Goal: Task Accomplishment & Management: Complete application form

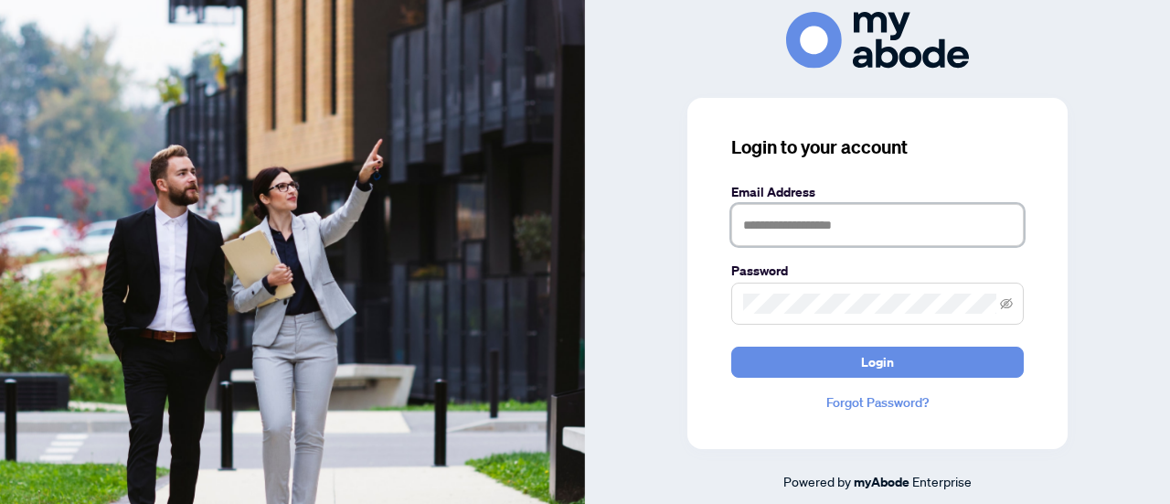
click at [823, 233] on input "text" at bounding box center [877, 225] width 293 height 42
type input "**********"
click at [731, 346] on button "Login" at bounding box center [877, 361] width 293 height 31
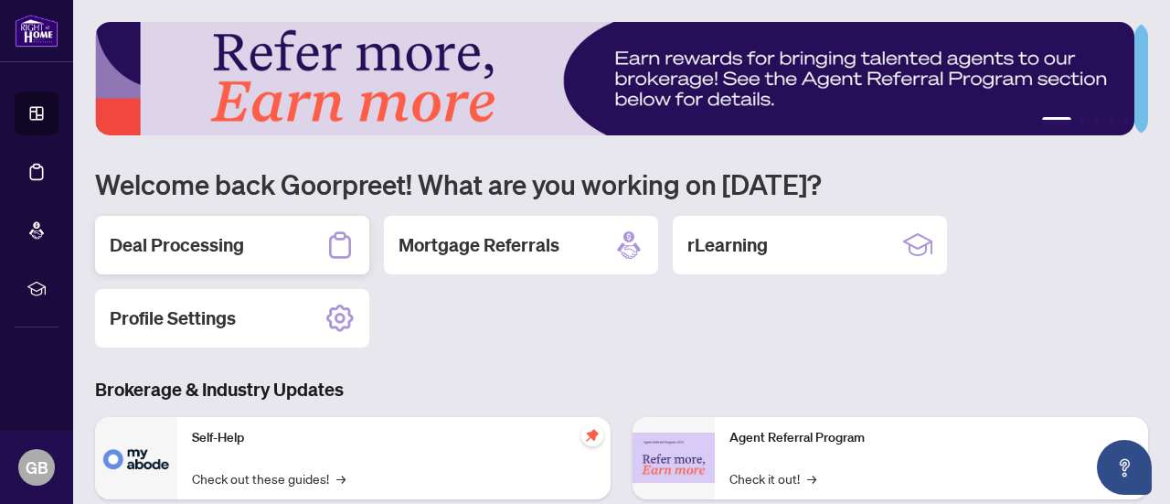
click at [231, 232] on h2 "Deal Processing" at bounding box center [177, 245] width 134 height 26
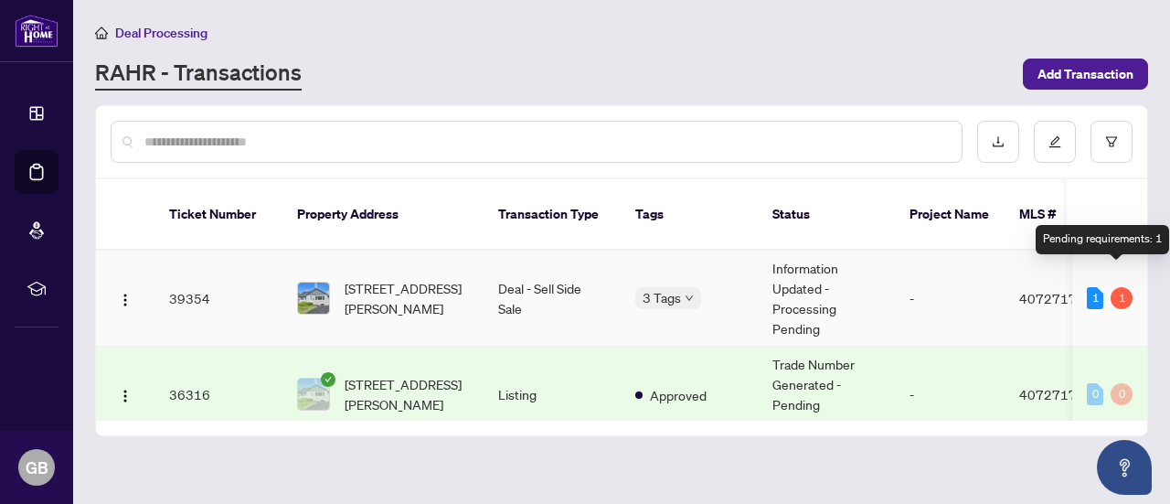
click at [1115, 287] on div "1" at bounding box center [1122, 298] width 22 height 22
click at [1044, 290] on span "40727173" at bounding box center [1052, 298] width 66 height 16
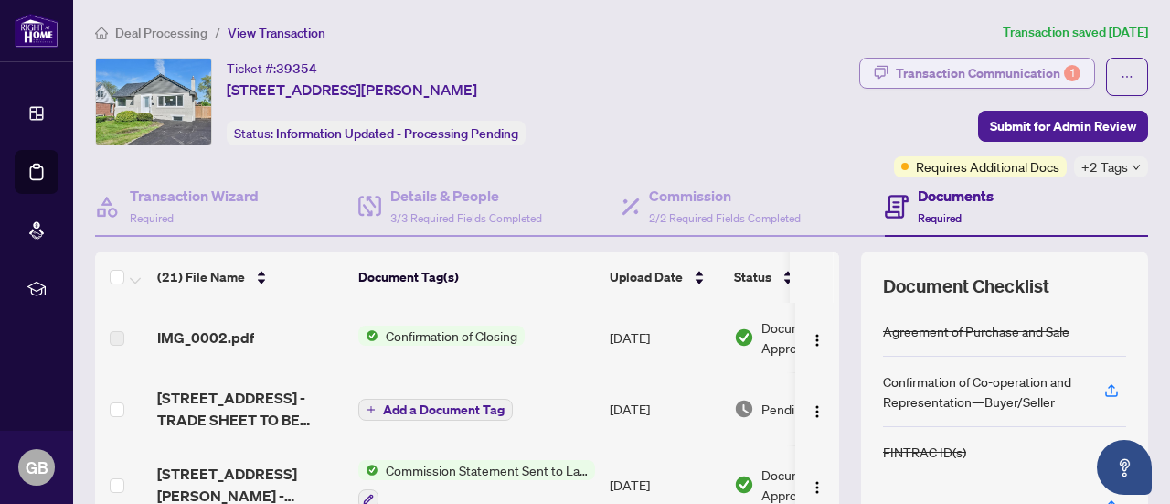
click at [1049, 78] on div "Transaction Communication 1" at bounding box center [988, 73] width 185 height 29
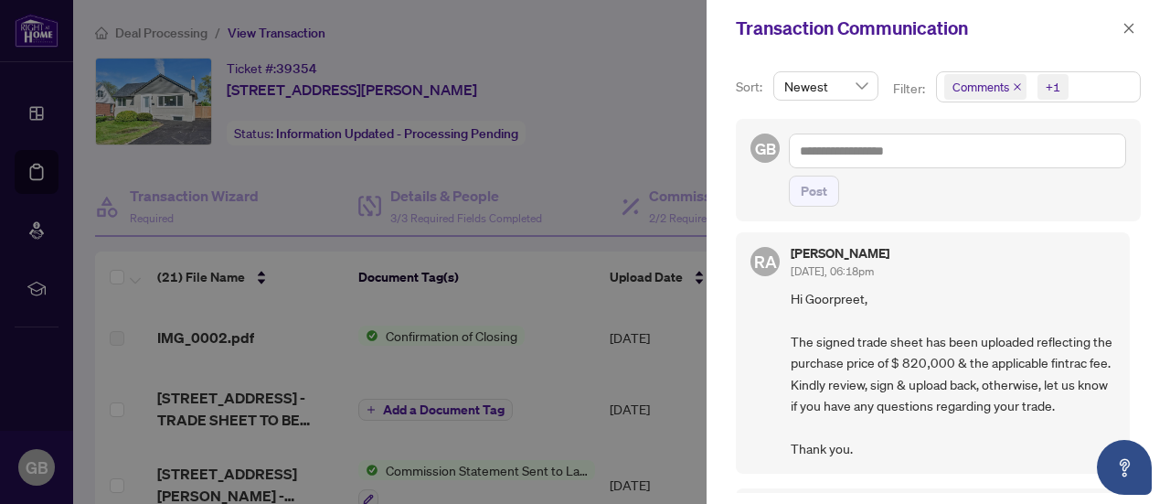
scroll to position [551, 0]
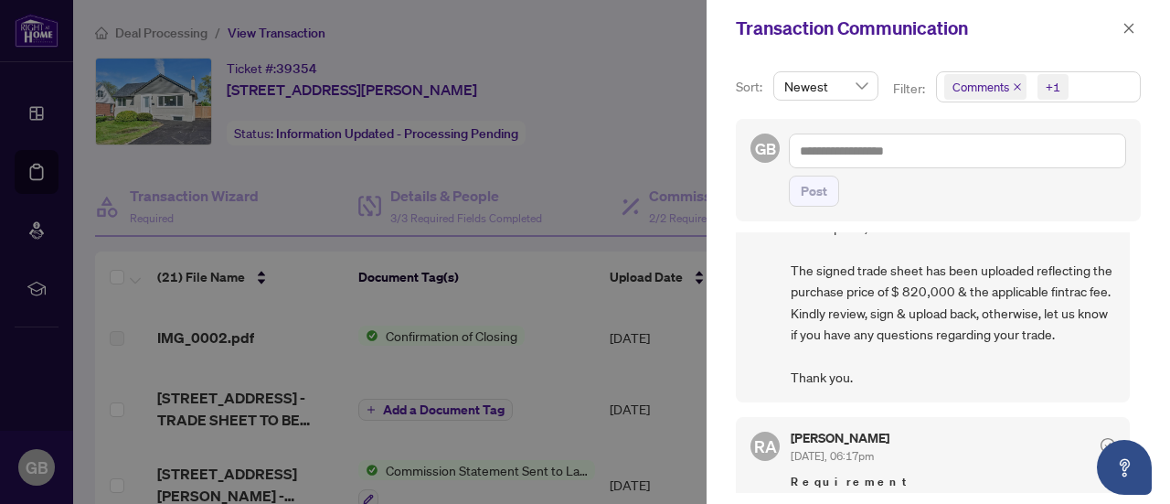
click at [653, 59] on div at bounding box center [585, 252] width 1170 height 504
click at [1128, 29] on icon "close" at bounding box center [1129, 28] width 10 height 10
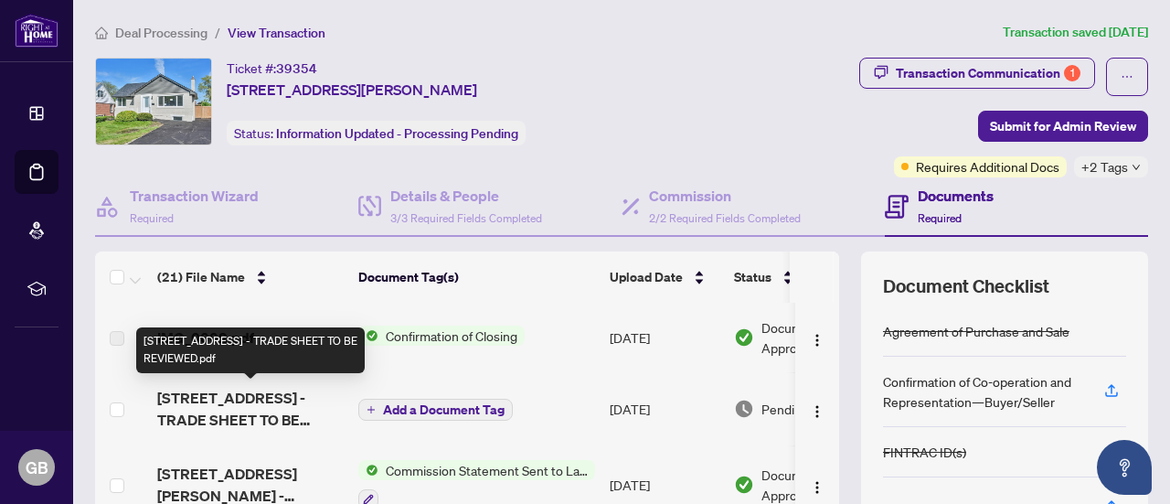
click at [305, 400] on span "[STREET_ADDRESS] - TRADE SHEET TO BE REVIEWED.pdf" at bounding box center [250, 409] width 186 height 44
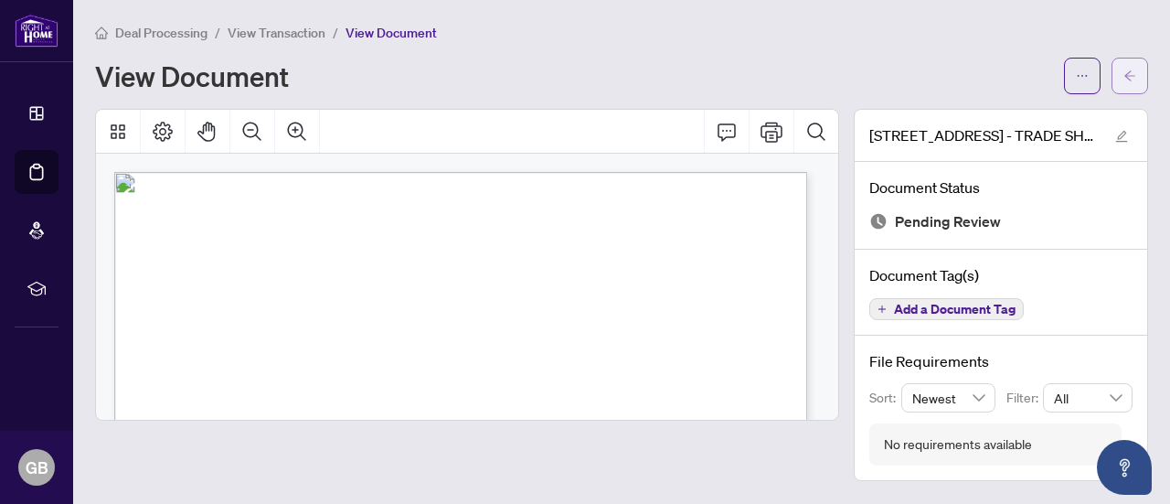
click at [1135, 76] on icon "arrow-left" at bounding box center [1129, 75] width 13 height 13
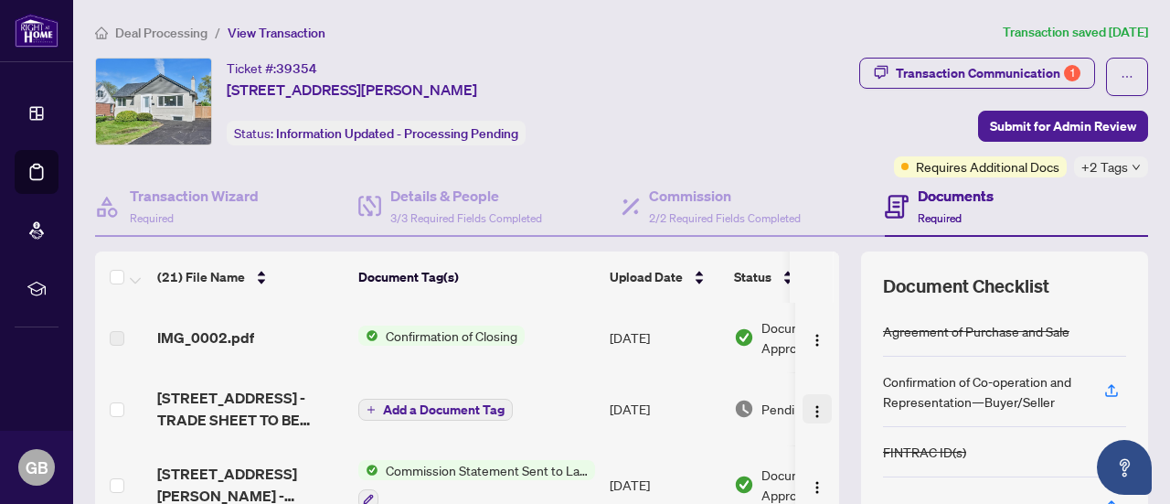
click at [810, 410] on img "button" at bounding box center [817, 411] width 15 height 15
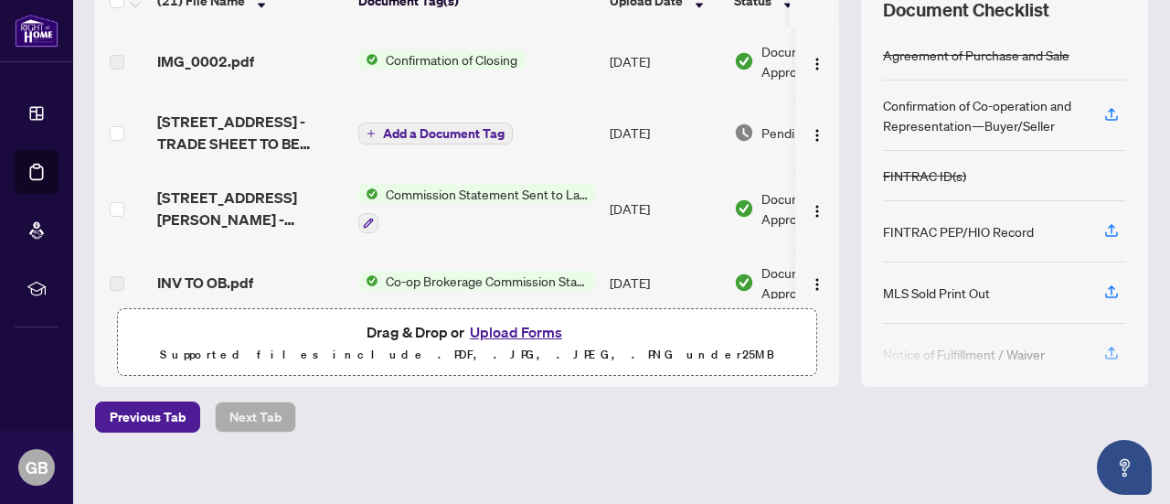
scroll to position [287, 0]
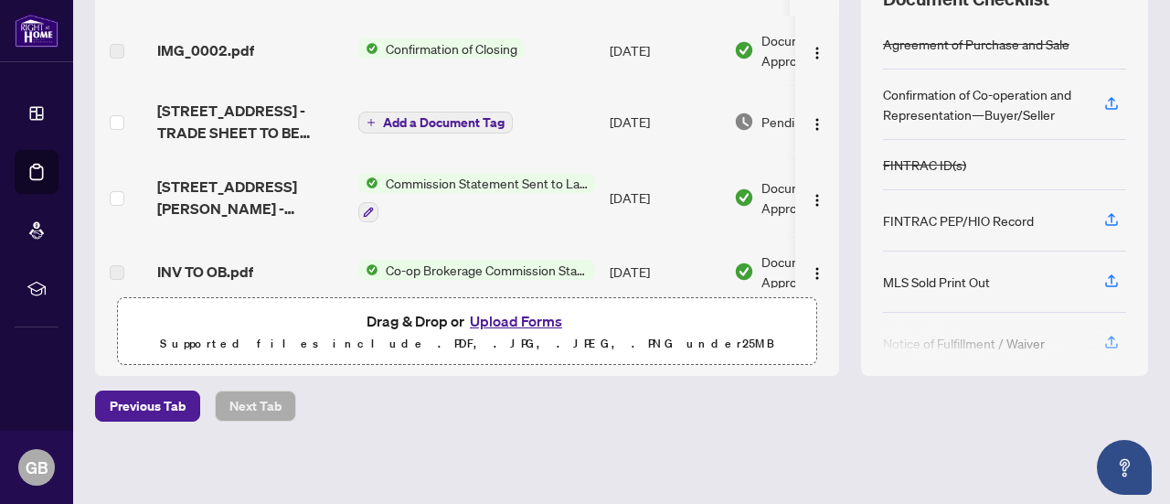
click at [533, 321] on button "Upload Forms" at bounding box center [515, 321] width 103 height 24
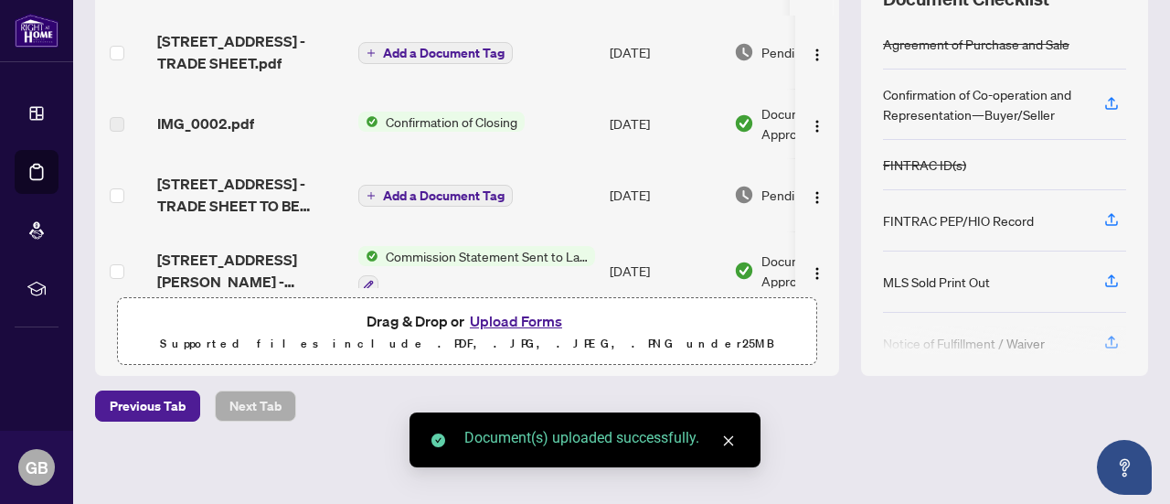
scroll to position [0, 69]
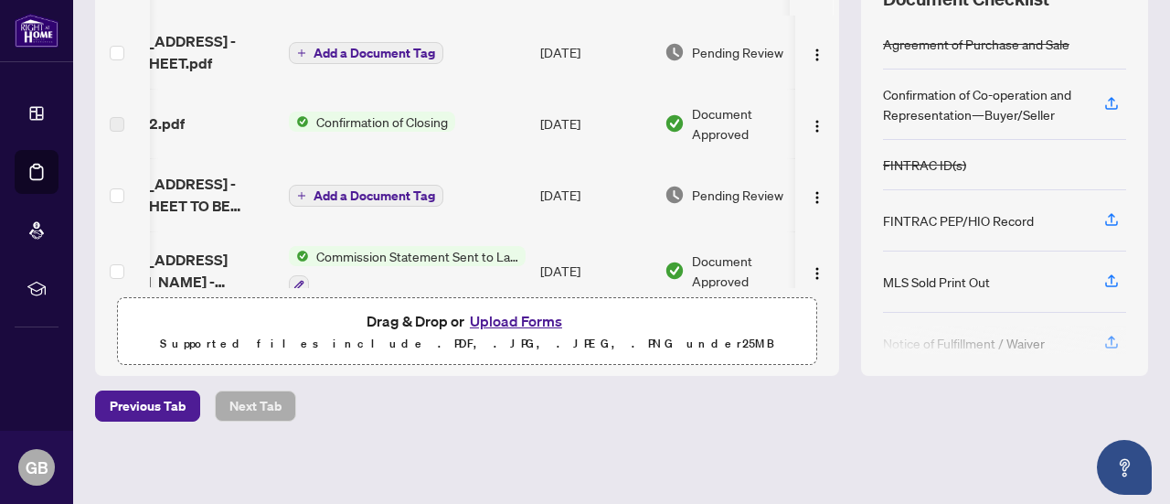
drag, startPoint x: 818, startPoint y: 40, endPoint x: 818, endPoint y: 85, distance: 44.8
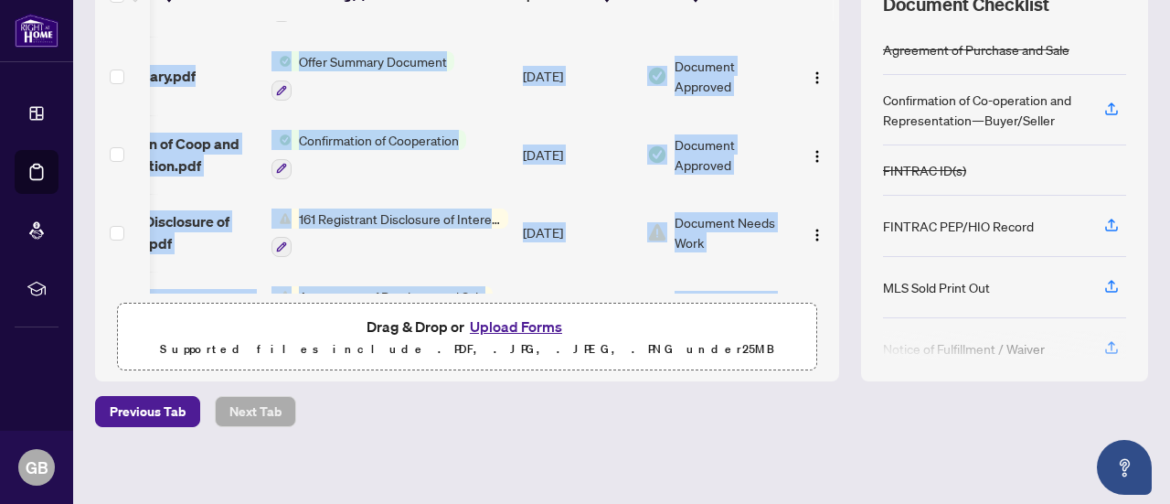
scroll to position [1392, 106]
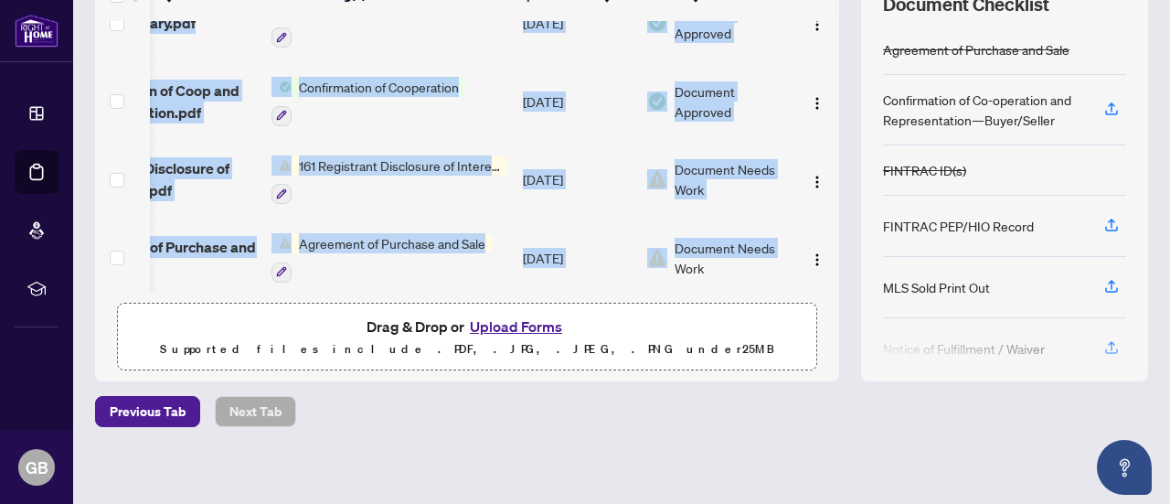
drag, startPoint x: 793, startPoint y: 281, endPoint x: 651, endPoint y: 284, distance: 142.6
click at [651, 284] on tr "Agreement of Purchase and Sale.pdf Agreement of Purchase and Sale [DATE] Docume…" at bounding box center [423, 257] width 831 height 79
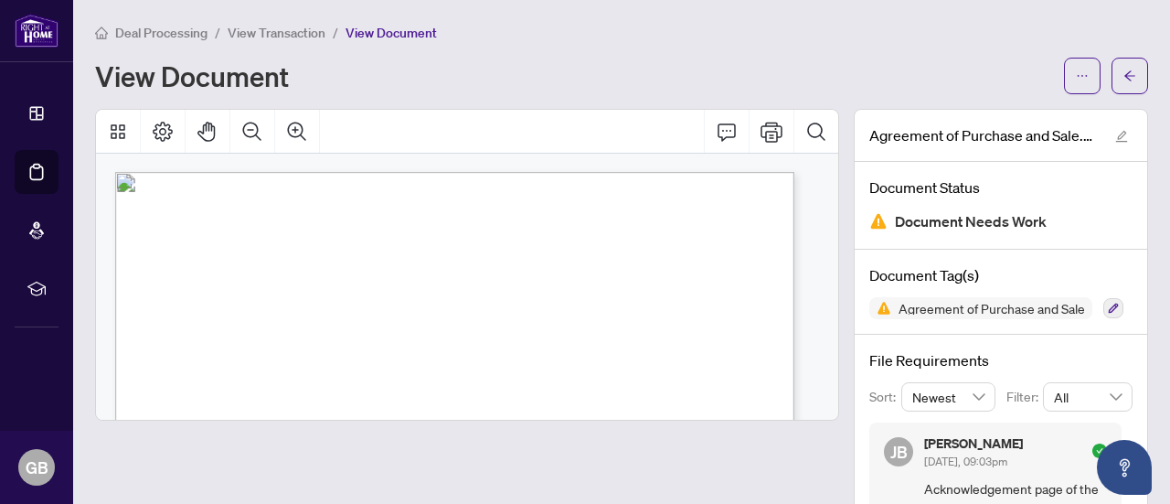
click at [391, 28] on span "View Document" at bounding box center [391, 33] width 91 height 16
click at [1123, 80] on icon "arrow-left" at bounding box center [1129, 75] width 13 height 13
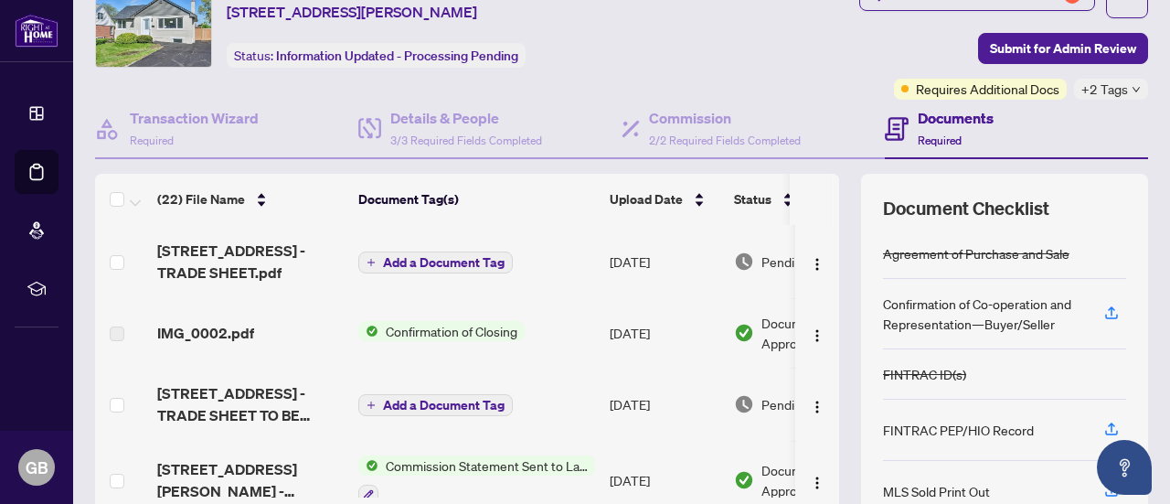
scroll to position [98, 0]
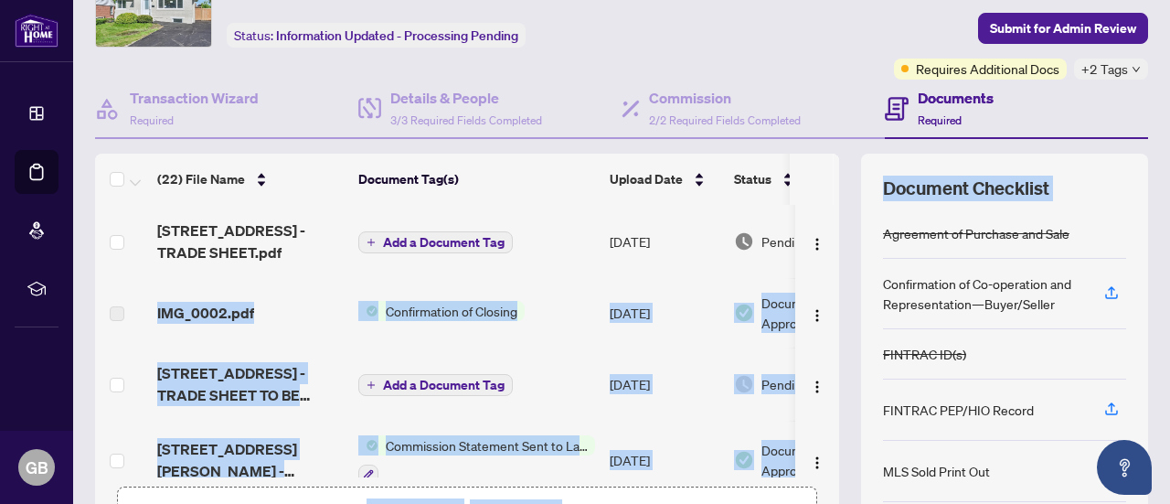
drag, startPoint x: 776, startPoint y: 217, endPoint x: 851, endPoint y: 216, distance: 75.0
click at [851, 216] on div "(22) File Name Document Tag(s) Upload Date Status [STREET_ADDRESS] - TRADE SHEE…" at bounding box center [621, 359] width 1053 height 411
click at [861, 235] on div "Document Checklist Agreement of Purchase and Sale Confirmation of Co-operation …" at bounding box center [1004, 359] width 287 height 411
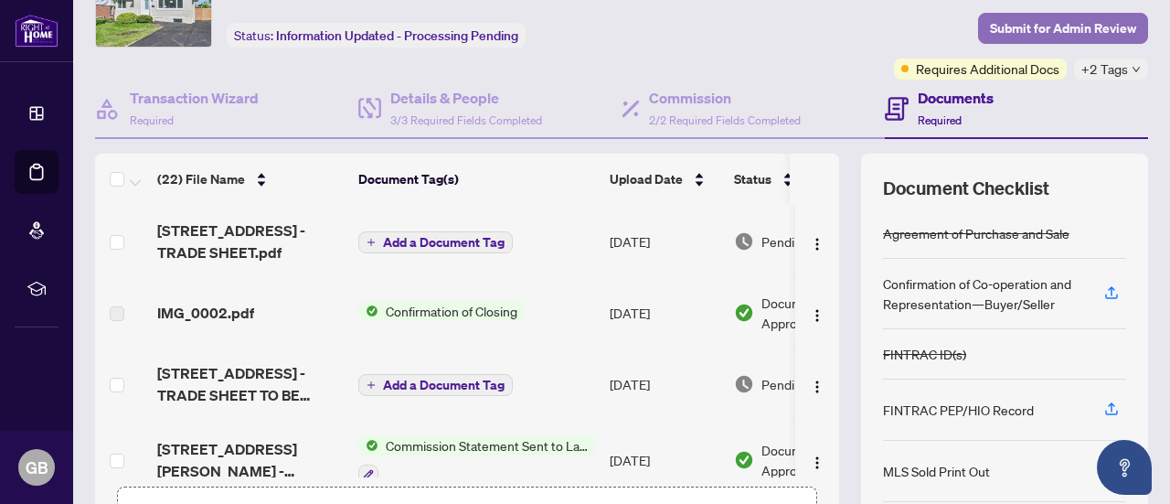
click at [1097, 37] on span "Submit for Admin Review" at bounding box center [1063, 28] width 146 height 29
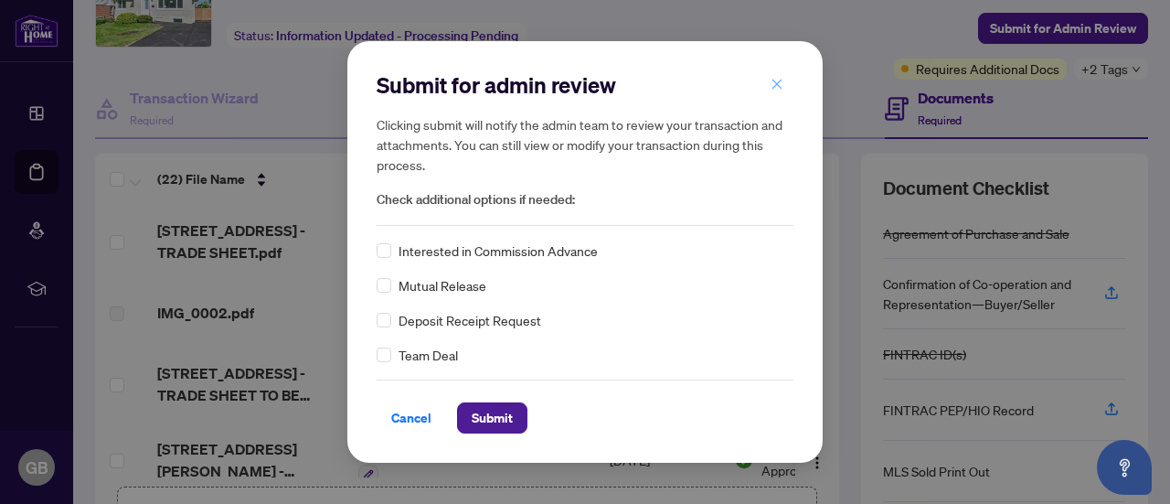
click at [777, 90] on span "button" at bounding box center [777, 83] width 13 height 29
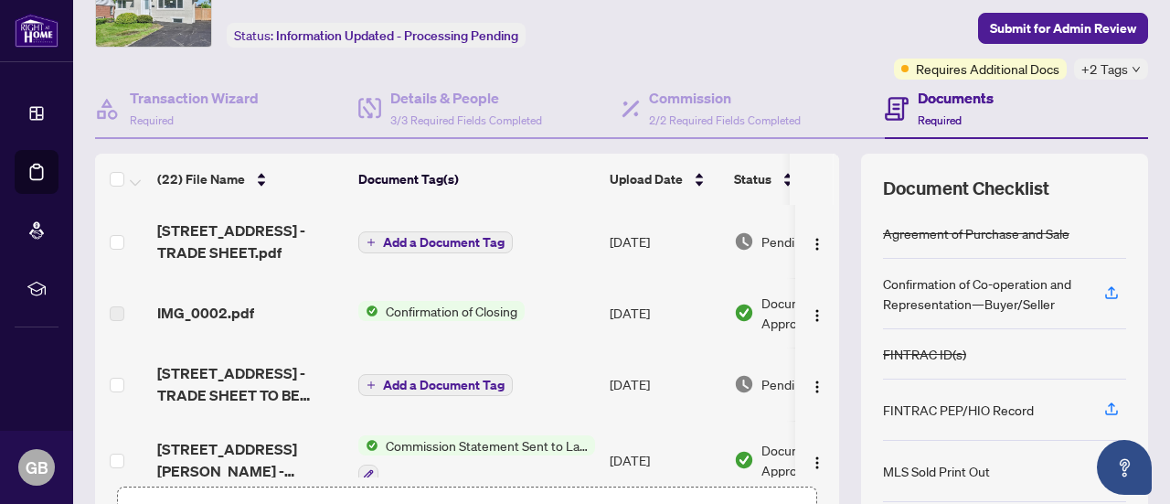
click at [462, 247] on span "Add a Document Tag" at bounding box center [444, 242] width 122 height 13
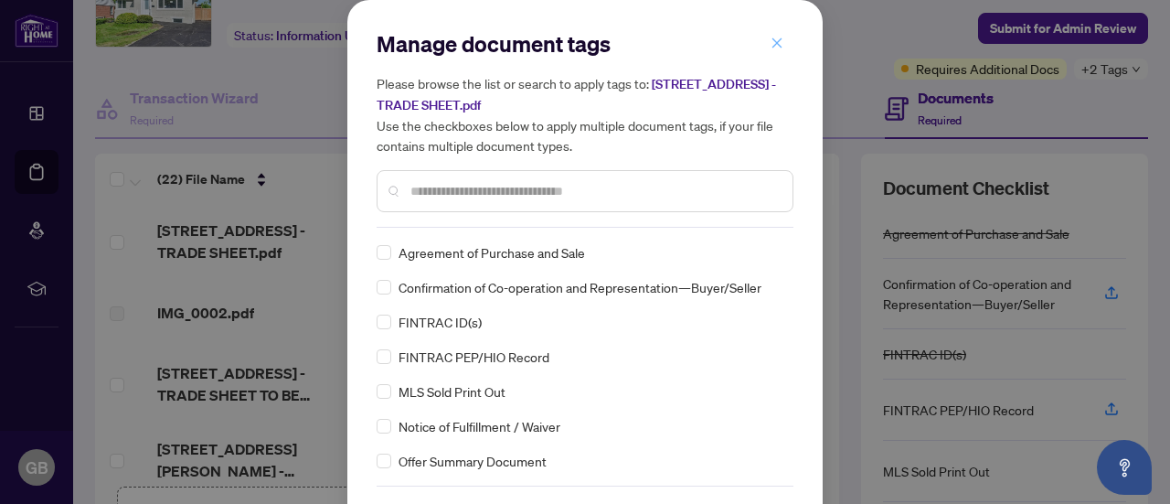
click at [771, 48] on icon "close" at bounding box center [777, 43] width 13 height 13
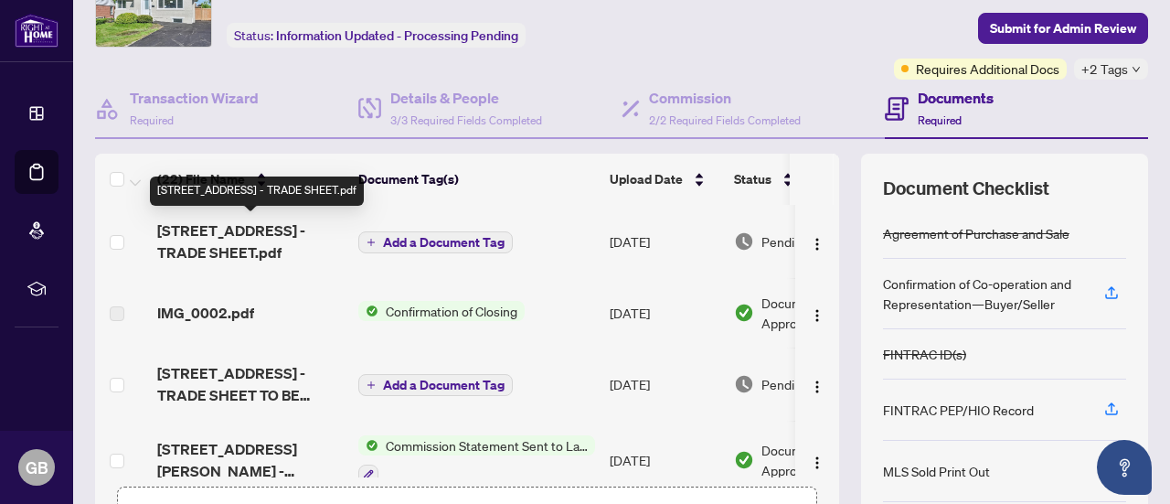
click at [185, 237] on span "[STREET_ADDRESS] - TRADE SHEET.pdf" at bounding box center [250, 241] width 186 height 44
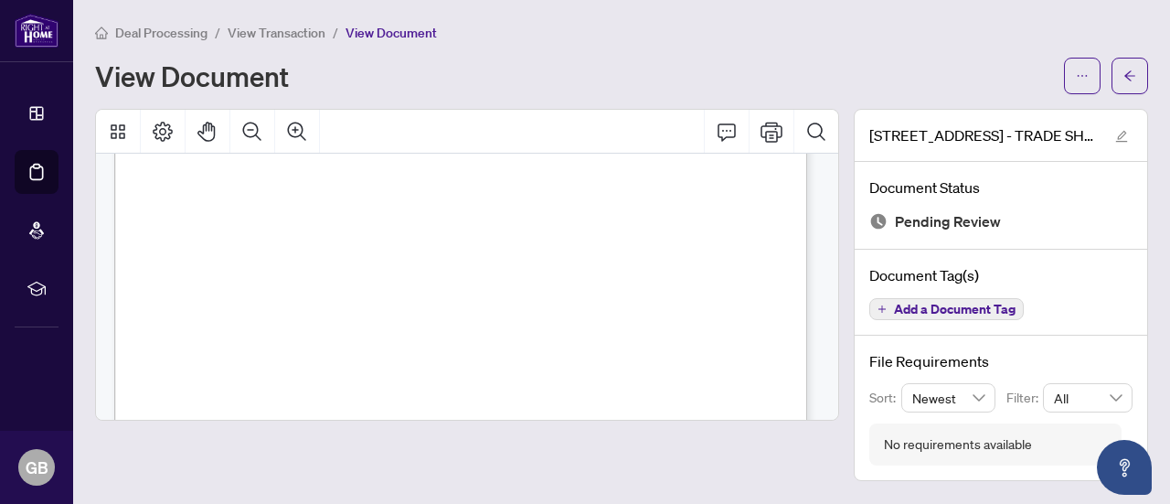
scroll to position [1600, 0]
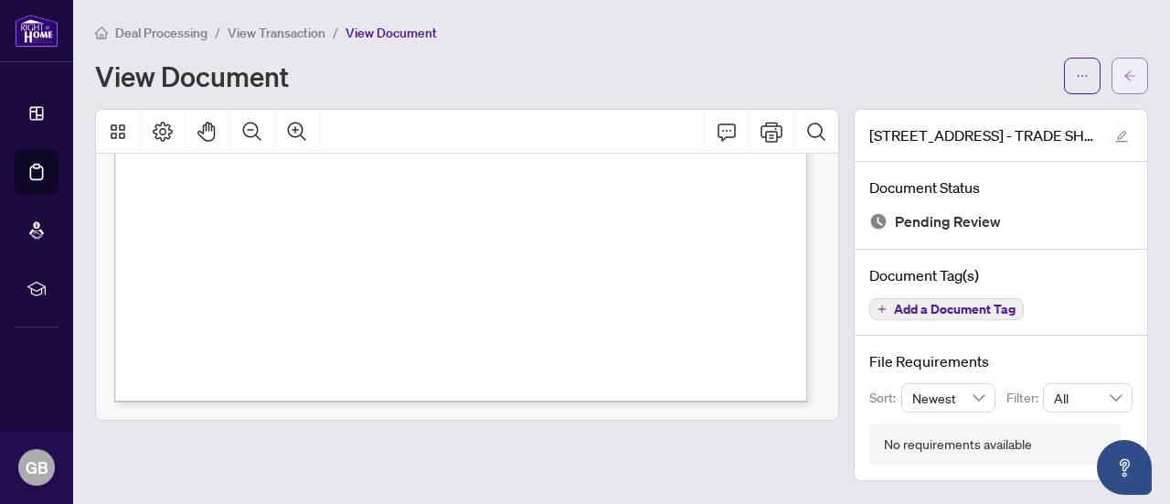
click at [1132, 78] on icon "arrow-left" at bounding box center [1129, 75] width 13 height 13
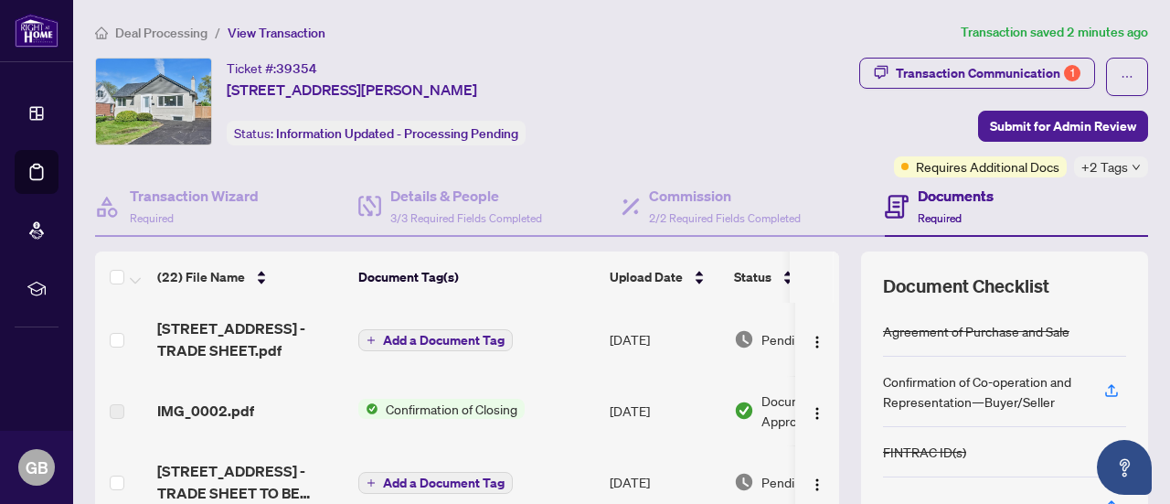
click at [1048, 144] on div "Transaction Communication 1 Submit for Admin Review Requires Additional Docs +2…" at bounding box center [923, 118] width 452 height 120
click at [1044, 131] on span "Submit for Admin Review" at bounding box center [1063, 126] width 146 height 29
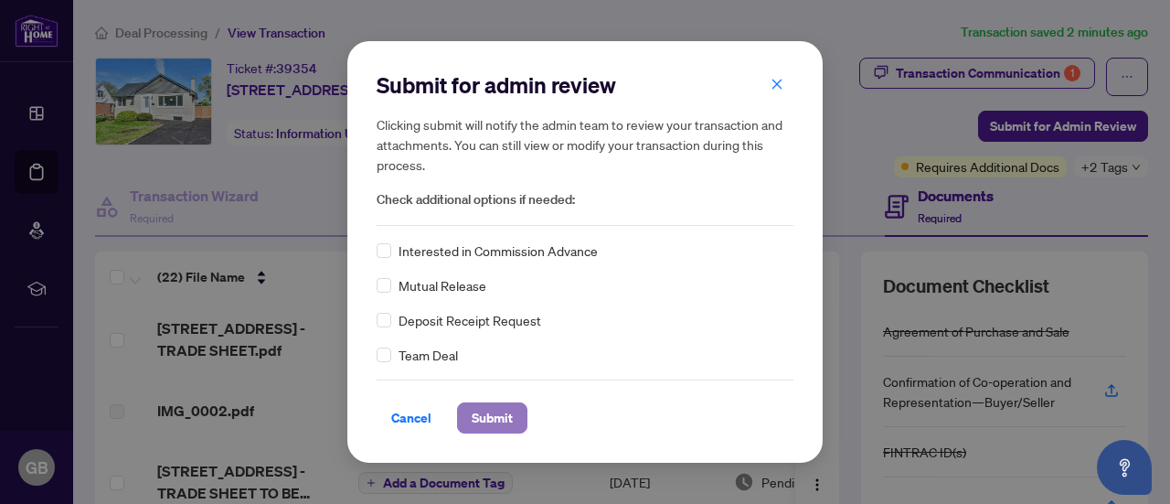
click at [517, 411] on button "Submit" at bounding box center [492, 417] width 70 height 31
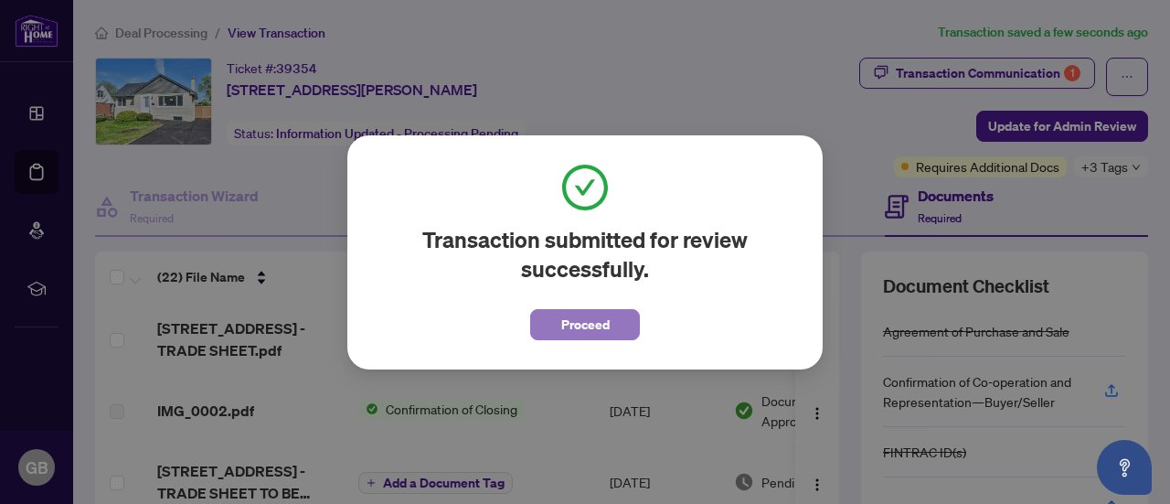
click at [580, 335] on span "Proceed" at bounding box center [585, 324] width 48 height 29
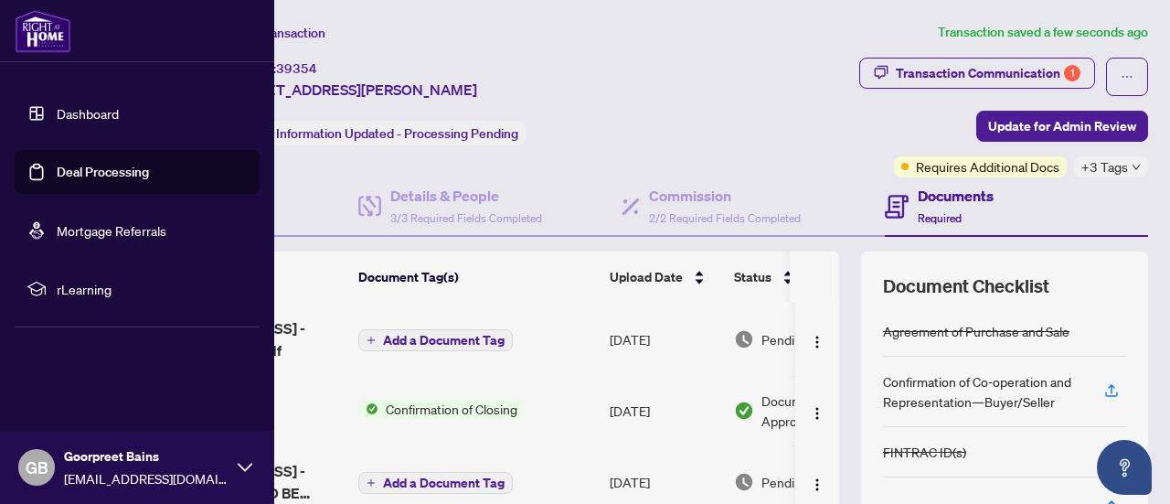
click at [59, 167] on link "Deal Processing" at bounding box center [103, 172] width 92 height 16
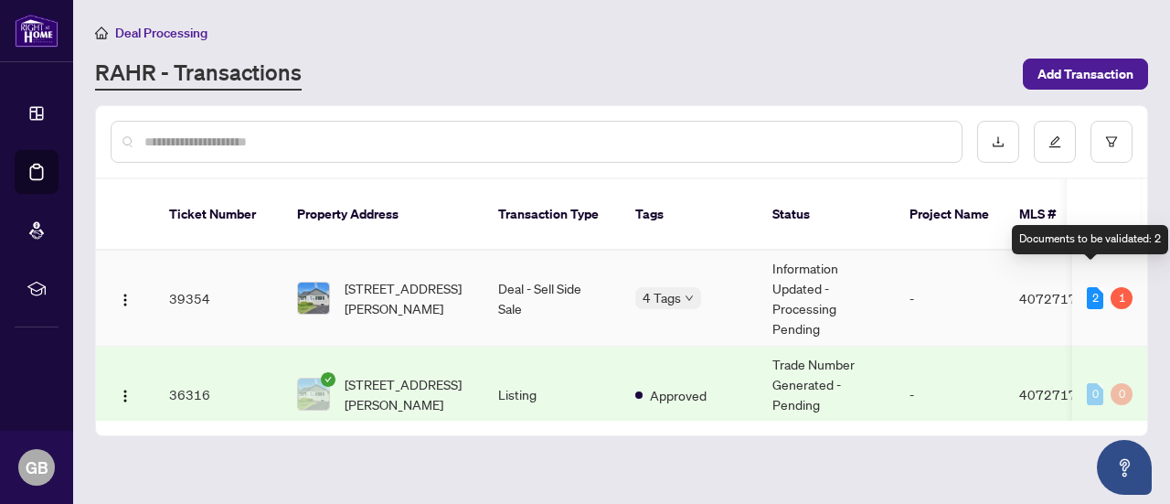
click at [1088, 287] on div "2" at bounding box center [1095, 298] width 16 height 22
click at [1091, 240] on div "Documents to be validated: 2" at bounding box center [1090, 239] width 156 height 29
click at [1119, 287] on div "1" at bounding box center [1122, 298] width 22 height 22
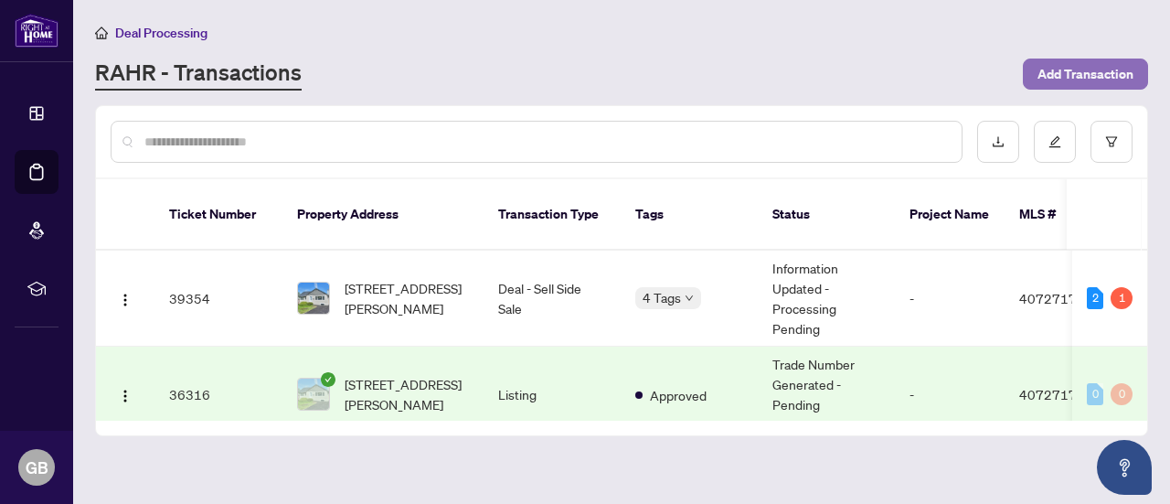
click at [1082, 72] on span "Add Transaction" at bounding box center [1086, 73] width 96 height 29
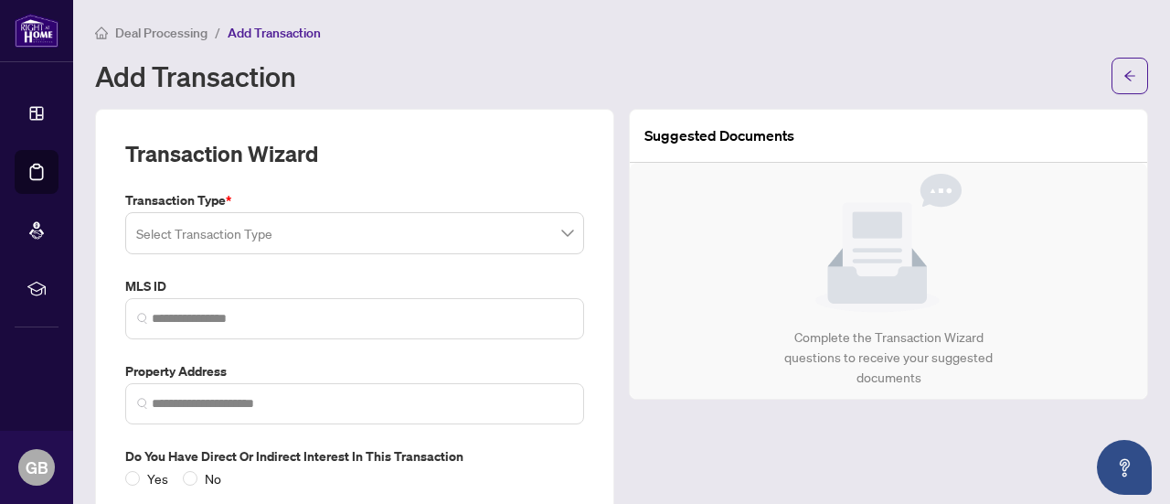
click at [352, 233] on input "search" at bounding box center [346, 236] width 420 height 40
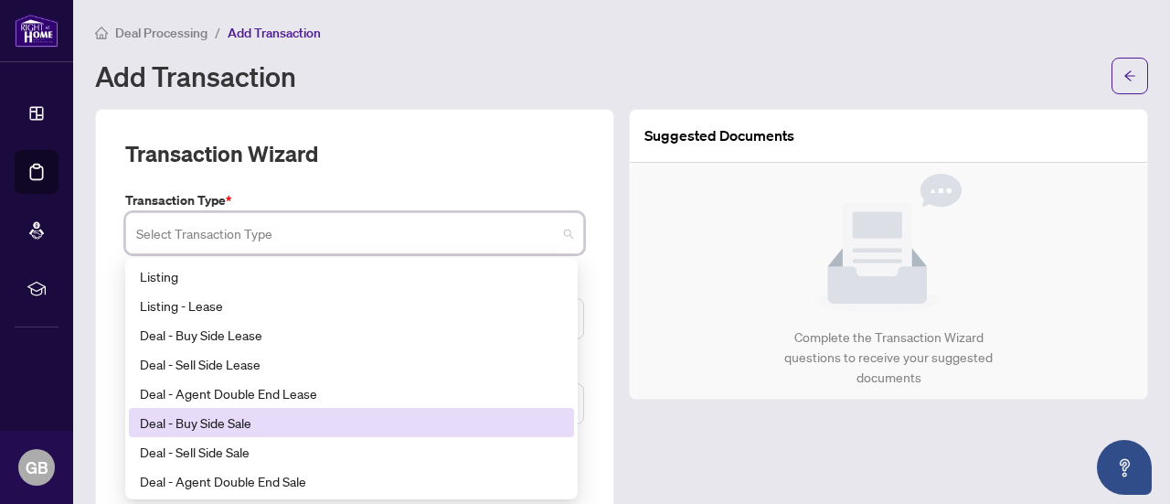
click at [331, 431] on div "Deal - Buy Side Sale" at bounding box center [351, 422] width 423 height 20
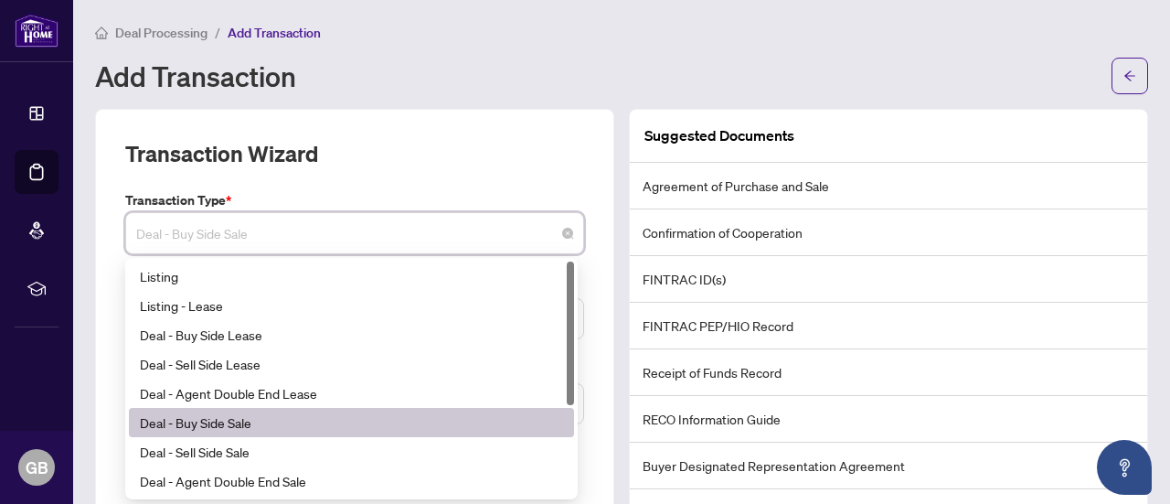
drag, startPoint x: 322, startPoint y: 239, endPoint x: 397, endPoint y: 59, distance: 195.1
click at [397, 59] on div "Add Transaction" at bounding box center [621, 76] width 1053 height 37
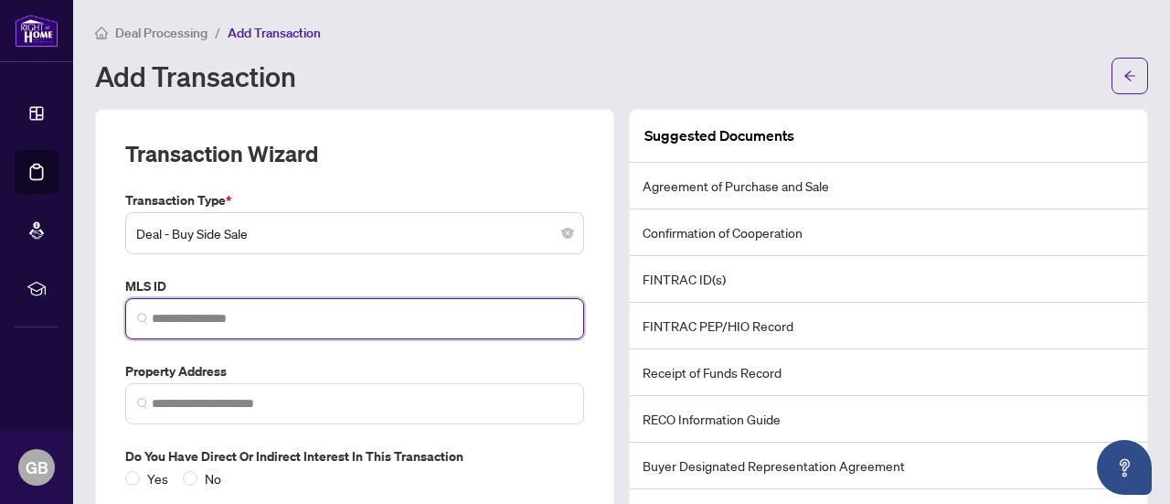
paste input "********"
type input "********"
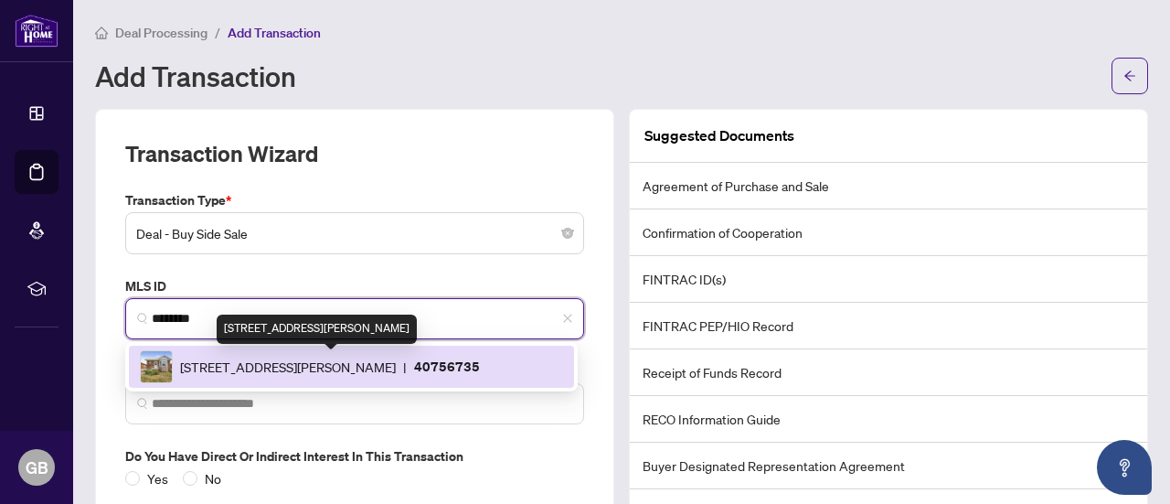
click at [396, 357] on span "[STREET_ADDRESS][PERSON_NAME]" at bounding box center [288, 366] width 216 height 20
type input "**********"
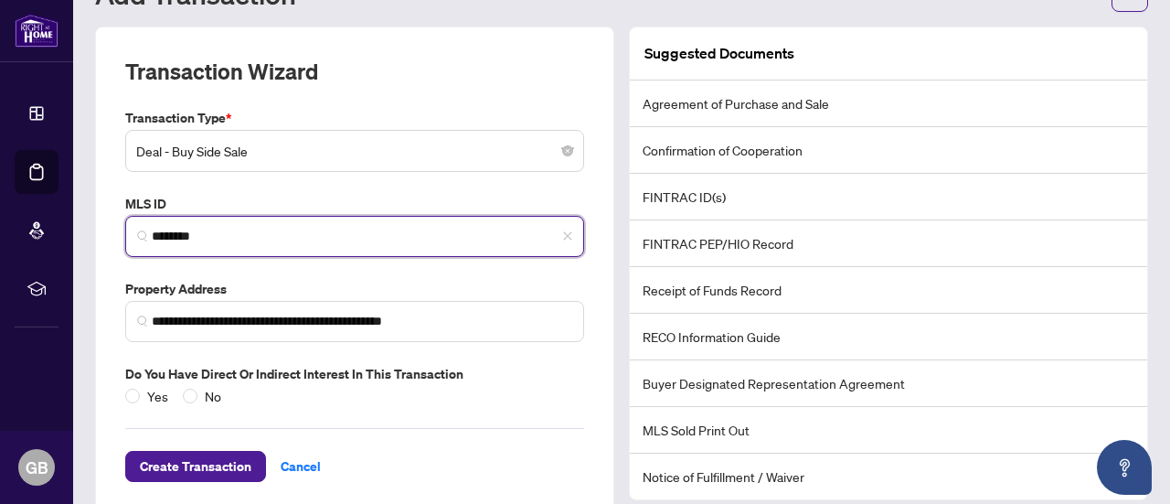
scroll to position [108, 0]
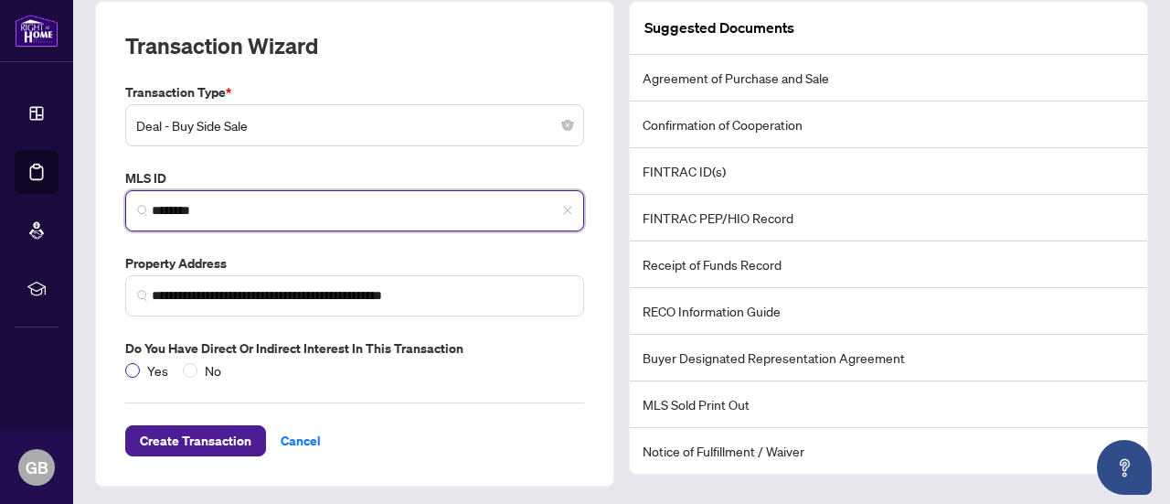
type input "********"
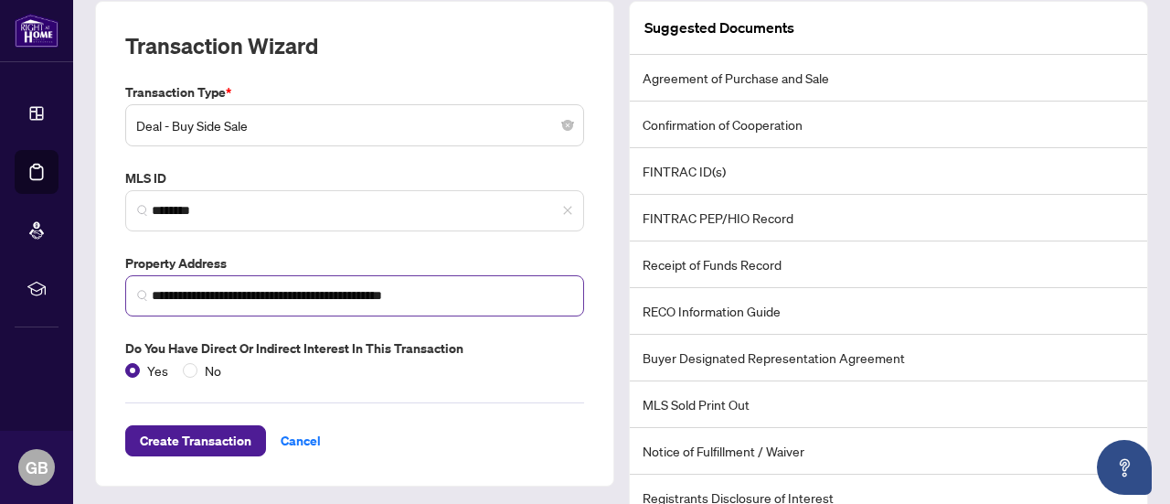
click at [139, 292] on img at bounding box center [142, 295] width 11 height 11
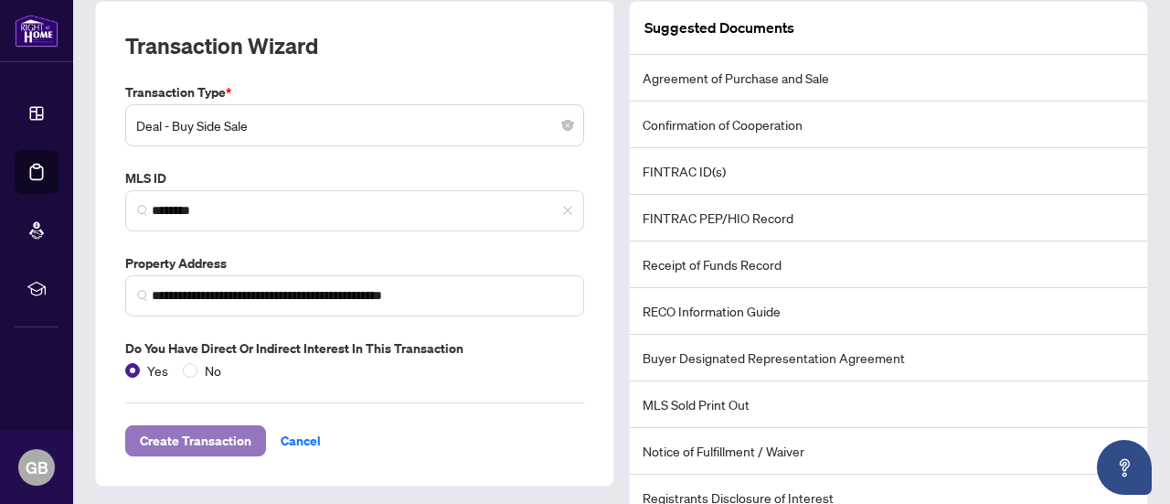
click at [163, 434] on span "Create Transaction" at bounding box center [196, 440] width 112 height 29
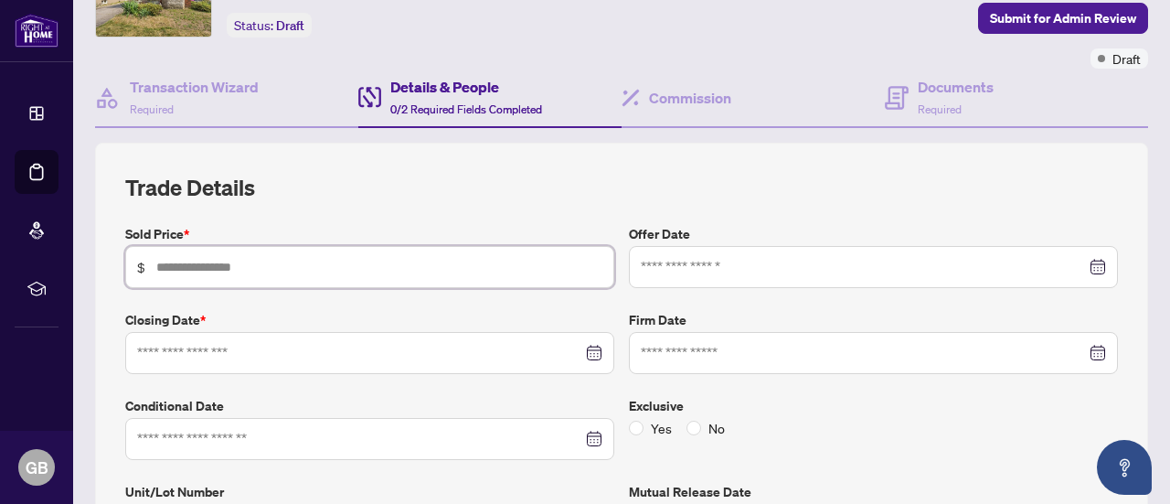
click at [426, 261] on input "text" at bounding box center [379, 267] width 446 height 20
type input "*******"
click at [690, 261] on input at bounding box center [863, 267] width 445 height 20
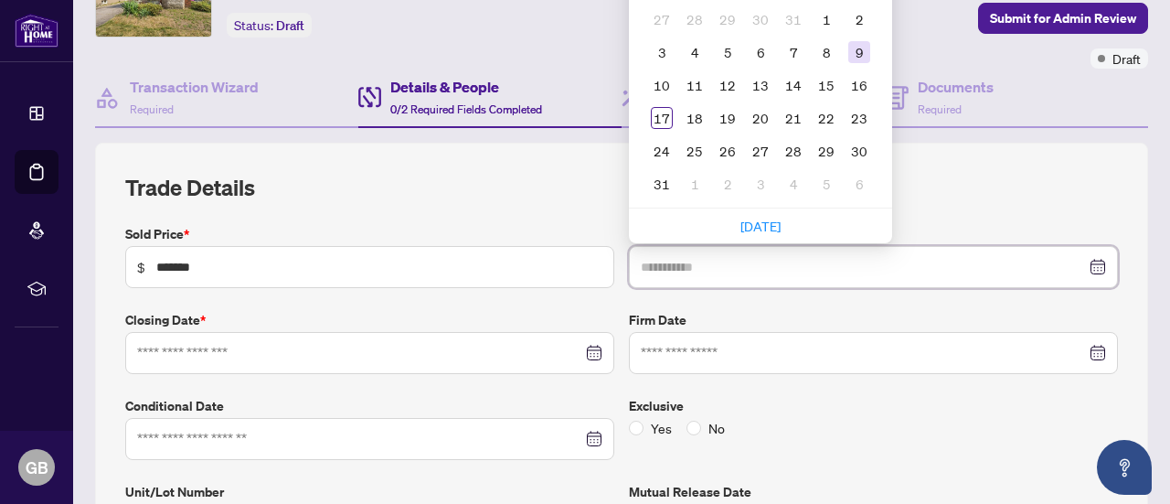
type input "**********"
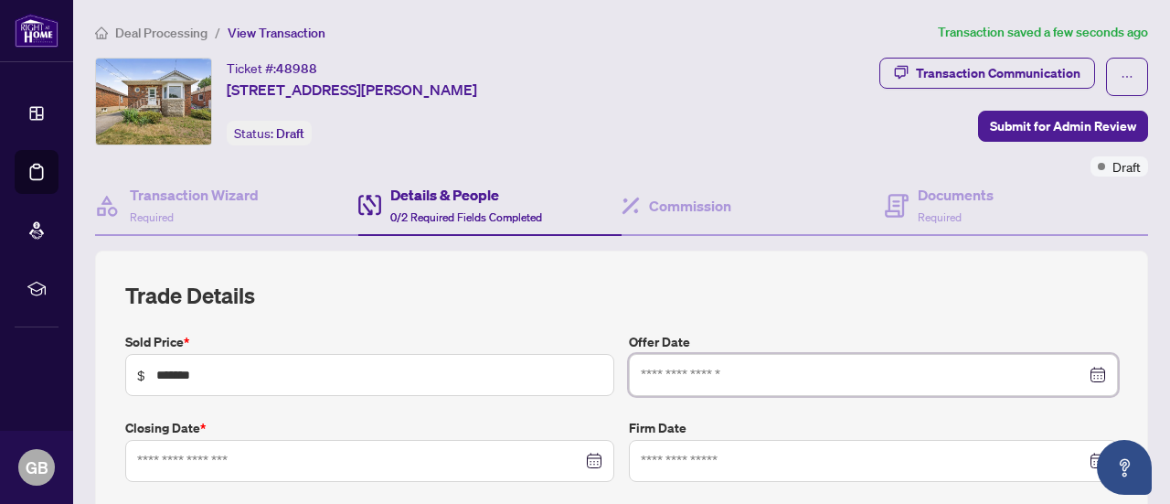
click at [771, 365] on input at bounding box center [863, 375] width 445 height 20
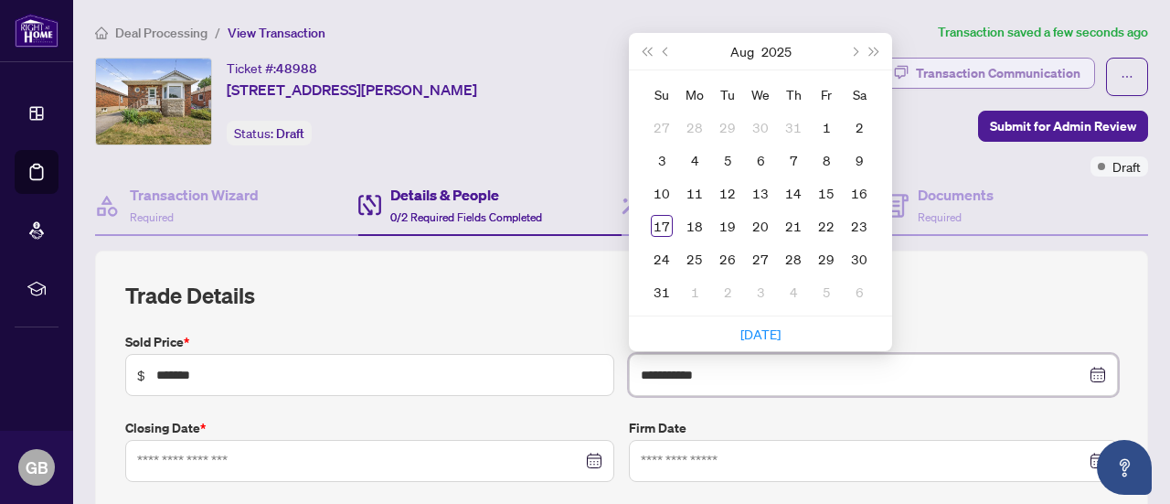
type input "**********"
click at [848, 194] on div "16" at bounding box center [859, 193] width 22 height 22
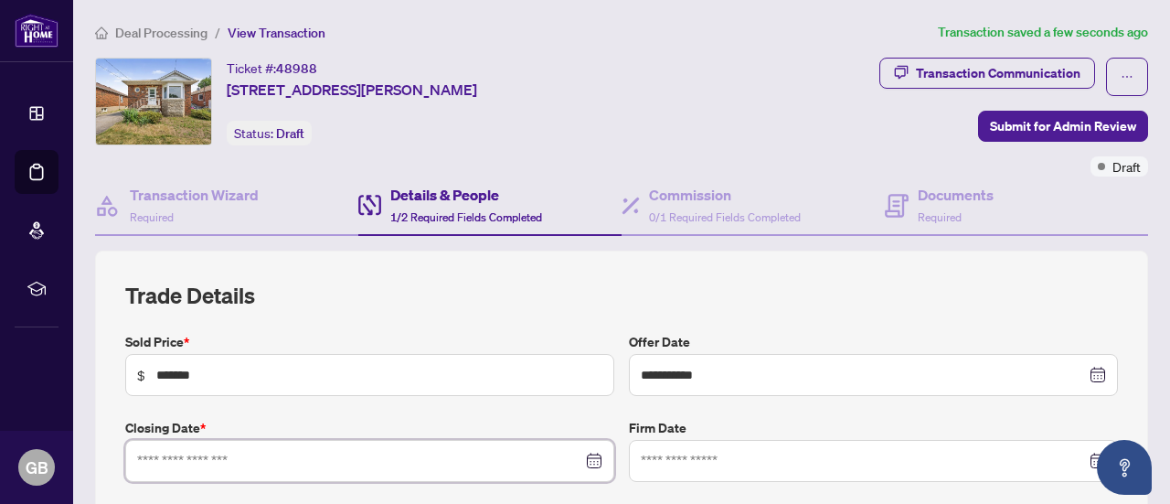
click at [388, 452] on input at bounding box center [359, 461] width 445 height 20
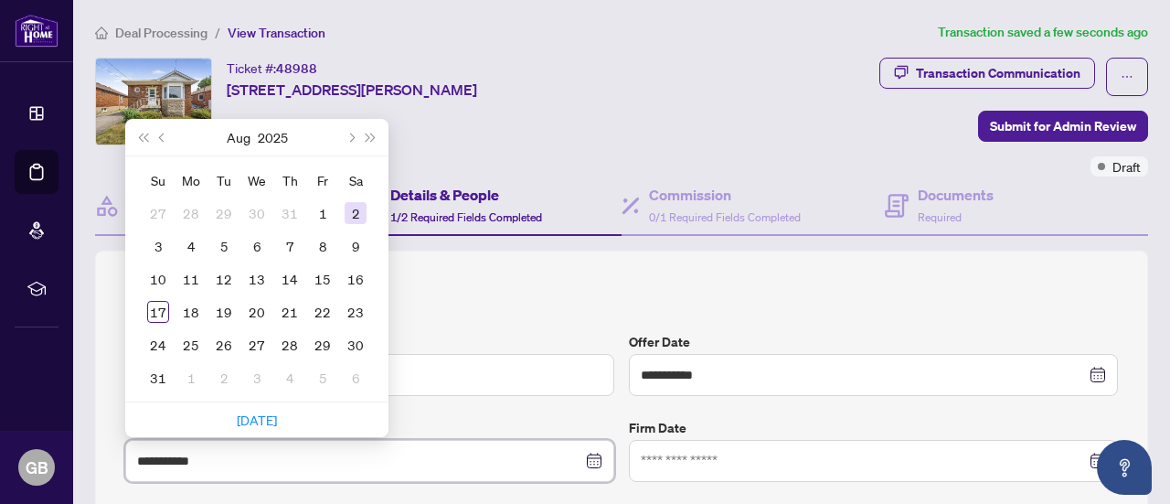
type input "**********"
click at [357, 137] on button "Next month (PageDown)" at bounding box center [350, 137] width 20 height 37
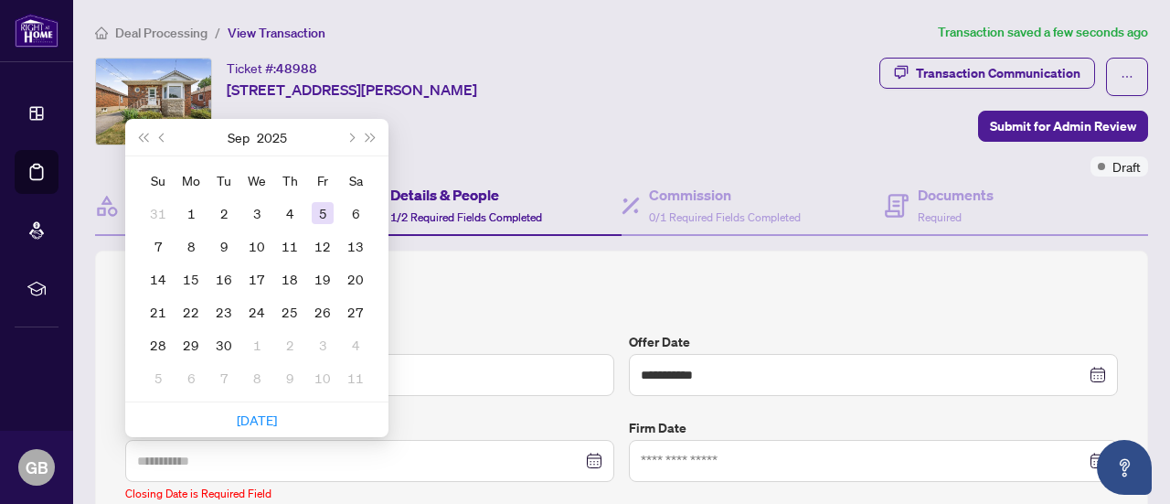
type input "**********"
click at [325, 211] on div "5" at bounding box center [323, 213] width 22 height 22
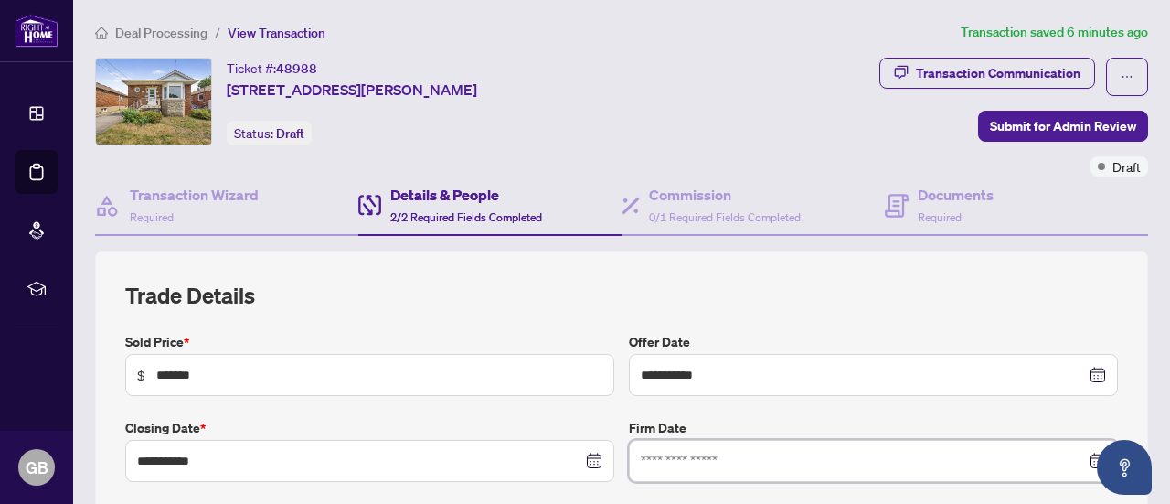
click at [718, 456] on input at bounding box center [863, 461] width 445 height 20
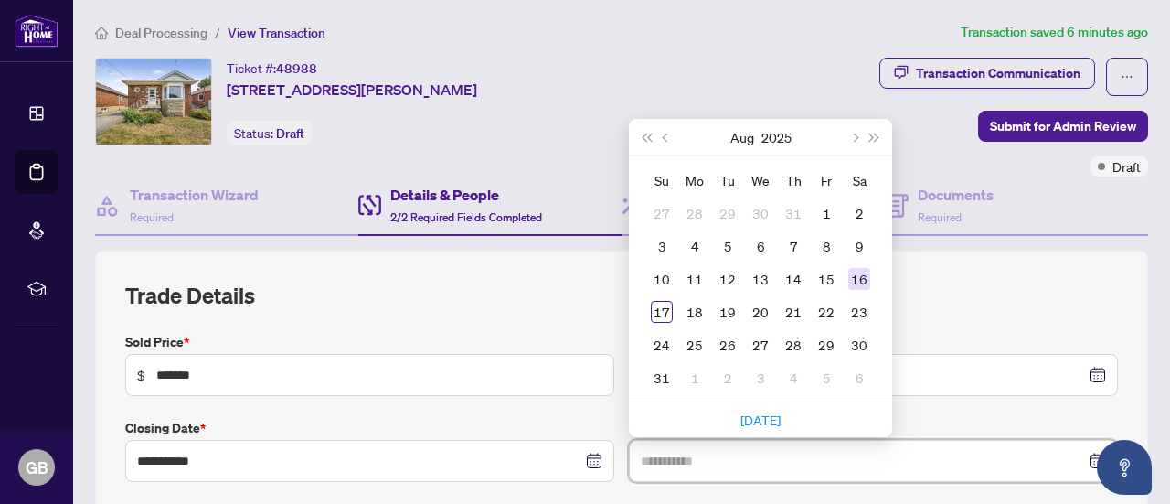
type input "**********"
click at [848, 281] on div "16" at bounding box center [859, 279] width 22 height 22
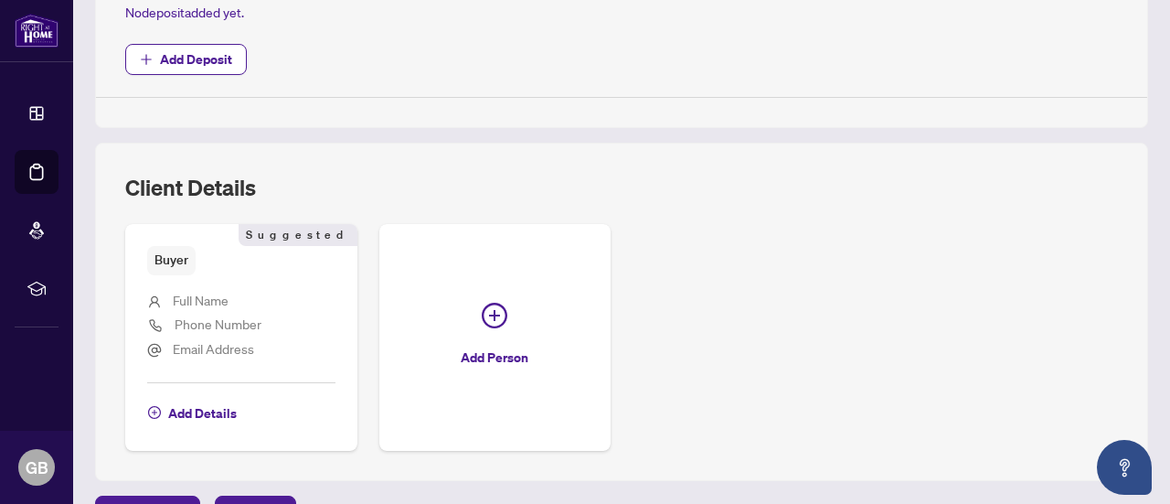
scroll to position [833, 0]
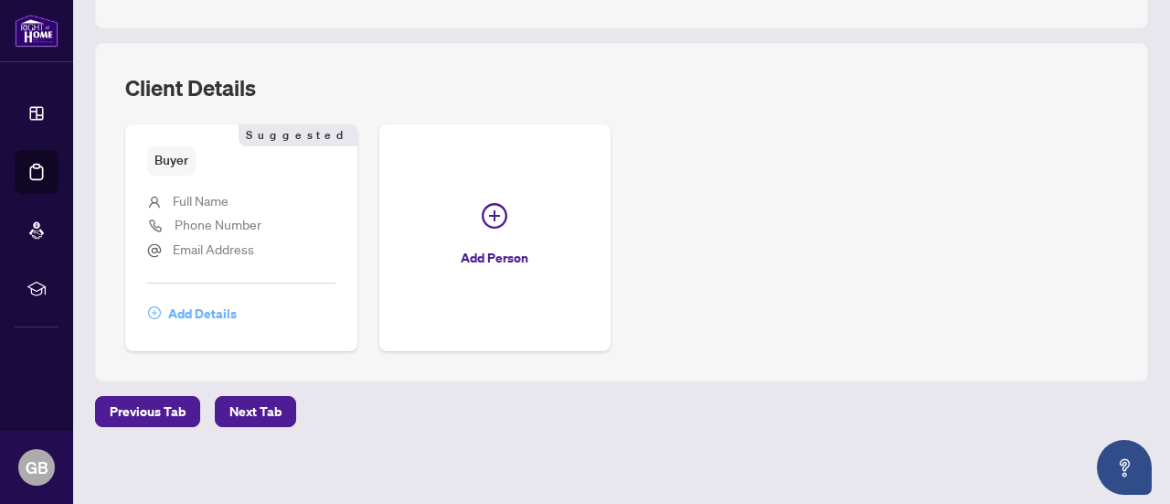
click at [225, 299] on span "Add Details" at bounding box center [202, 313] width 69 height 29
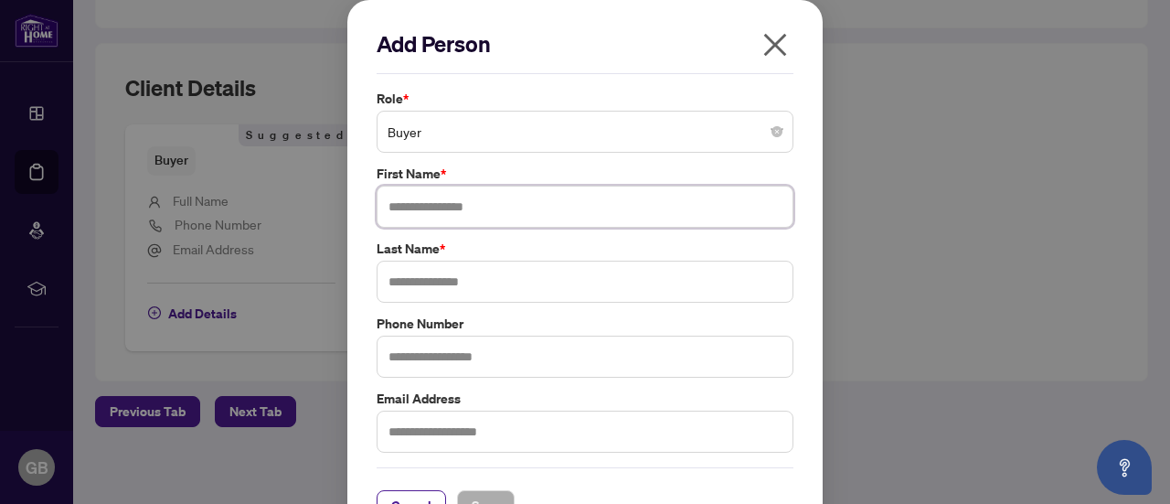
click at [456, 209] on input "text" at bounding box center [585, 207] width 417 height 42
click at [494, 144] on span "Buyer" at bounding box center [585, 131] width 395 height 35
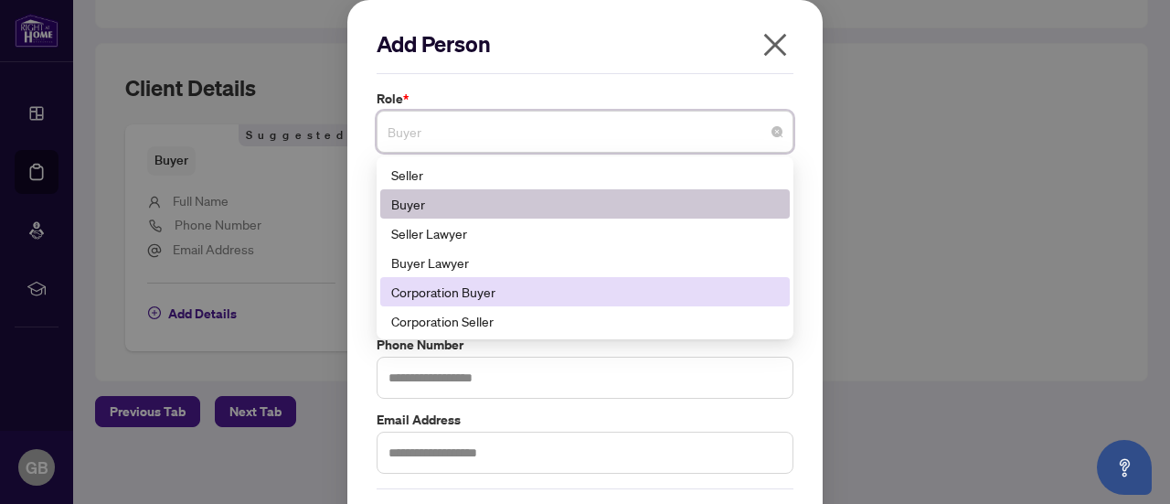
click at [497, 286] on div "Corporation Buyer" at bounding box center [585, 292] width 388 height 20
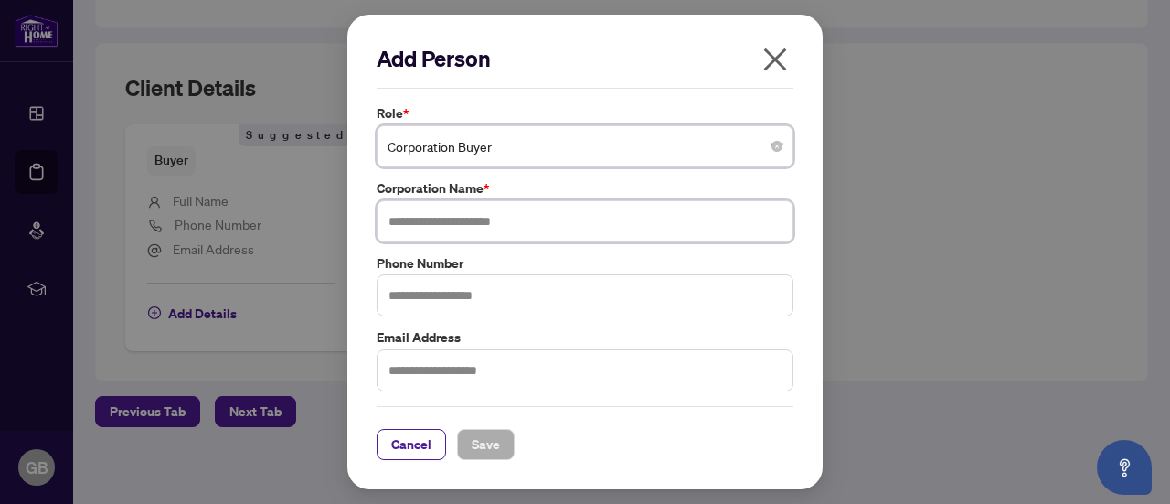
click at [514, 224] on input "text" at bounding box center [585, 221] width 417 height 42
type input "**********"
click at [487, 447] on span "Save" at bounding box center [486, 444] width 28 height 29
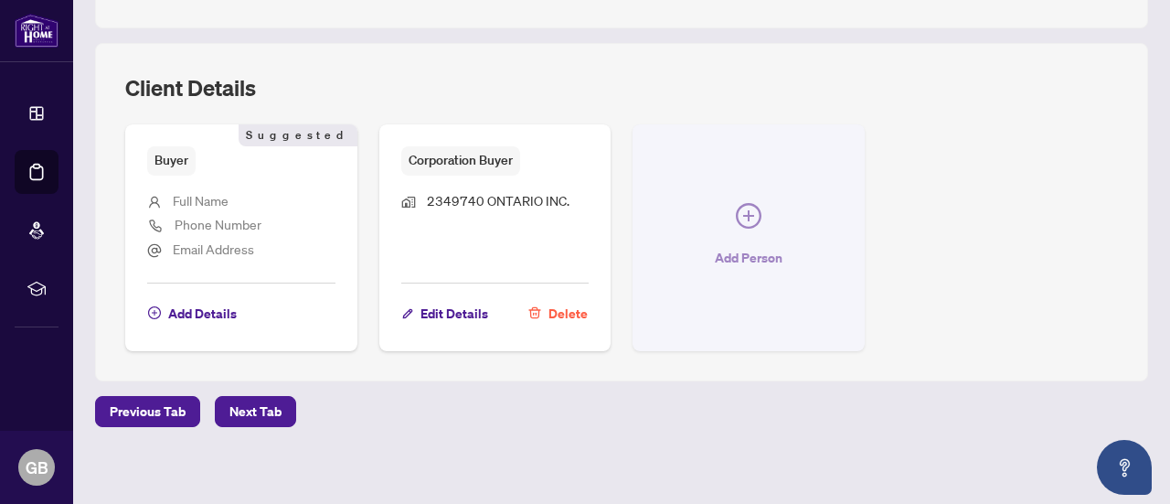
click at [782, 251] on span "Add Person" at bounding box center [749, 257] width 68 height 29
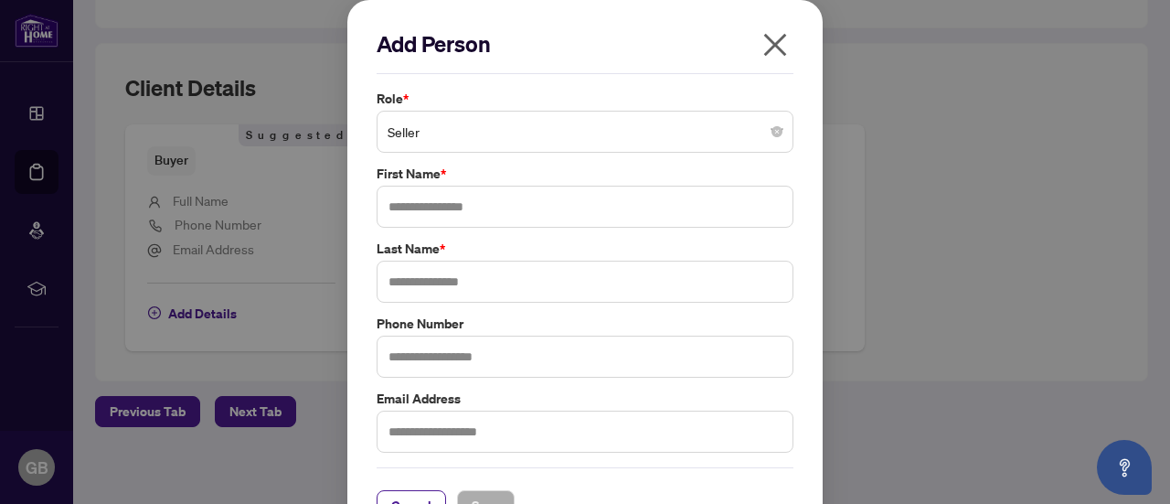
click at [545, 137] on span "Seller" at bounding box center [585, 131] width 395 height 35
drag, startPoint x: 545, startPoint y: 137, endPoint x: 562, endPoint y: 217, distance: 81.4
click at [562, 217] on div "Role * Seller Seller 1 2 Seller Buyer Seller Lawyer Buyer Lawyer Corporation Bu…" at bounding box center [585, 271] width 428 height 364
click at [487, 218] on input "text" at bounding box center [585, 207] width 417 height 42
type input "*********"
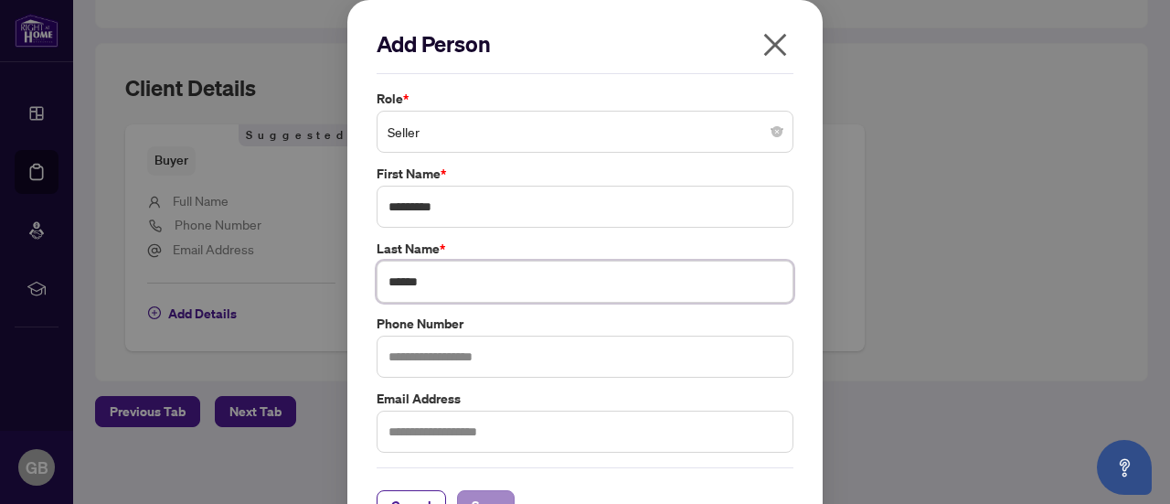
type input "******"
click at [488, 496] on span "Save" at bounding box center [486, 505] width 28 height 29
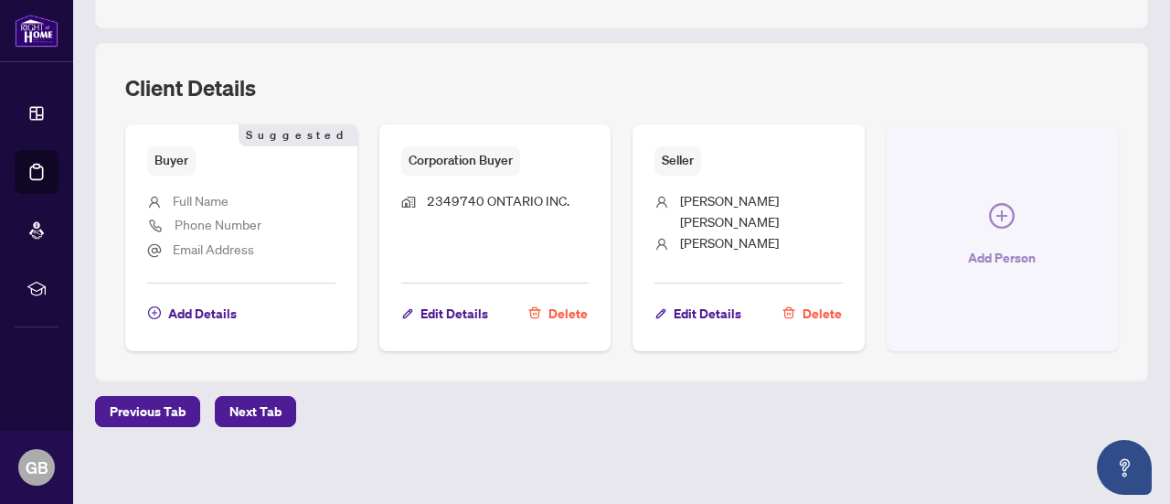
click at [887, 350] on button "Add Person" at bounding box center [1003, 237] width 232 height 226
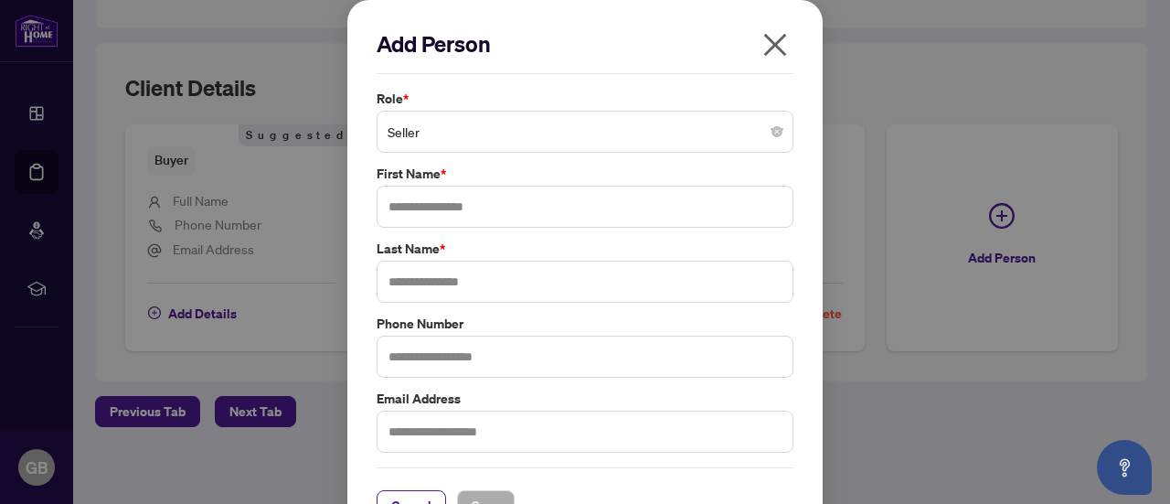
click at [603, 126] on span "Seller" at bounding box center [585, 131] width 395 height 35
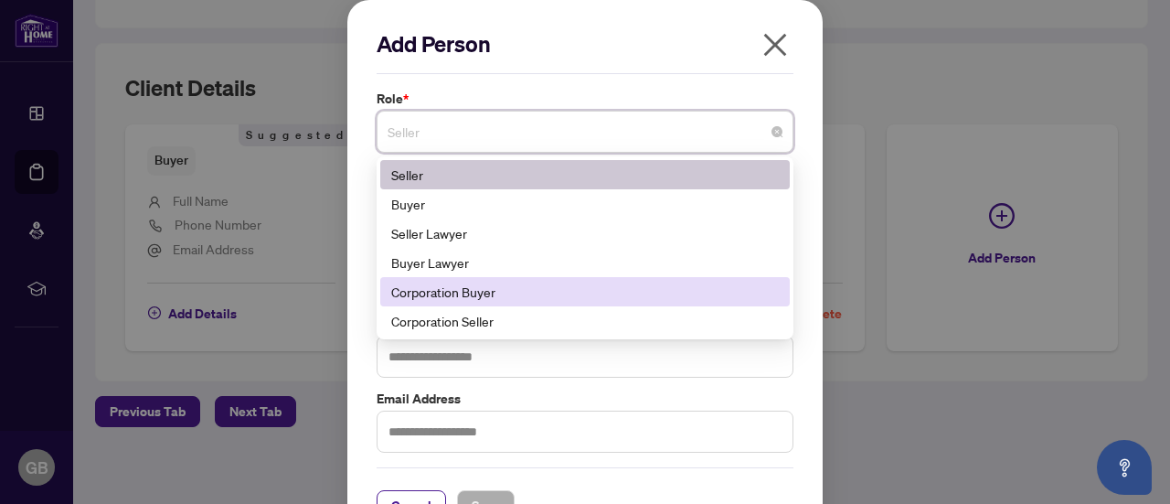
click at [693, 290] on div "Corporation Buyer" at bounding box center [585, 292] width 388 height 20
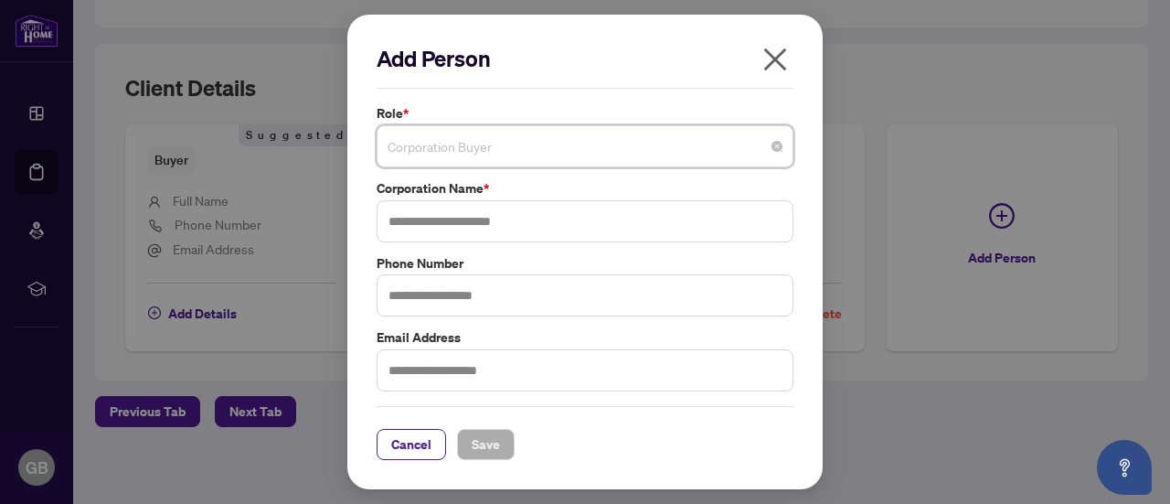
click at [660, 145] on span "Corporation Buyer" at bounding box center [585, 146] width 395 height 35
click at [771, 74] on icon "close" at bounding box center [775, 59] width 29 height 29
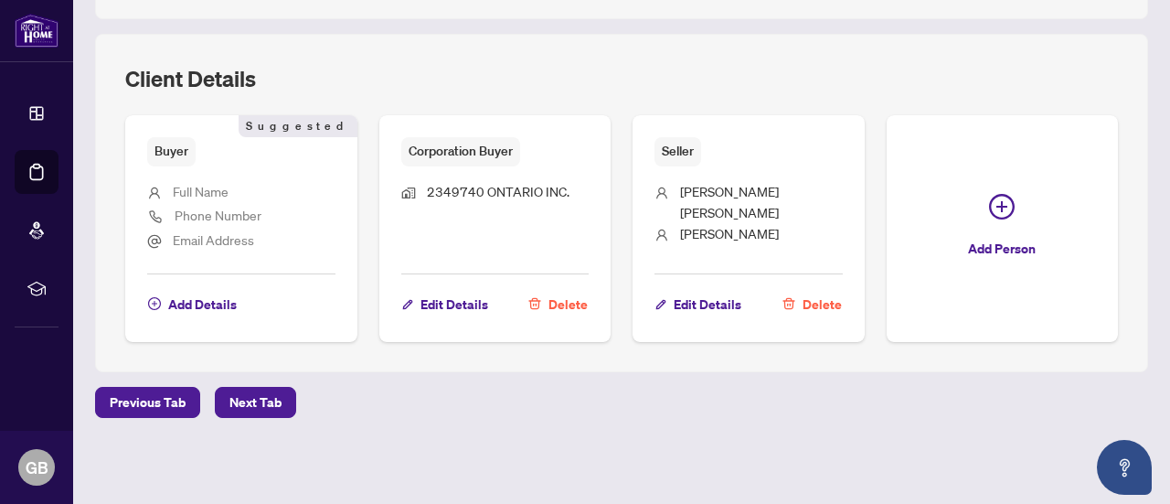
scroll to position [1019, 0]
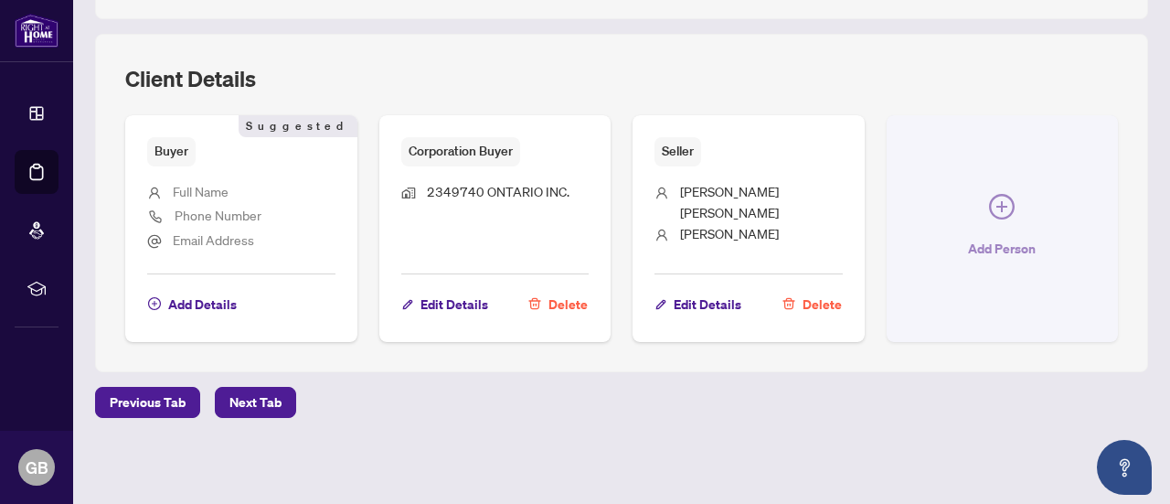
click at [968, 263] on span "Add Person" at bounding box center [1002, 248] width 68 height 29
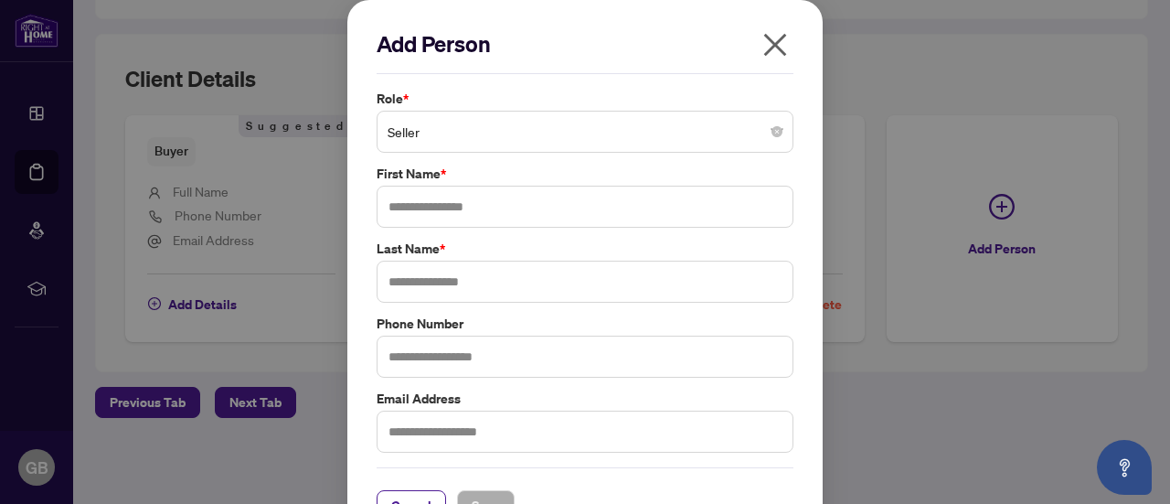
click at [629, 136] on span "Seller" at bounding box center [585, 131] width 395 height 35
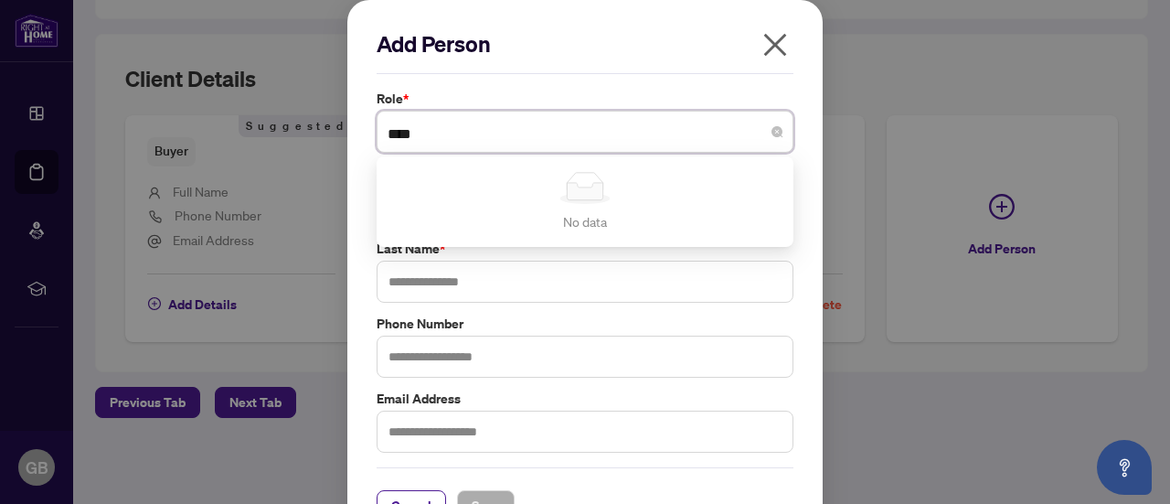
type input "****"
click at [766, 41] on icon "close" at bounding box center [775, 45] width 23 height 23
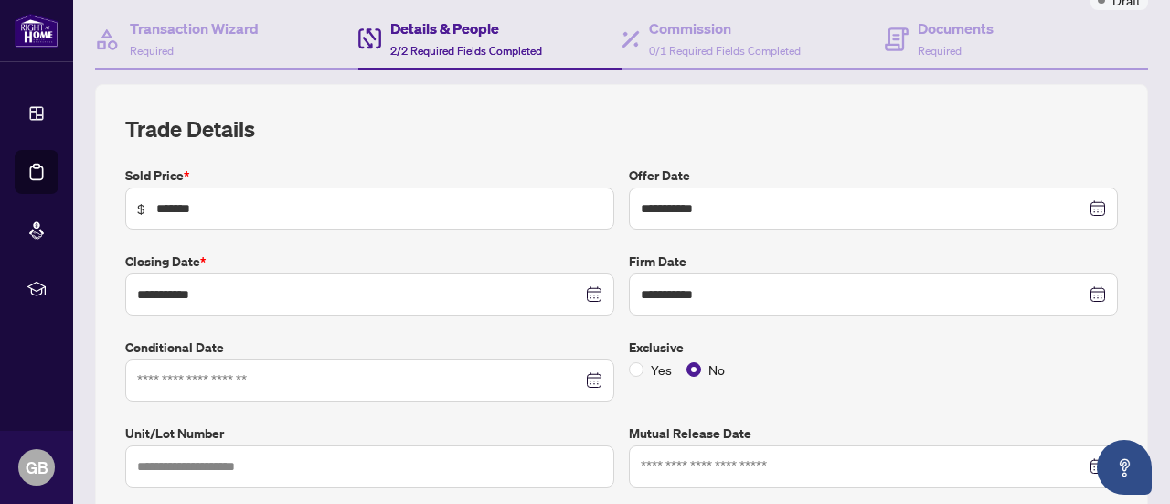
scroll to position [0, 0]
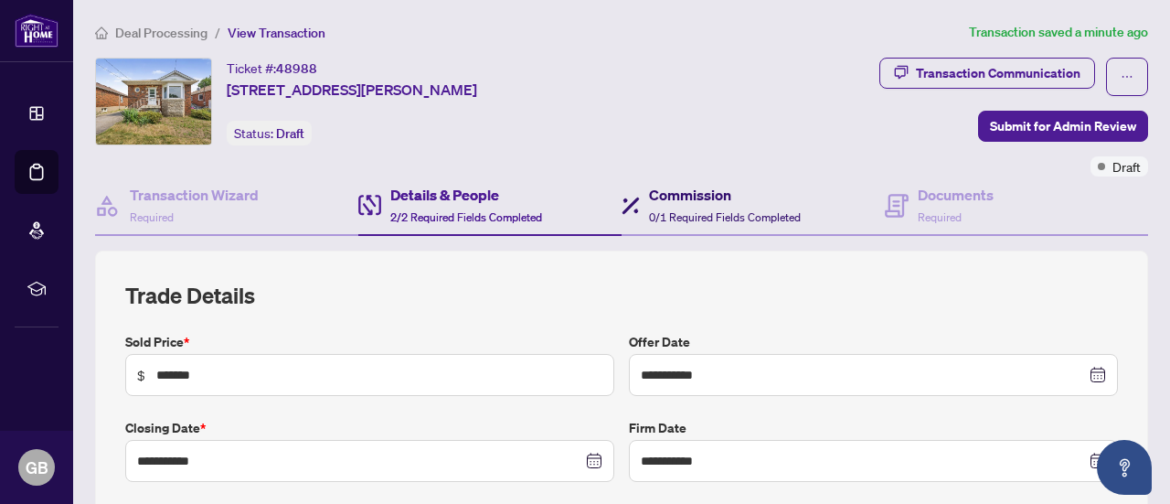
click at [686, 221] on span "0/1 Required Fields Completed" at bounding box center [725, 217] width 152 height 14
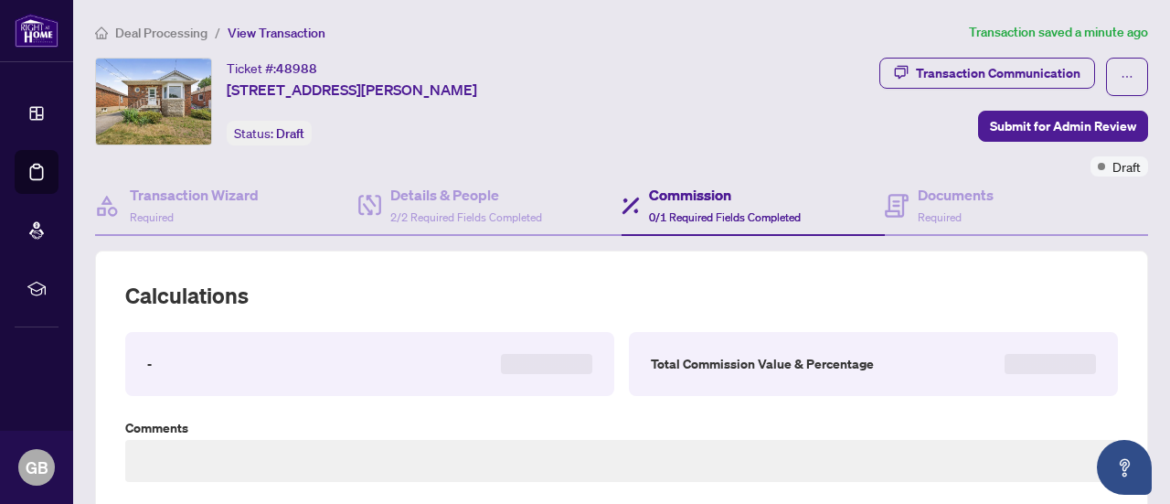
type textarea "**********"
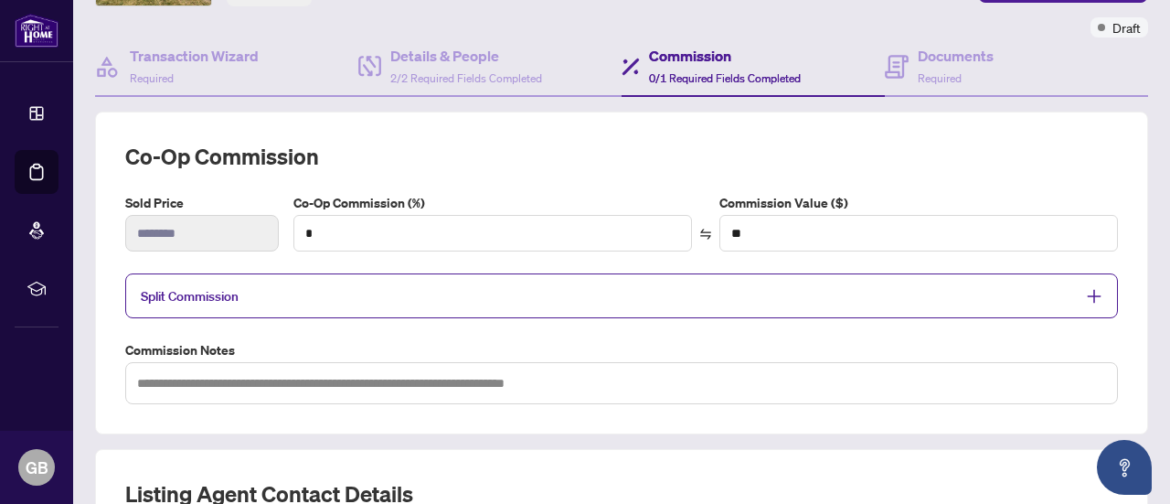
scroll to position [143, 0]
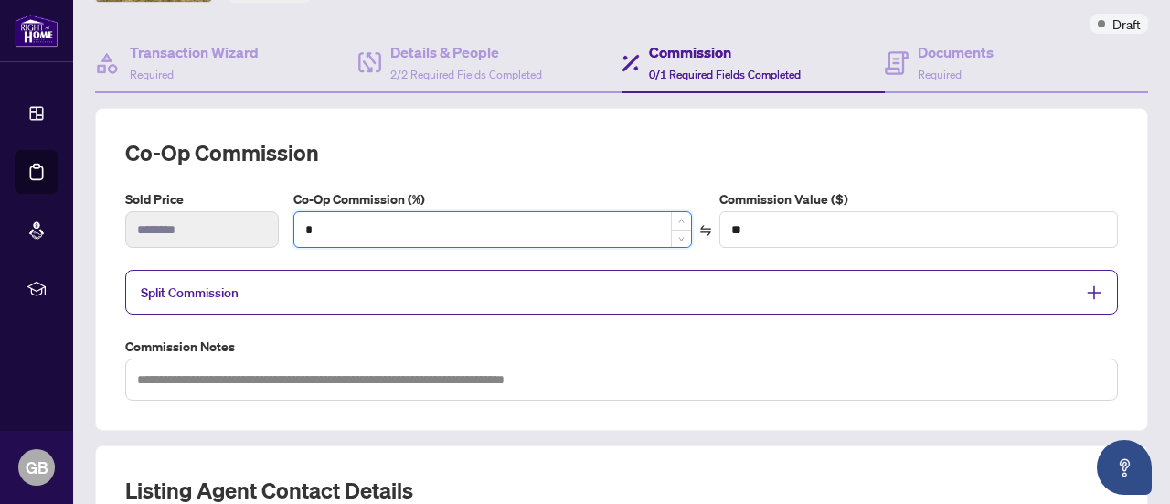
click at [345, 224] on input "*" at bounding box center [492, 229] width 397 height 35
type input "**"
type input "*******"
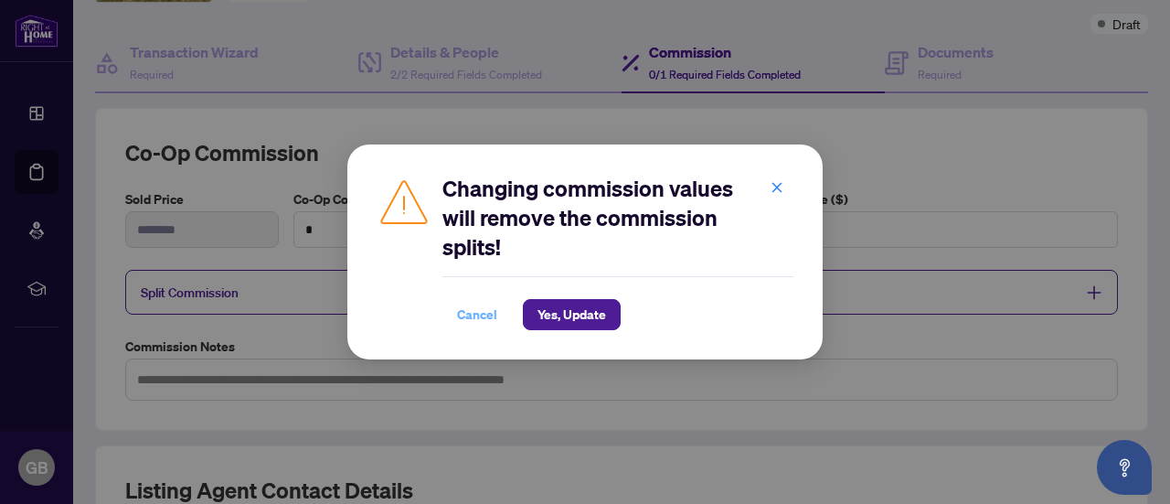
click at [483, 312] on span "Cancel" at bounding box center [477, 314] width 40 height 29
type input "*"
type input "**"
click at [548, 309] on span "Yes, Update" at bounding box center [571, 314] width 69 height 29
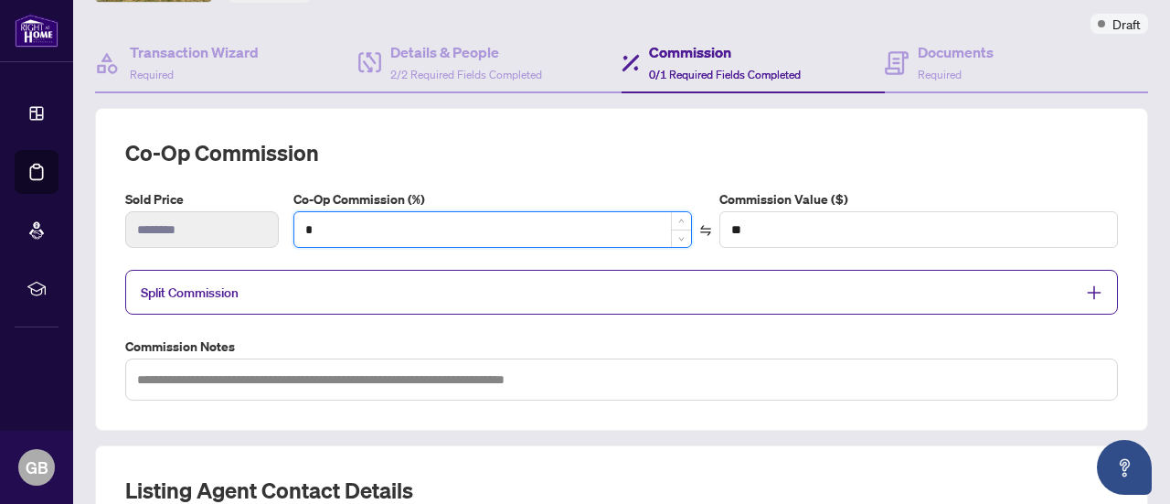
type input "**"
type input "********"
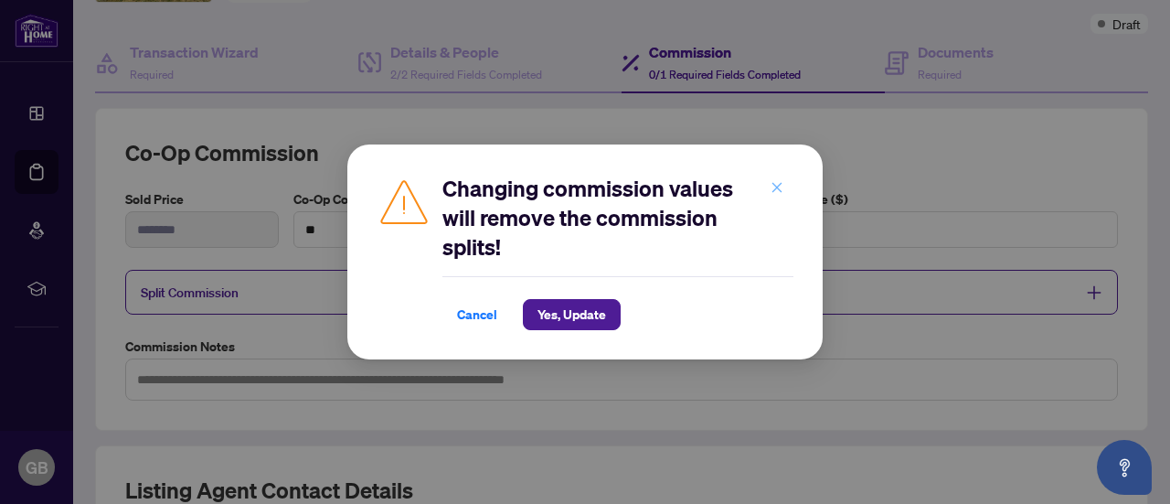
click at [771, 186] on icon "close" at bounding box center [777, 187] width 13 height 13
type input "*"
type input "**"
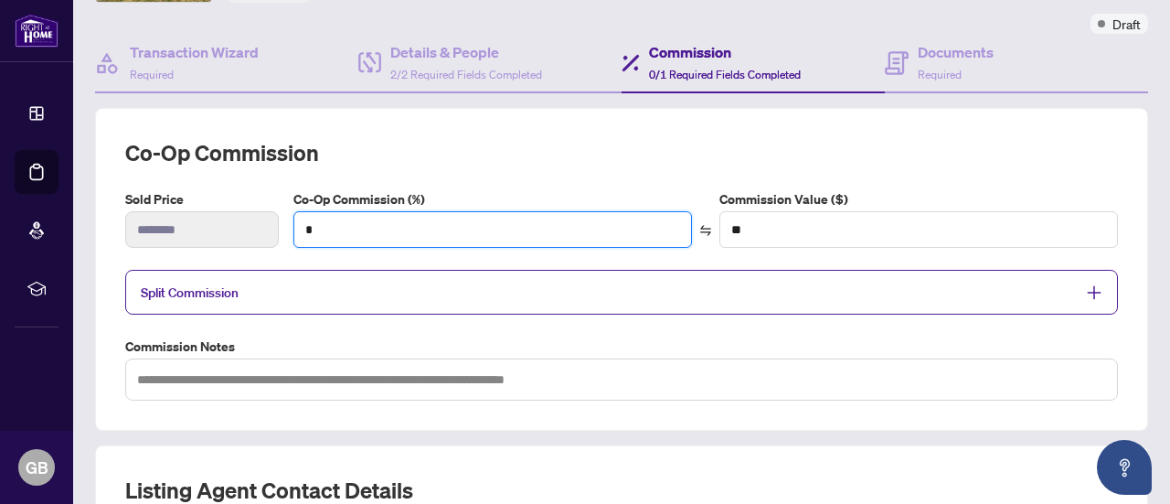
drag, startPoint x: 351, startPoint y: 231, endPoint x: 288, endPoint y: 222, distance: 63.7
click at [290, 222] on div "Co-Op Commission (%) *" at bounding box center [493, 218] width 406 height 59
type input "*"
type input "*******"
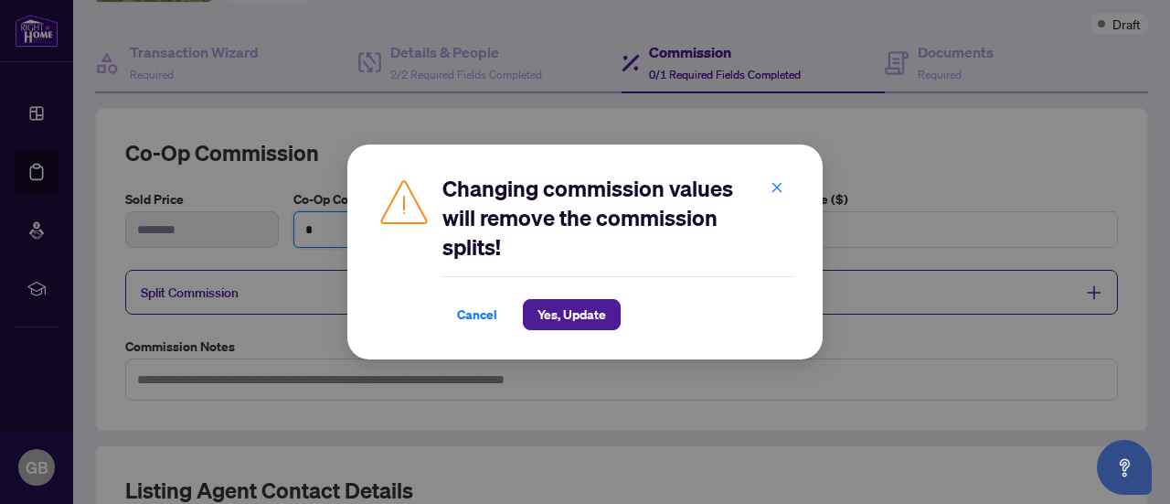
type input "*"
click at [583, 316] on span "Yes, Update" at bounding box center [571, 314] width 69 height 29
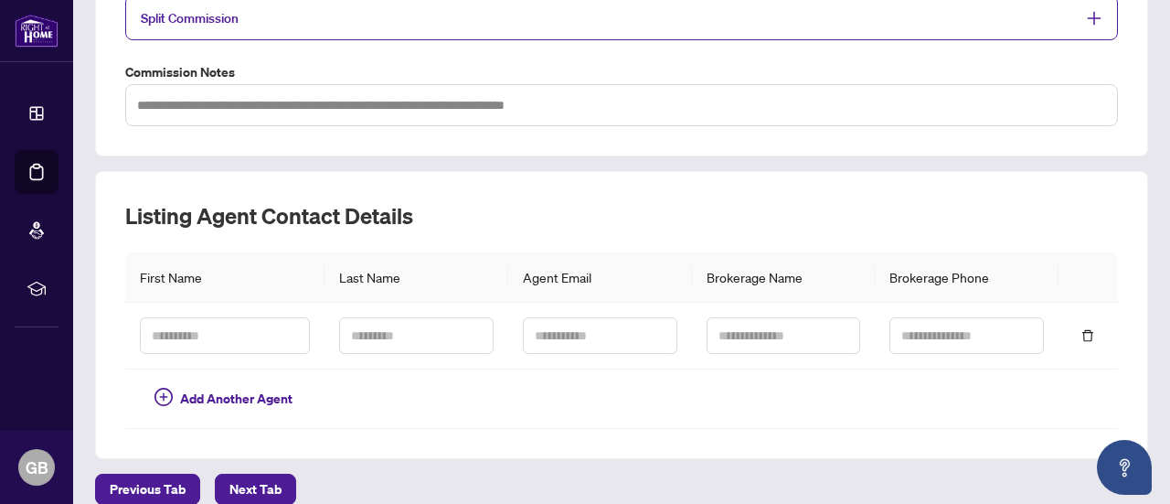
scroll to position [435, 0]
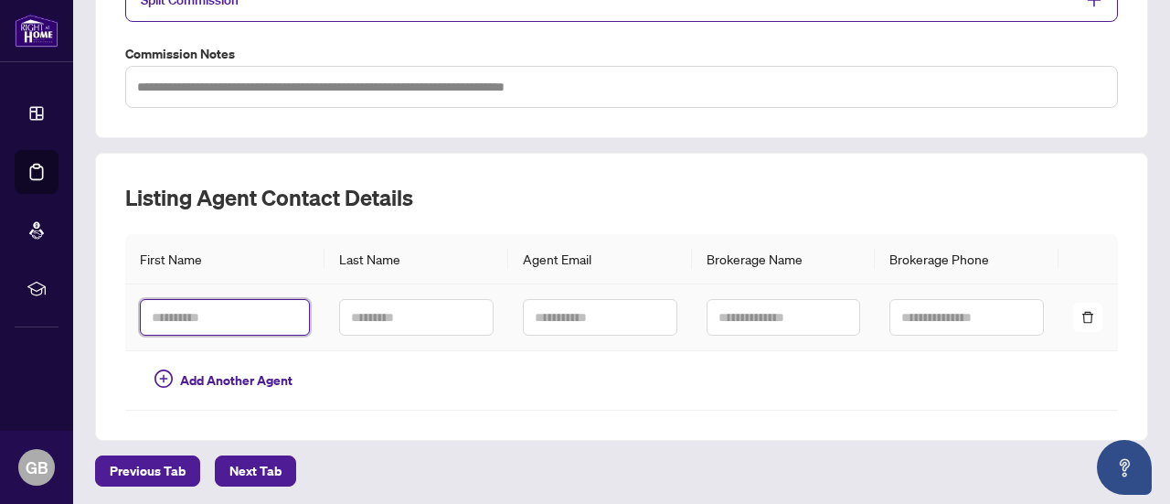
click at [285, 309] on input "text" at bounding box center [225, 317] width 170 height 37
type input "*****"
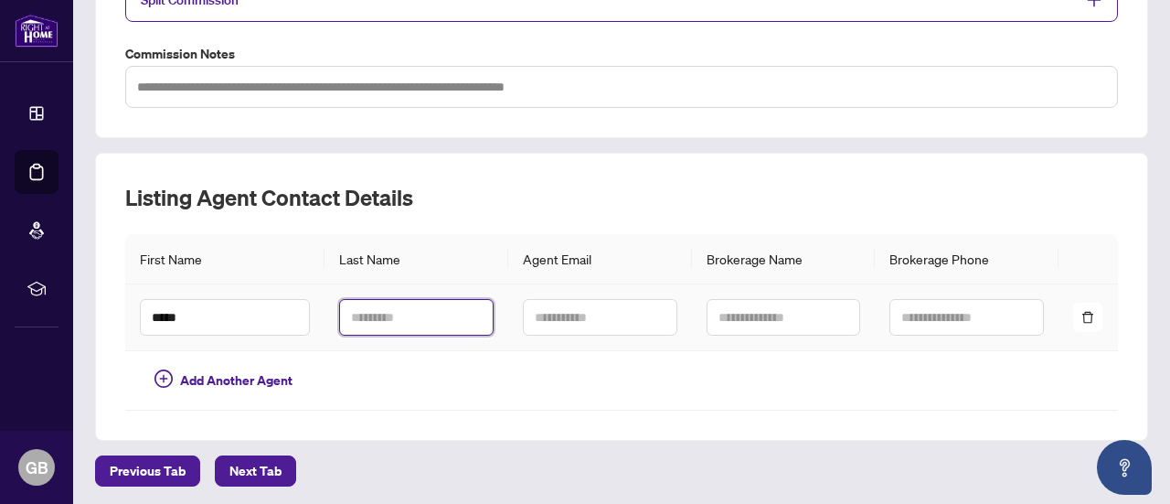
click at [423, 312] on input "text" at bounding box center [416, 317] width 154 height 37
click at [423, 312] on input "**" at bounding box center [416, 317] width 154 height 37
click at [423, 312] on input "***" at bounding box center [416, 317] width 154 height 37
click at [423, 312] on input "****" at bounding box center [416, 317] width 154 height 37
click at [423, 312] on input "*****" at bounding box center [416, 317] width 154 height 37
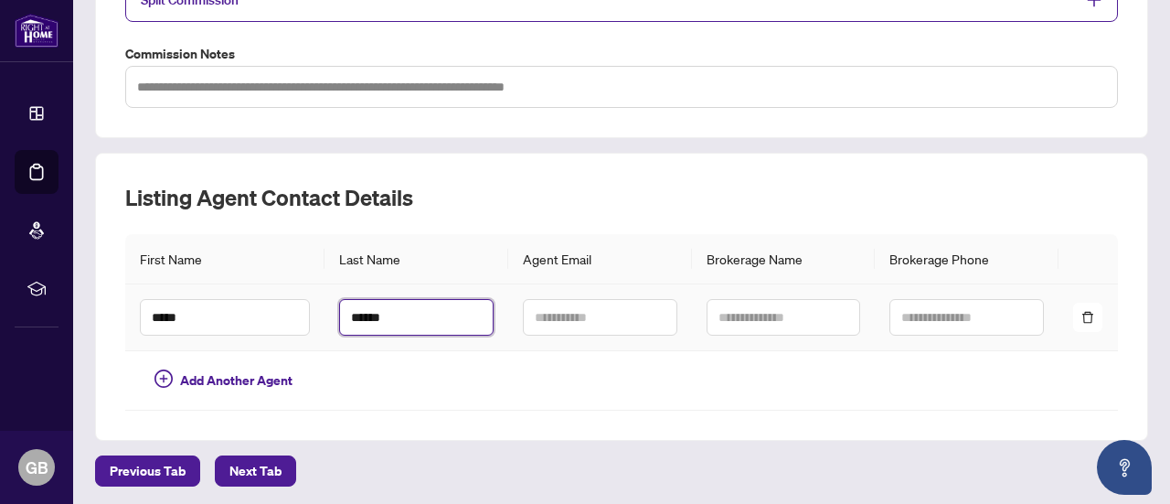
click at [423, 312] on input "******" at bounding box center [416, 317] width 154 height 37
click at [387, 311] on input "*******" at bounding box center [416, 317] width 154 height 37
type input "******"
click at [486, 378] on td at bounding box center [417, 380] width 184 height 59
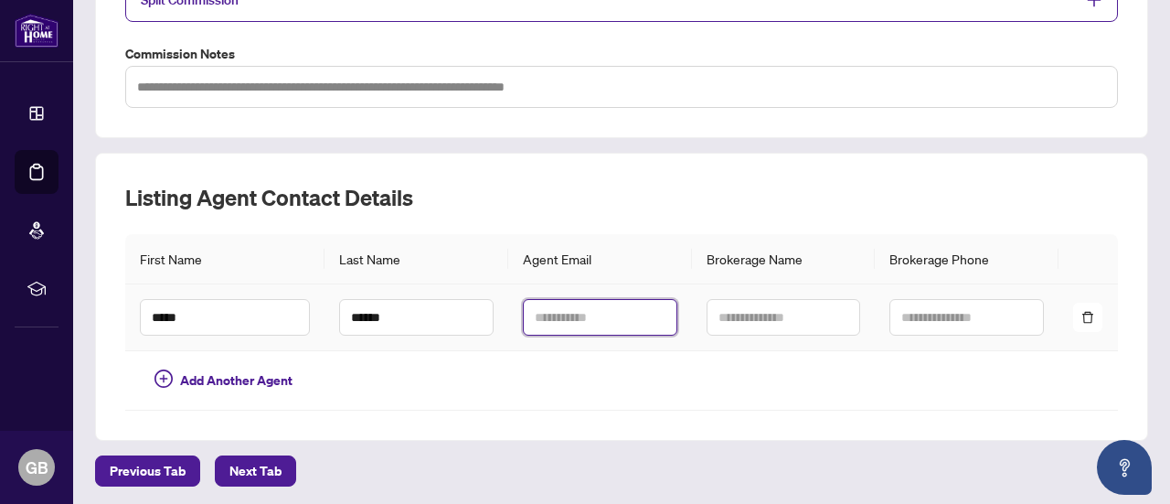
click at [570, 303] on input "text" at bounding box center [600, 317] width 154 height 37
paste input "**********"
type input "**********"
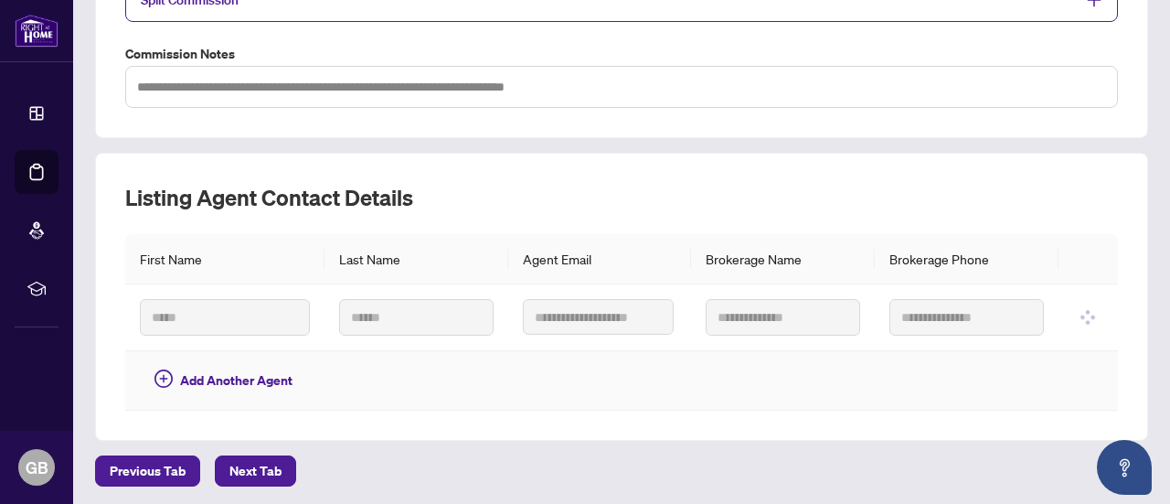
scroll to position [0, 0]
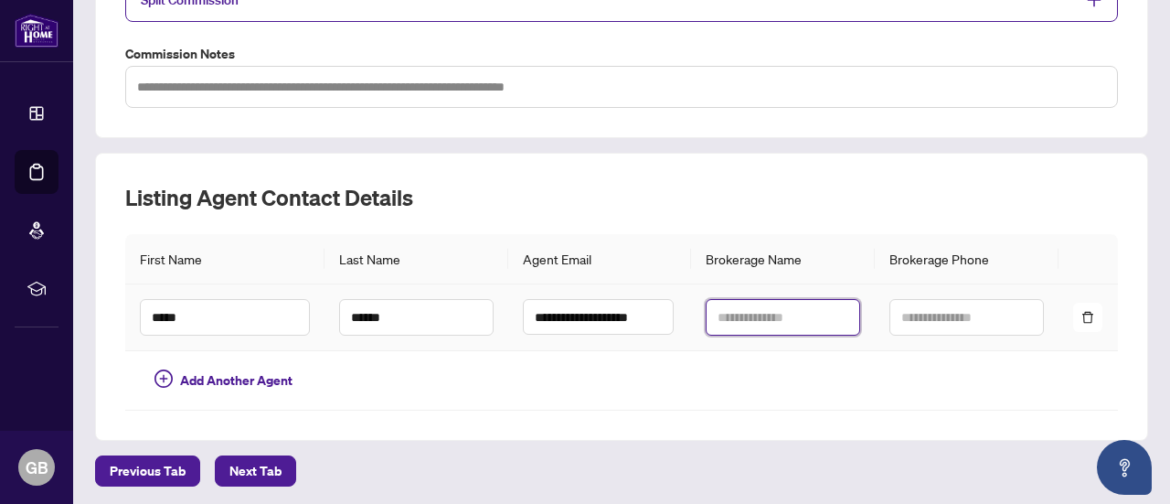
click at [736, 315] on input "text" at bounding box center [783, 317] width 154 height 37
paste input "**********"
type input "**********"
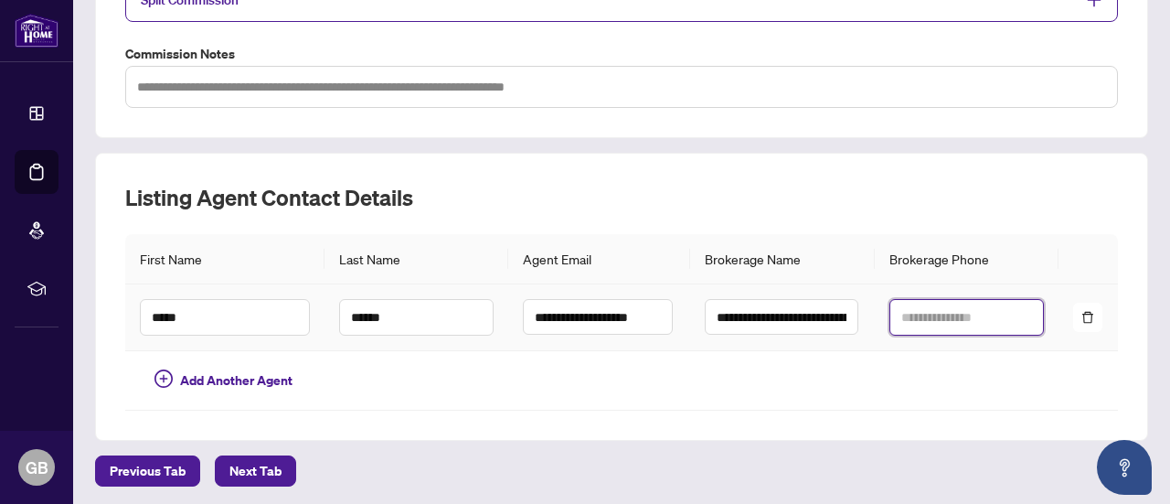
click at [919, 324] on input "text" at bounding box center [966, 317] width 154 height 37
type input "**********"
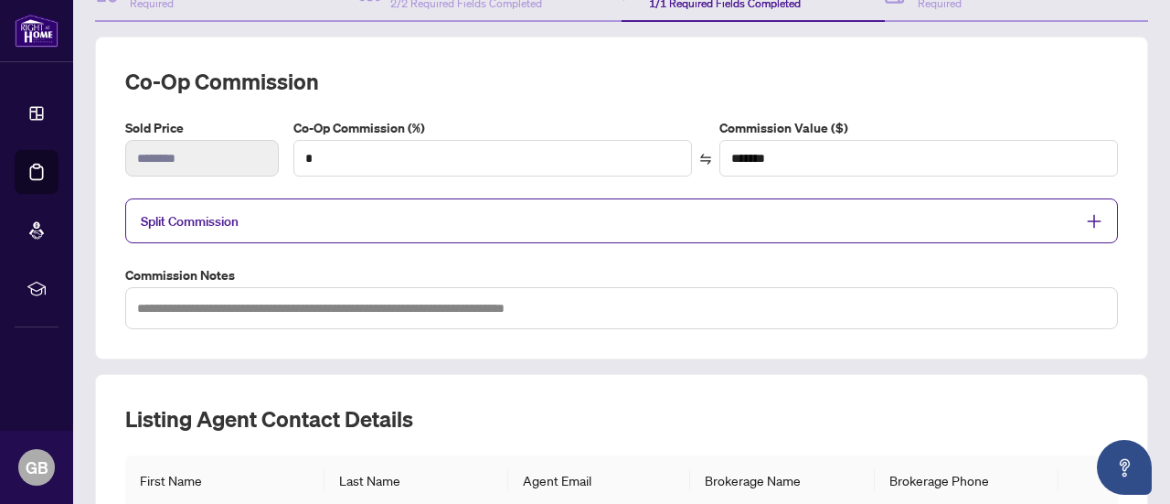
scroll to position [225, 0]
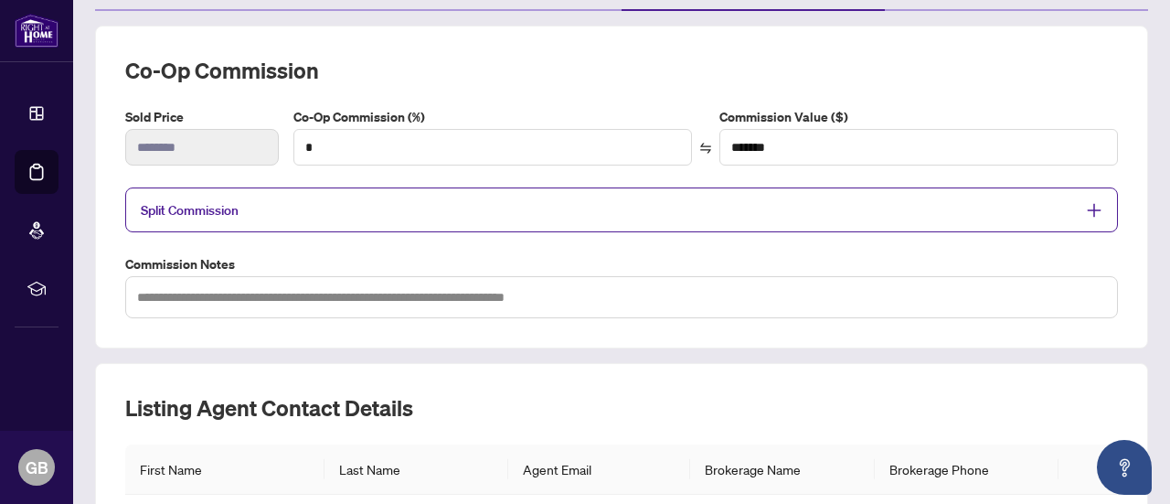
click at [910, 224] on div "Split Commission" at bounding box center [621, 209] width 993 height 45
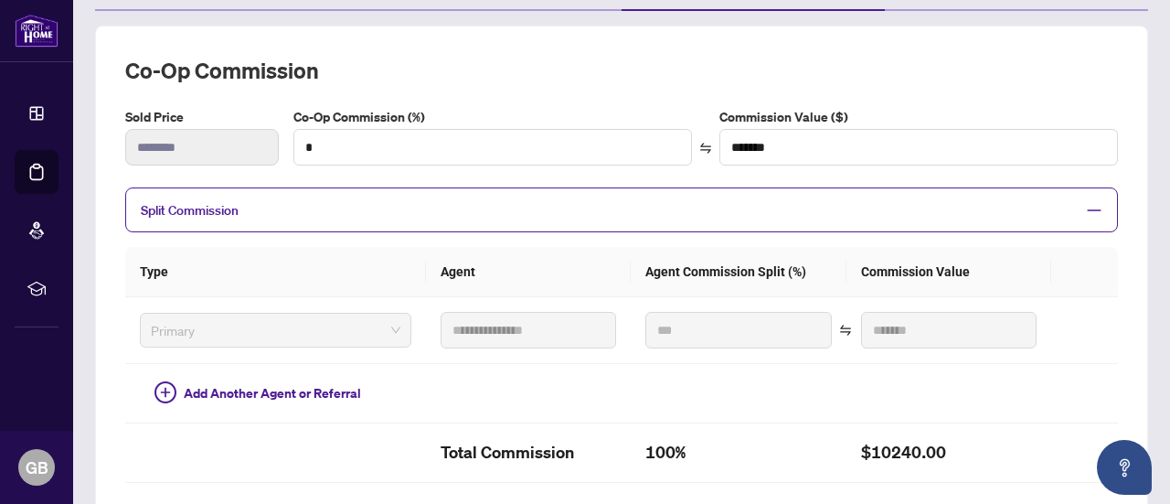
click at [910, 224] on div "Split Commission" at bounding box center [621, 209] width 993 height 45
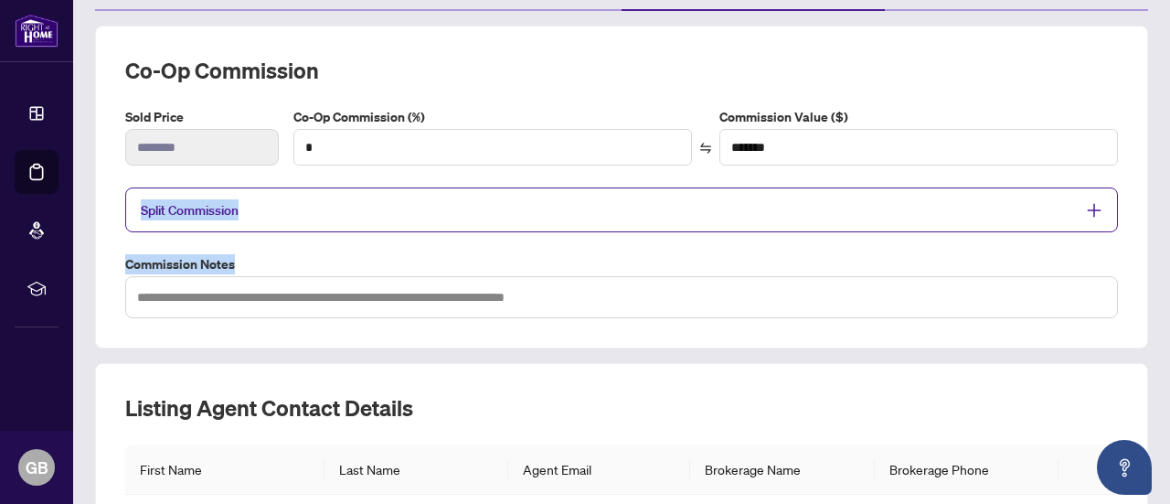
drag, startPoint x: 1154, startPoint y: 189, endPoint x: 1169, endPoint y: 304, distance: 116.2
click at [1169, 304] on main "**********" at bounding box center [621, 252] width 1097 height 504
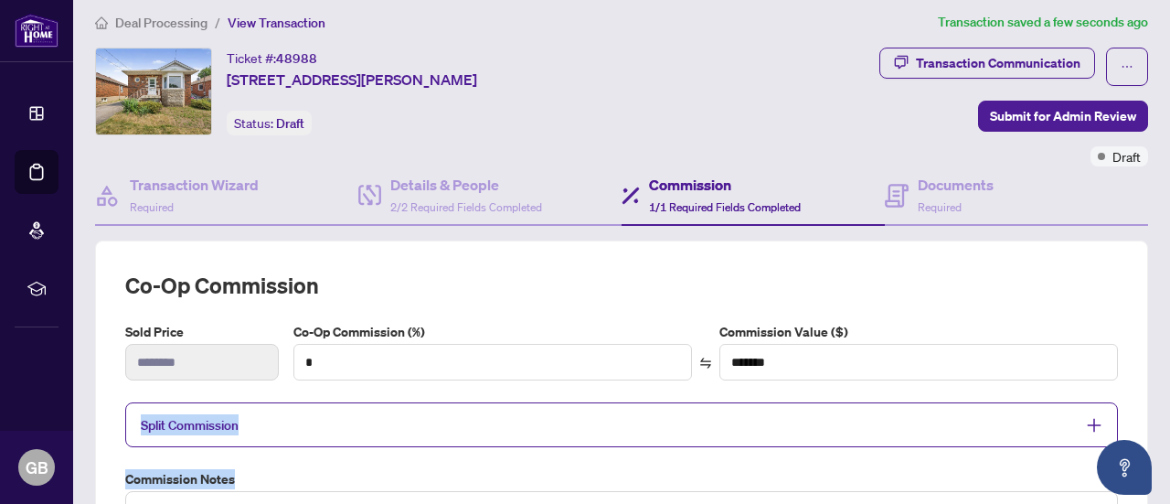
scroll to position [0, 0]
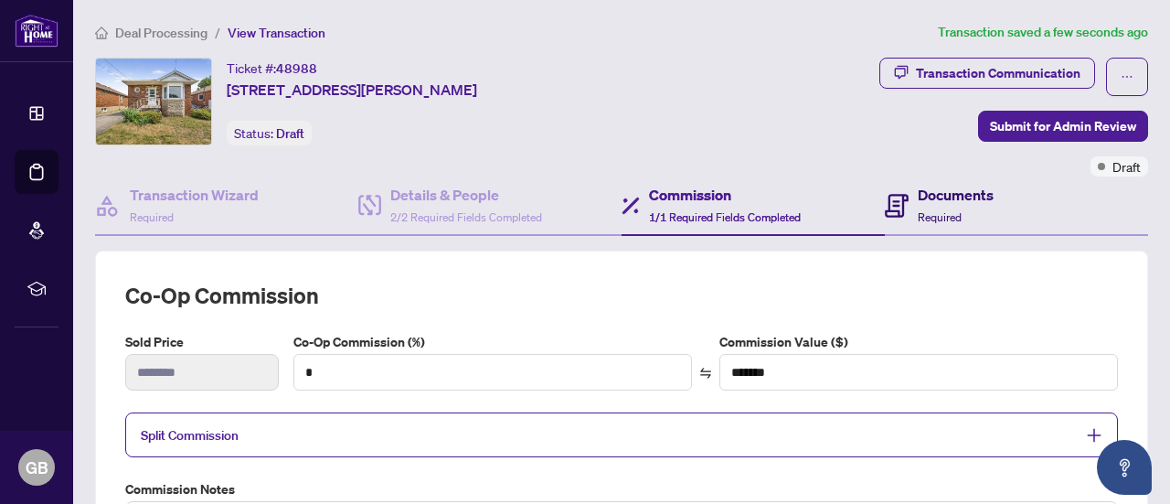
click at [918, 210] on span "Required" at bounding box center [940, 217] width 44 height 14
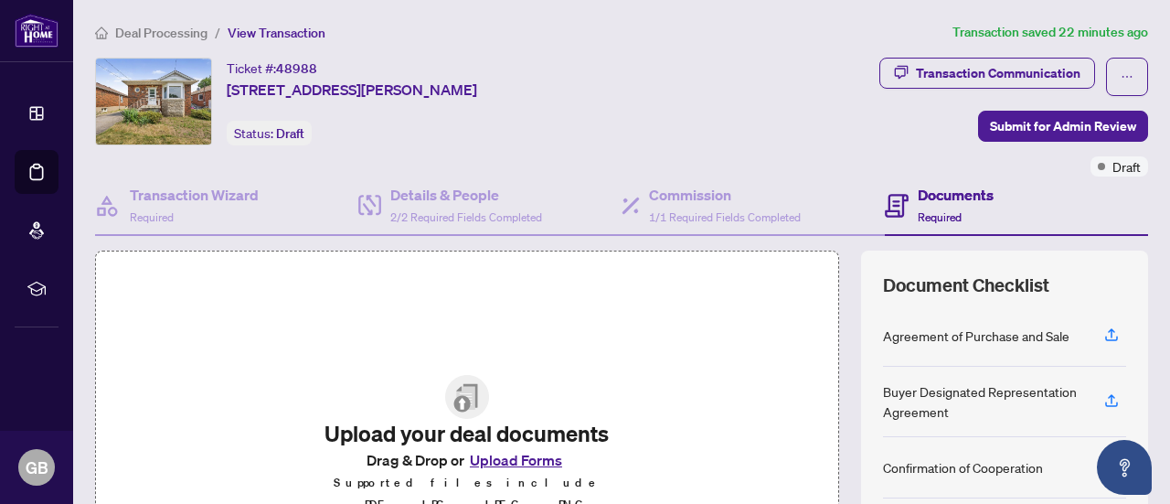
scroll to position [66, 0]
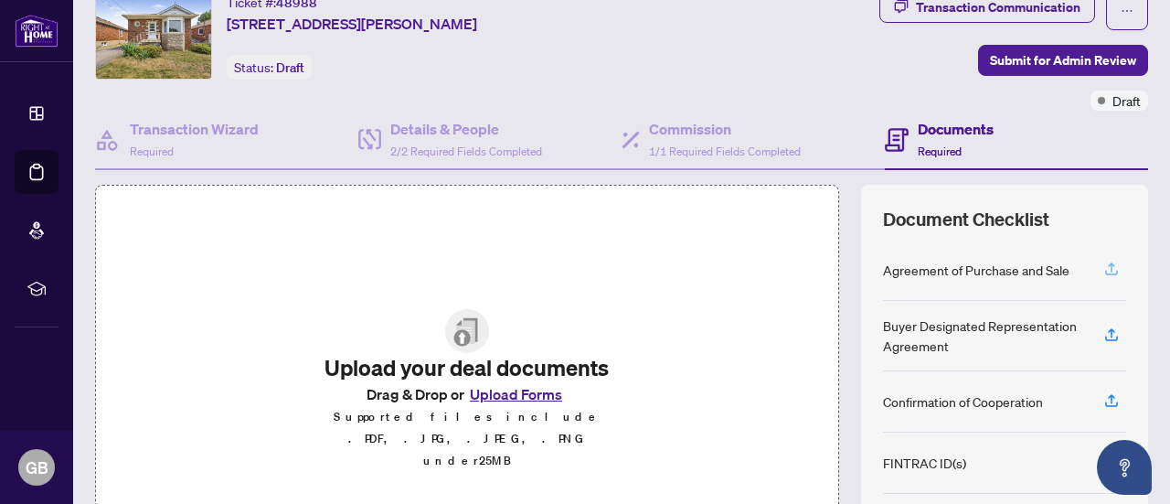
click at [1103, 261] on icon "button" at bounding box center [1111, 269] width 16 height 16
click at [1103, 271] on icon "button" at bounding box center [1111, 269] width 16 height 16
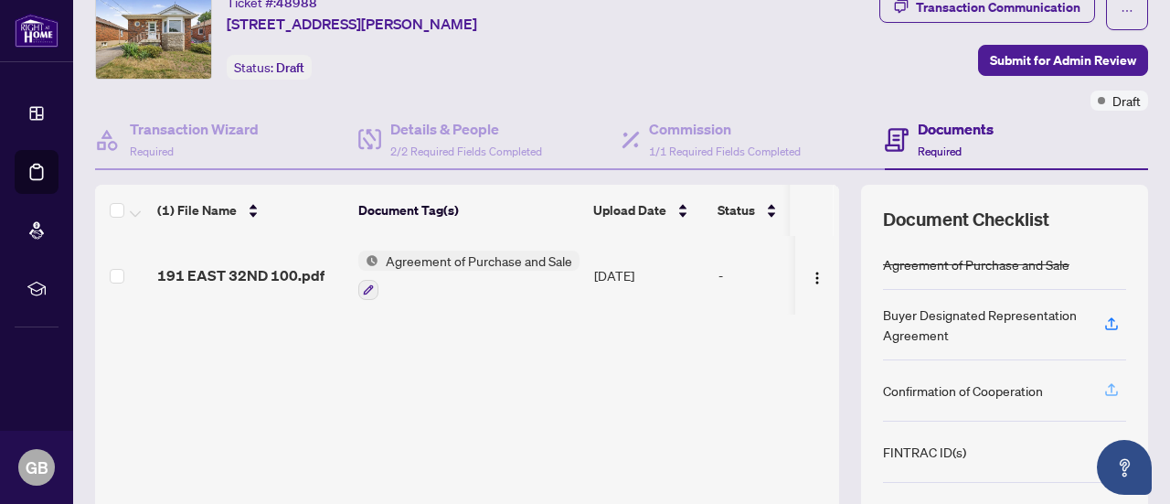
click at [1103, 385] on icon "button" at bounding box center [1111, 389] width 16 height 16
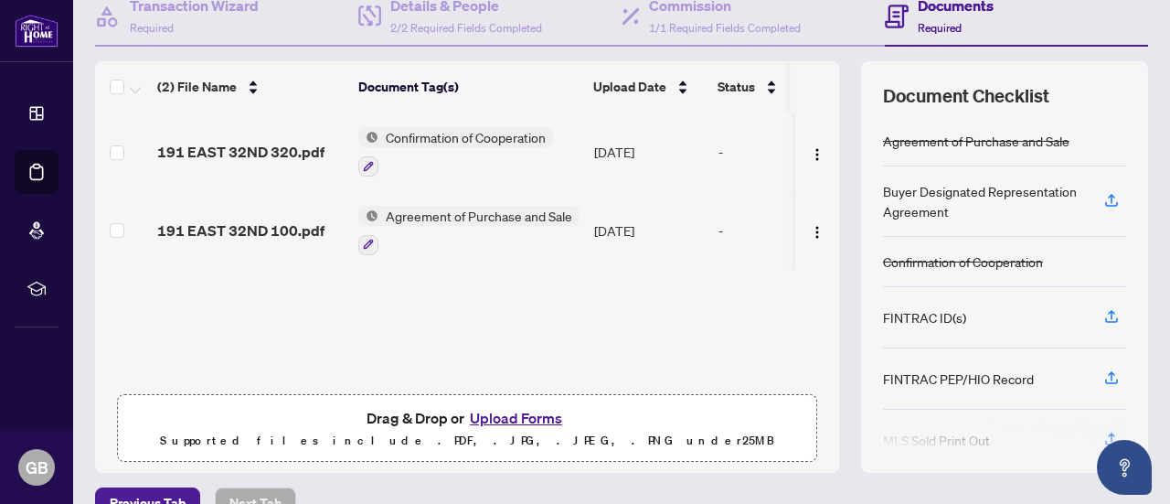
scroll to position [226, 0]
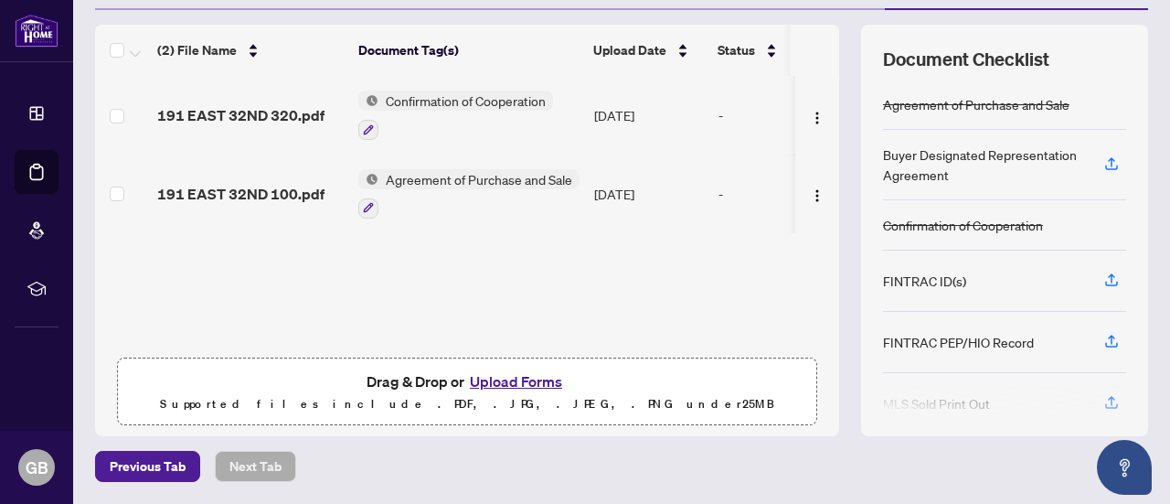
click at [1033, 260] on div "FINTRAC ID(s)" at bounding box center [1004, 280] width 243 height 61
click at [1026, 275] on div "FINTRAC ID(s)" at bounding box center [1004, 280] width 243 height 61
click at [999, 343] on div "FINTRAC PEP/HIO Record" at bounding box center [958, 342] width 151 height 20
click at [979, 393] on div at bounding box center [1004, 400] width 243 height 29
drag, startPoint x: 819, startPoint y: 148, endPoint x: 815, endPoint y: 74, distance: 74.1
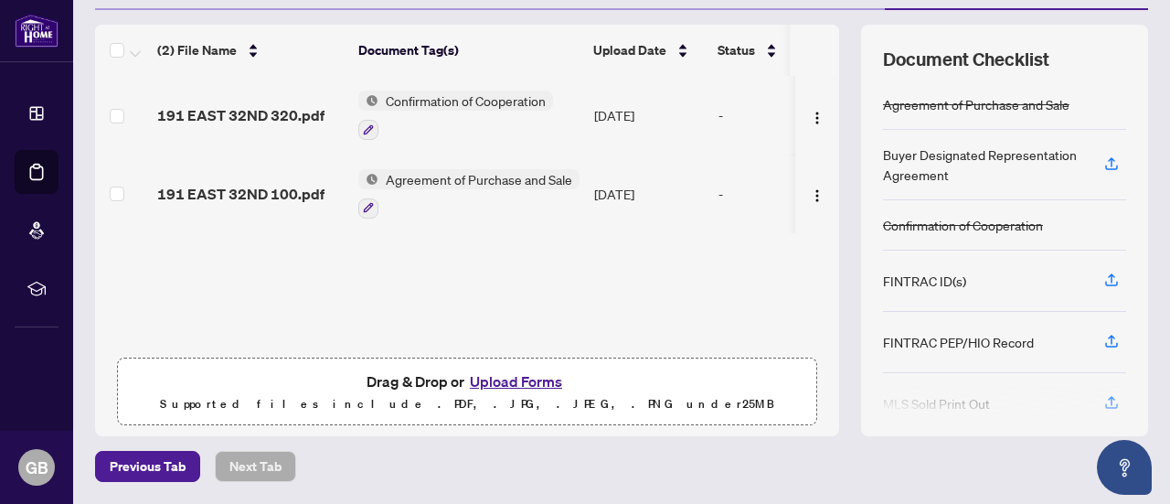
click at [815, 76] on td at bounding box center [817, 115] width 44 height 79
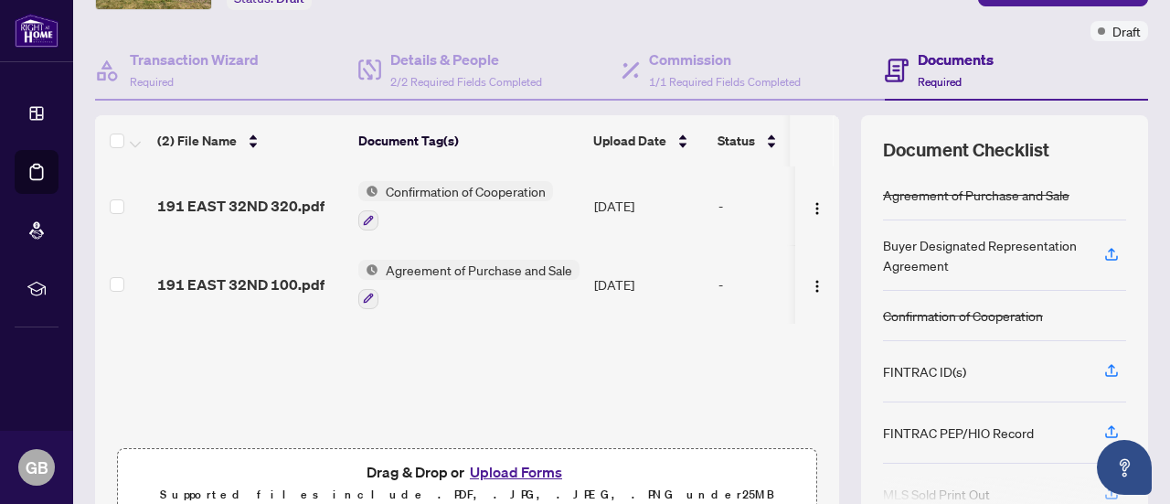
click at [958, 72] on div "Documents Required" at bounding box center [956, 69] width 76 height 43
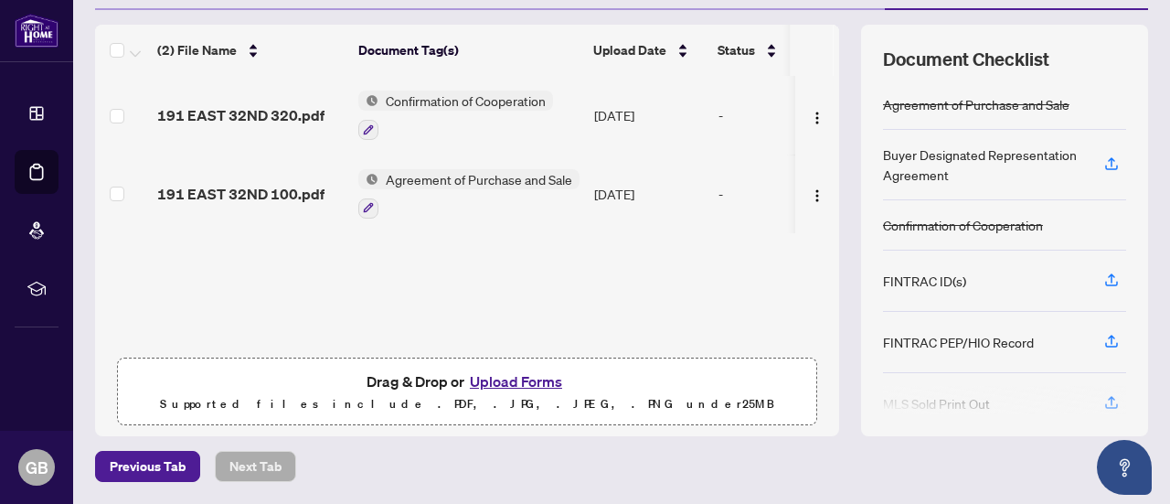
scroll to position [237, 0]
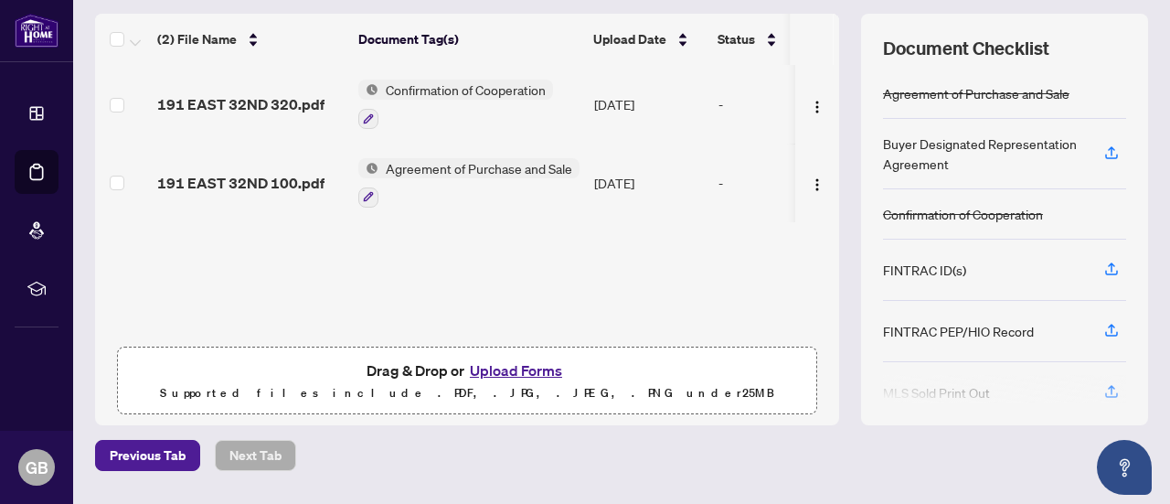
click at [508, 366] on button "Upload Forms" at bounding box center [515, 370] width 103 height 24
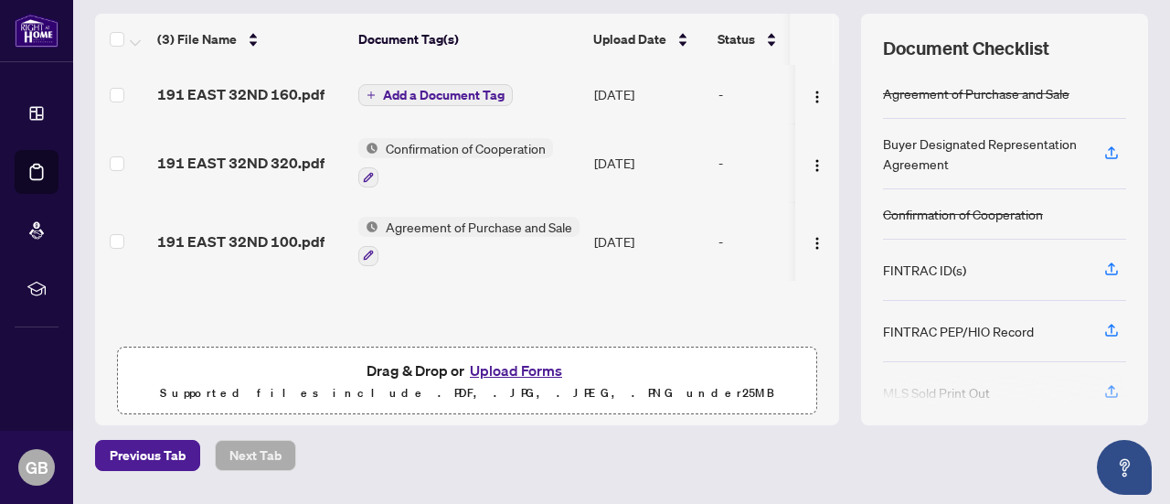
click at [481, 372] on button "Upload Forms" at bounding box center [515, 370] width 103 height 24
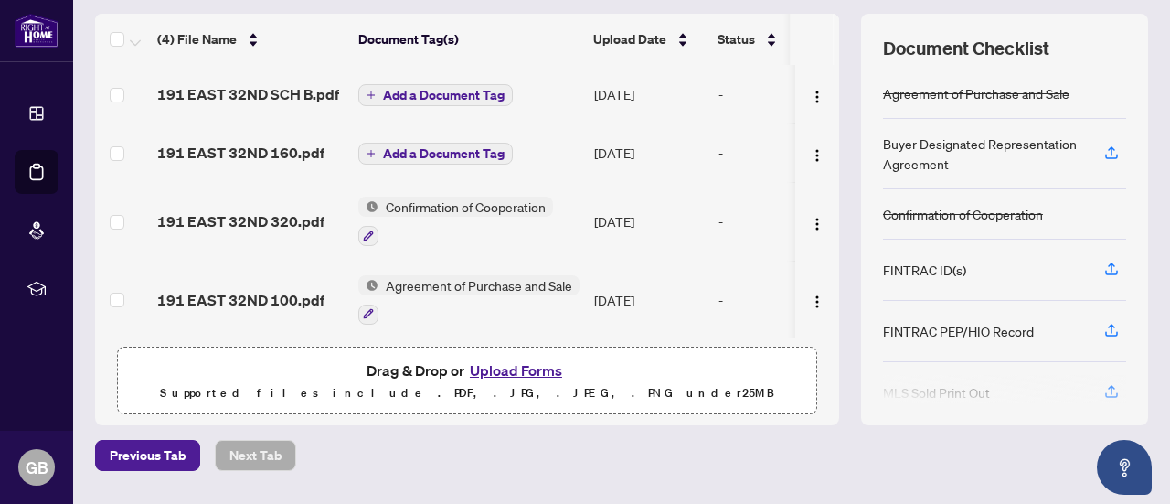
click at [479, 89] on span "Add a Document Tag" at bounding box center [444, 95] width 122 height 13
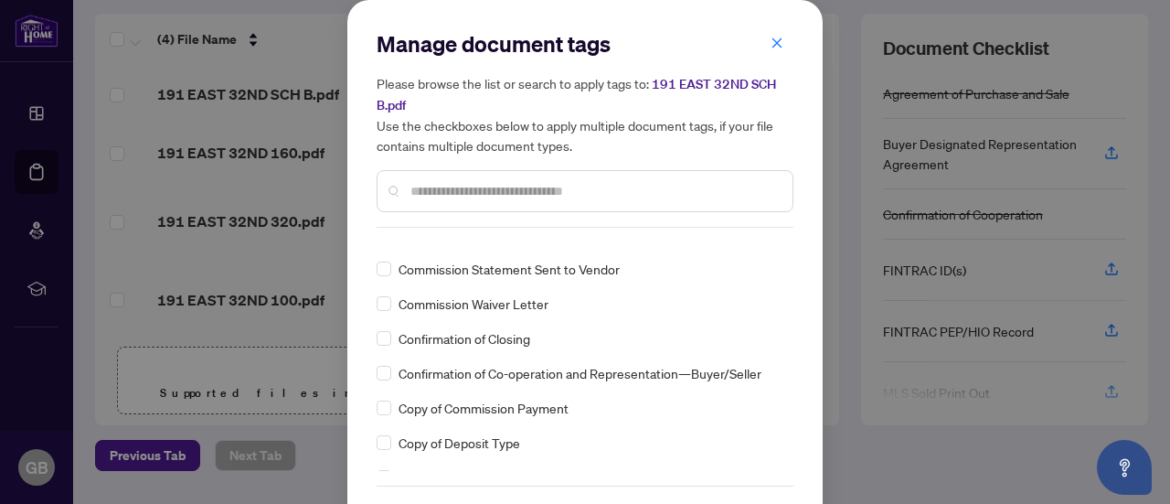
scroll to position [61, 0]
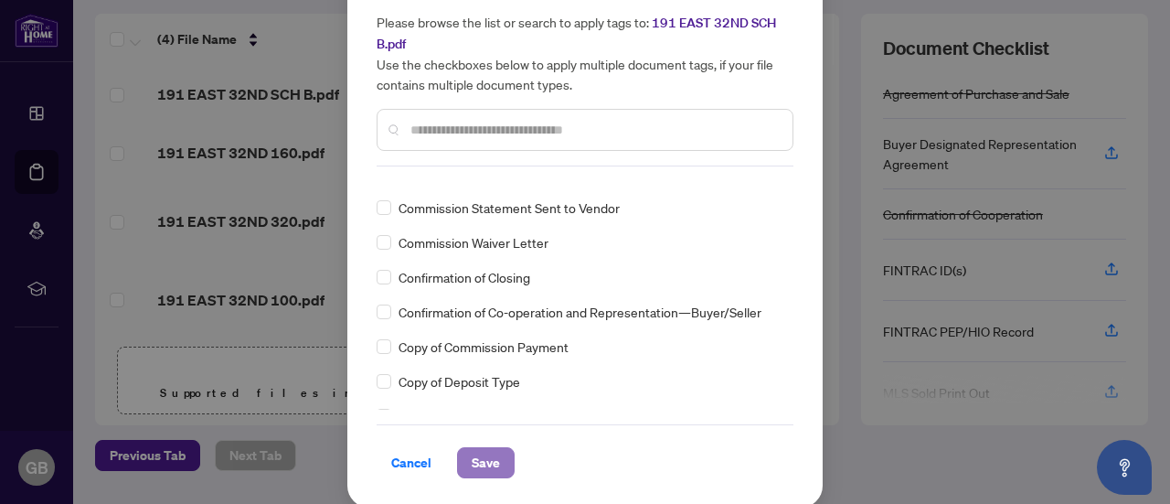
click at [475, 468] on span "Save" at bounding box center [486, 462] width 28 height 29
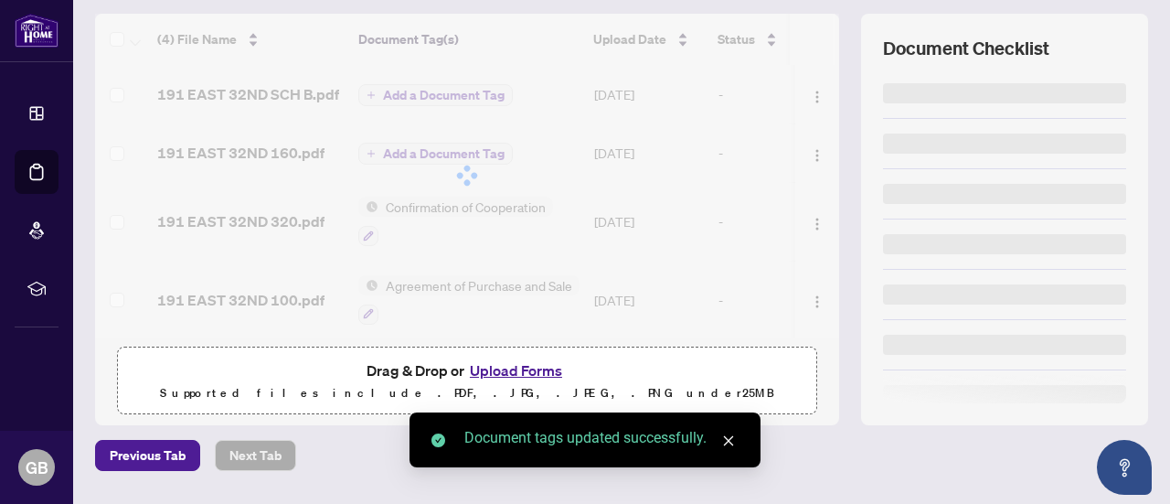
scroll to position [0, 0]
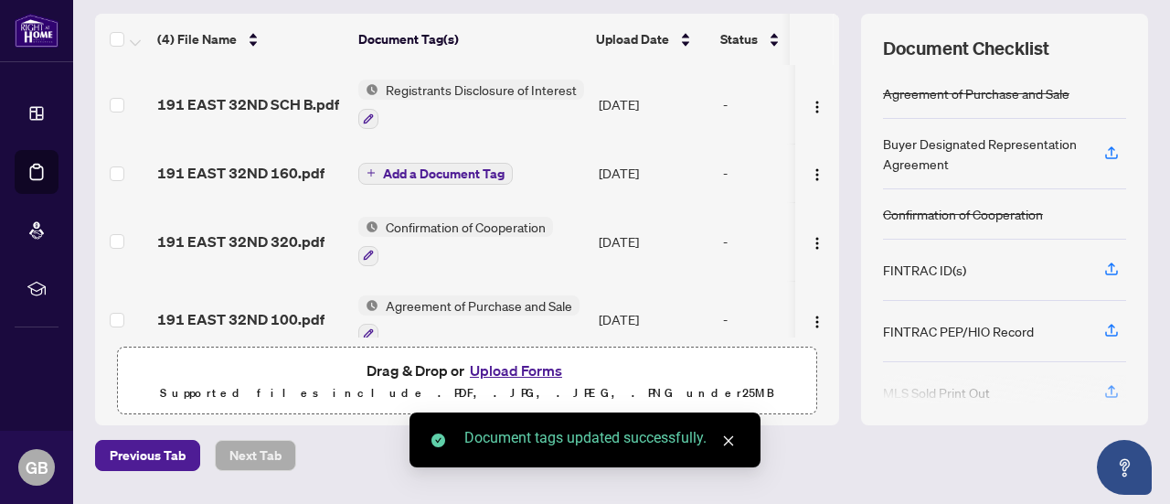
click at [419, 167] on span "Add a Document Tag" at bounding box center [444, 173] width 122 height 13
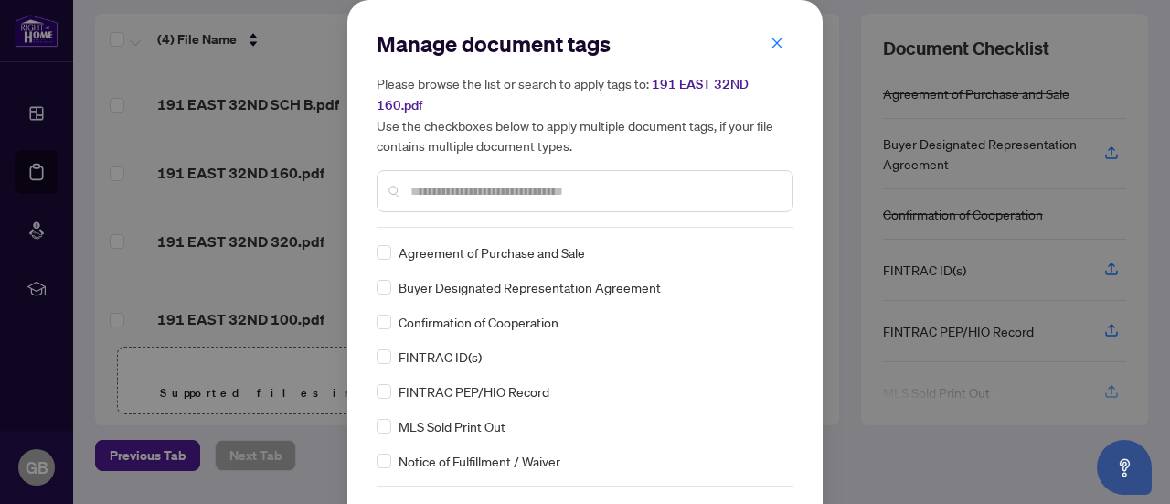
click at [540, 181] on input "text" at bounding box center [593, 191] width 367 height 20
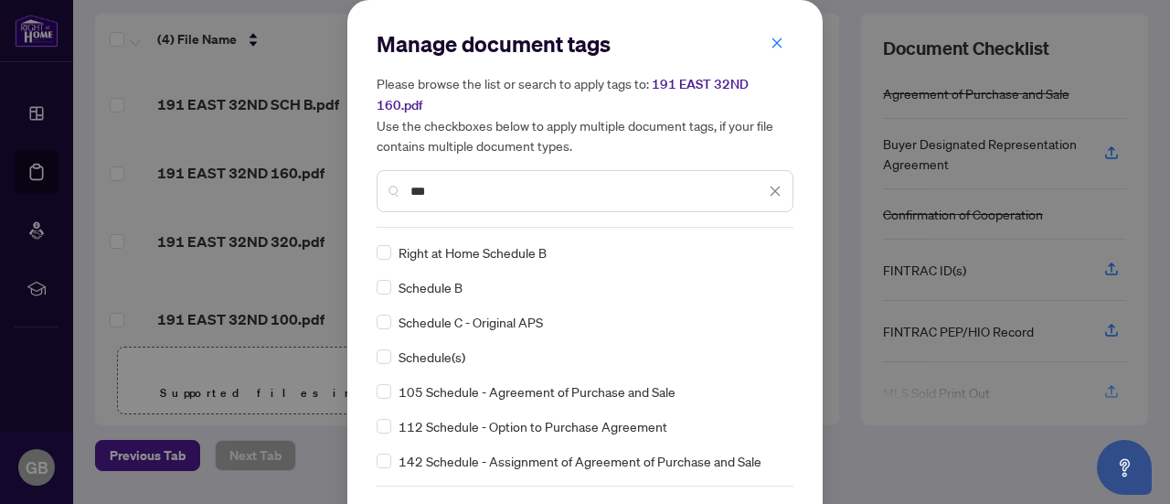
type input "***"
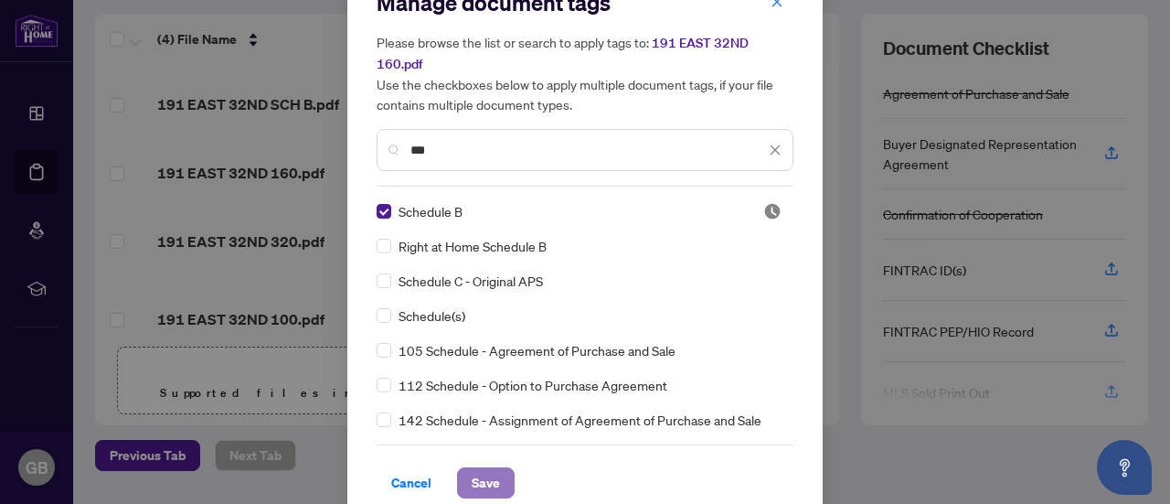
click at [480, 468] on span "Save" at bounding box center [486, 482] width 28 height 29
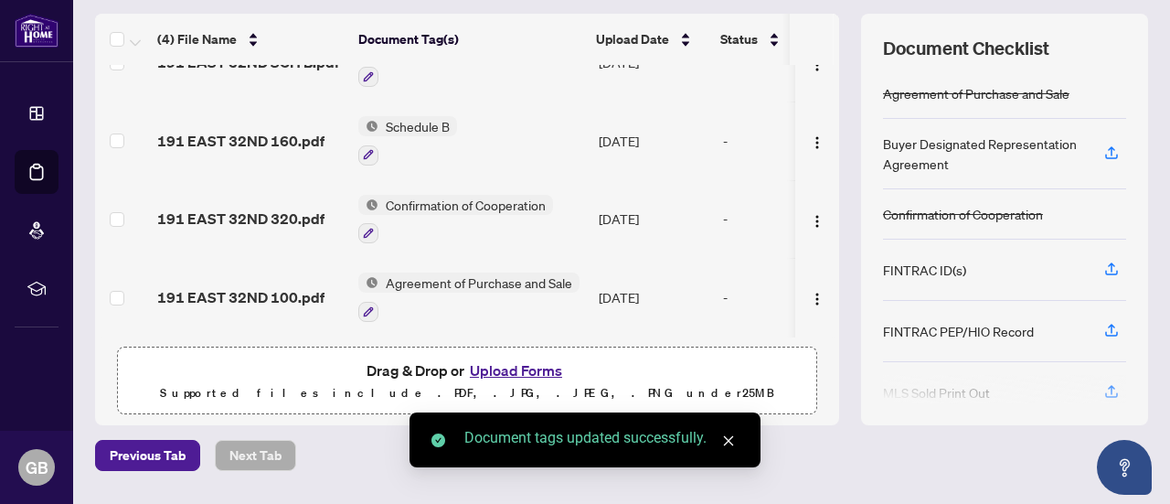
scroll to position [0, 0]
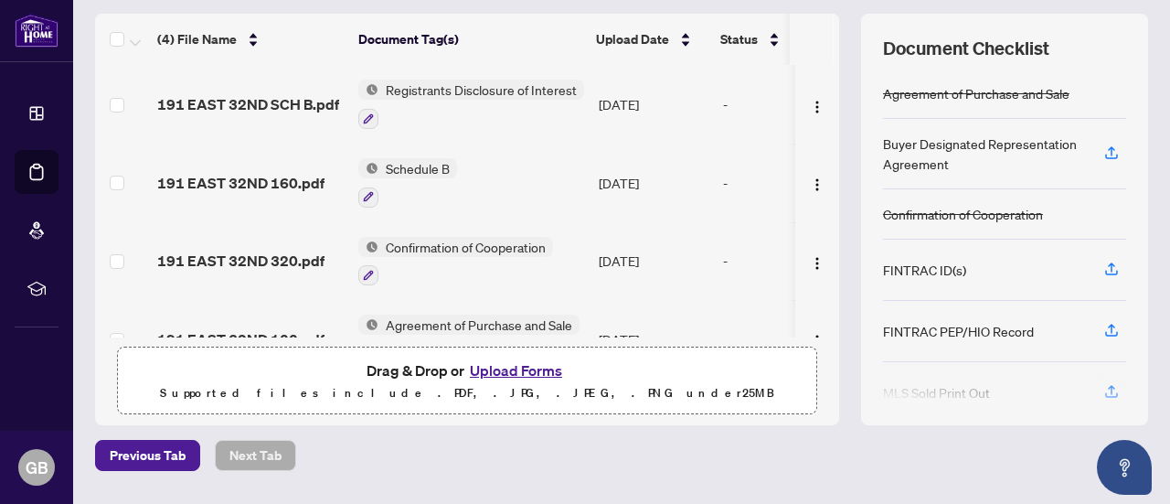
click at [508, 367] on button "Upload Forms" at bounding box center [515, 370] width 103 height 24
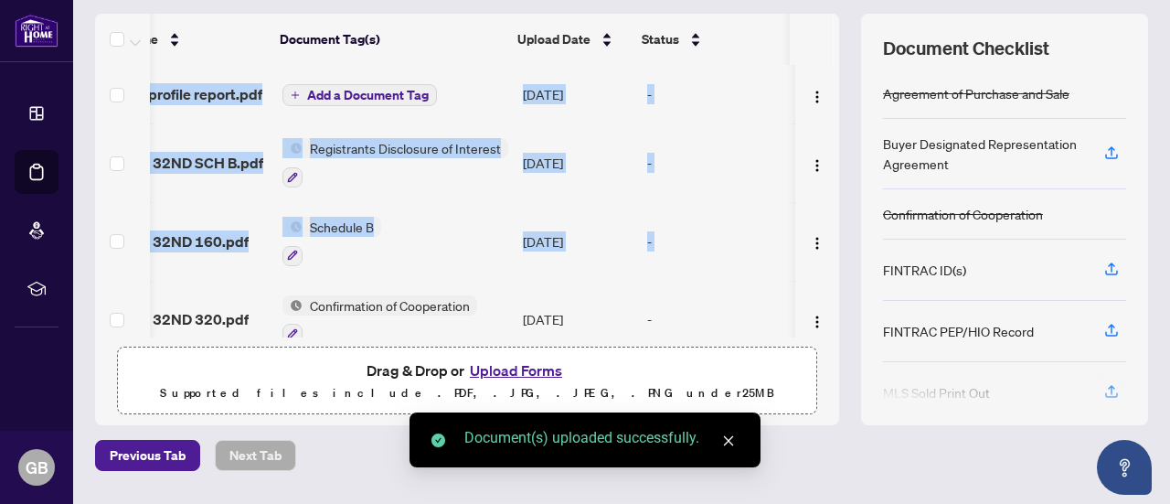
scroll to position [0, 92]
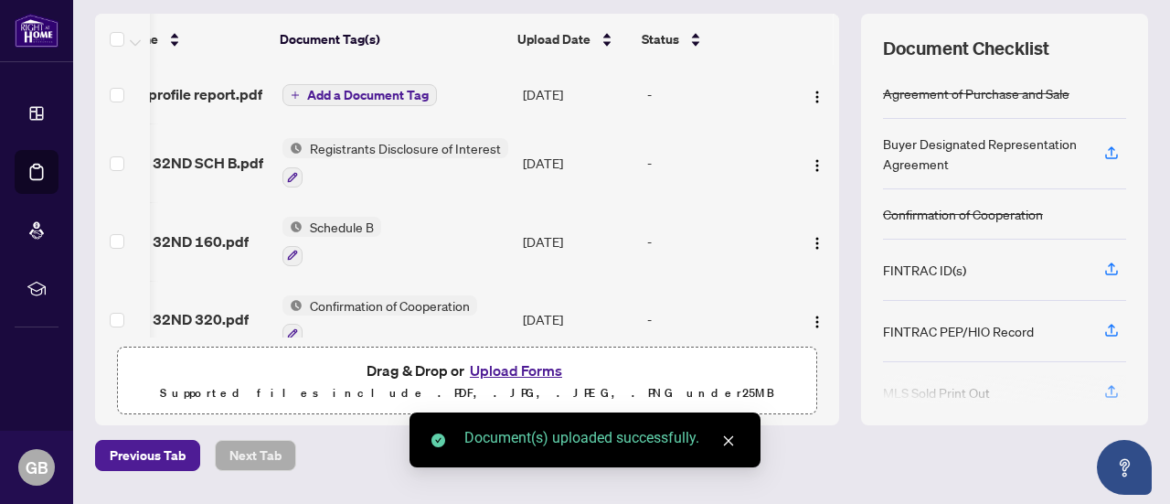
click at [814, 222] on td at bounding box center [817, 241] width 44 height 79
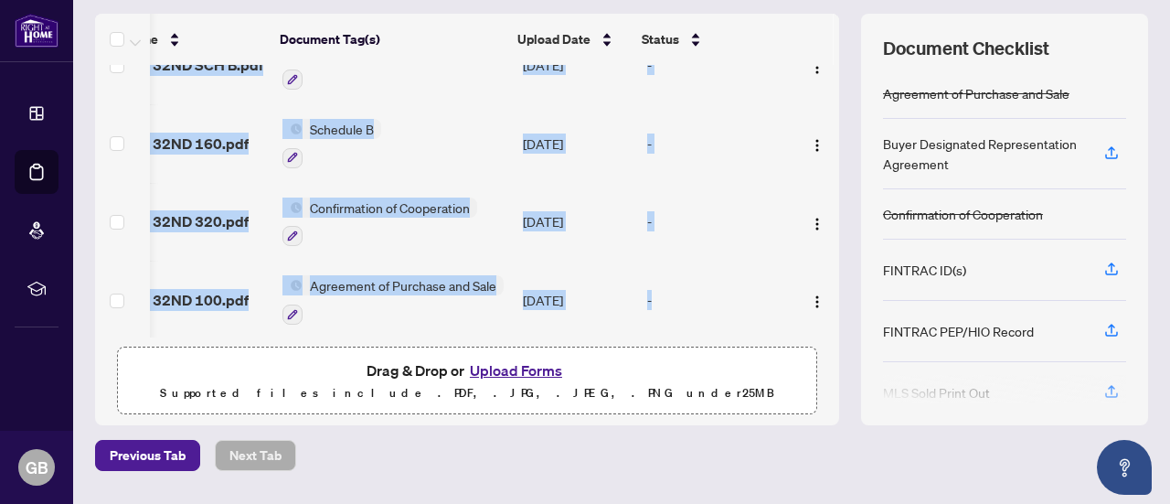
scroll to position [102, 92]
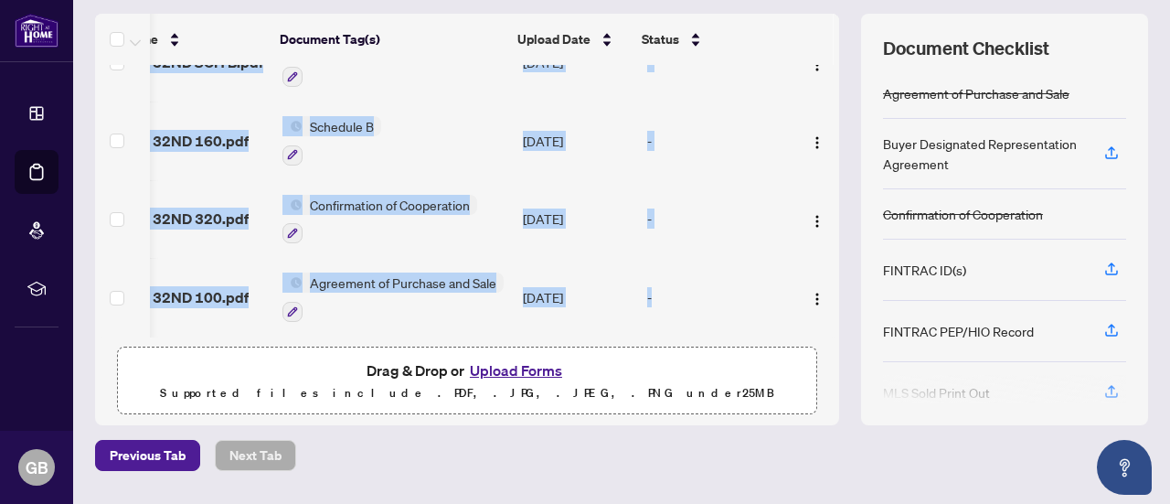
drag, startPoint x: 792, startPoint y: 328, endPoint x: 591, endPoint y: 326, distance: 201.1
click at [591, 326] on tr "191 EAST 32ND 100.pdf Agreement of Purchase and Sale [DATE] -" at bounding box center [429, 297] width 820 height 79
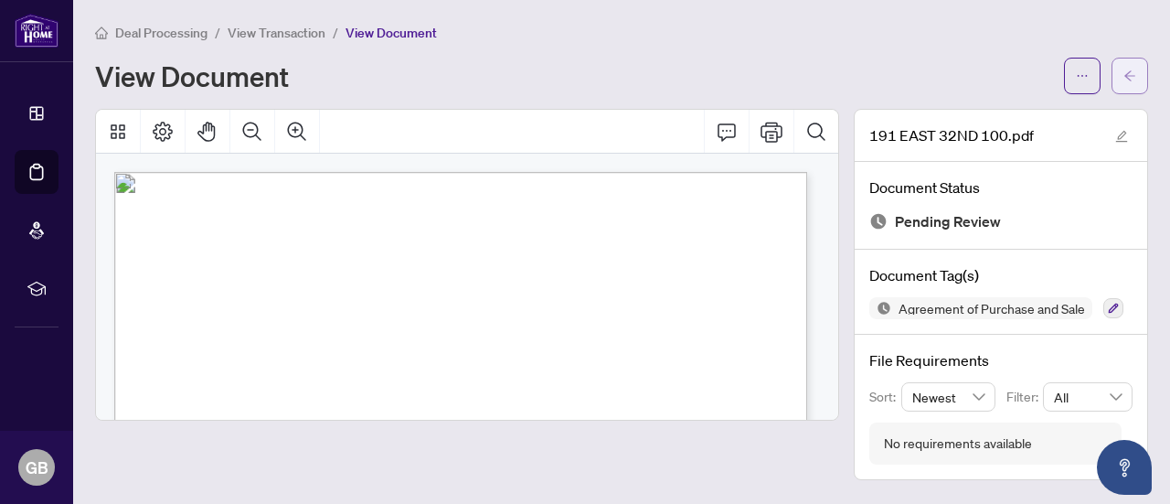
click at [1127, 70] on icon "arrow-left" at bounding box center [1129, 75] width 13 height 13
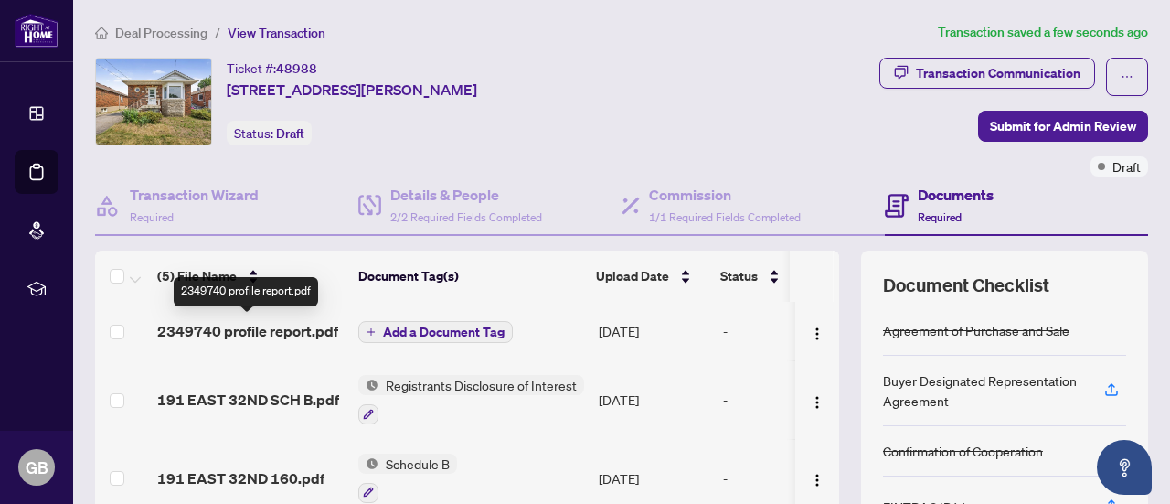
click at [325, 334] on span "2349740 profile report.pdf" at bounding box center [247, 331] width 181 height 22
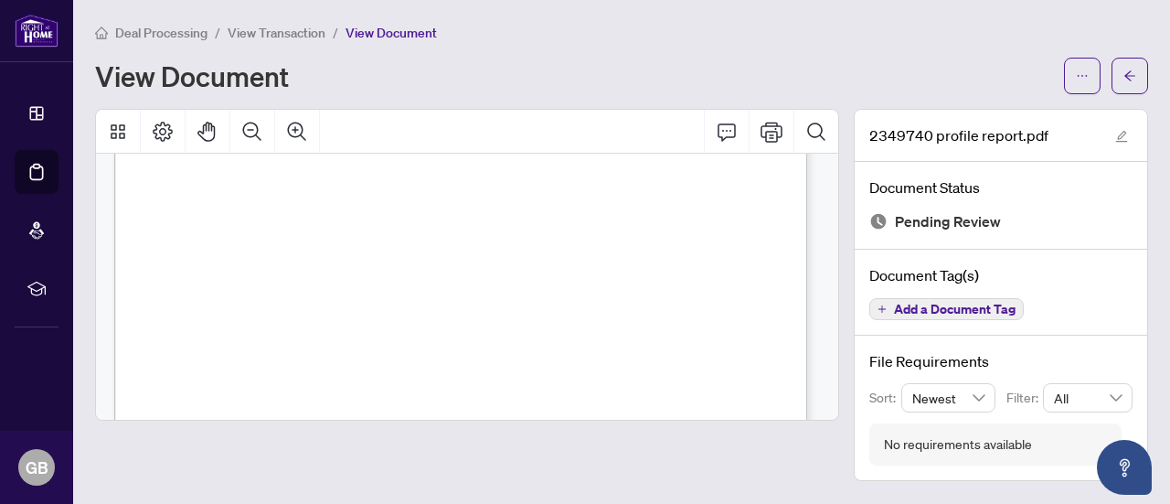
scroll to position [3293, 0]
click at [1124, 76] on icon "arrow-left" at bounding box center [1129, 75] width 13 height 13
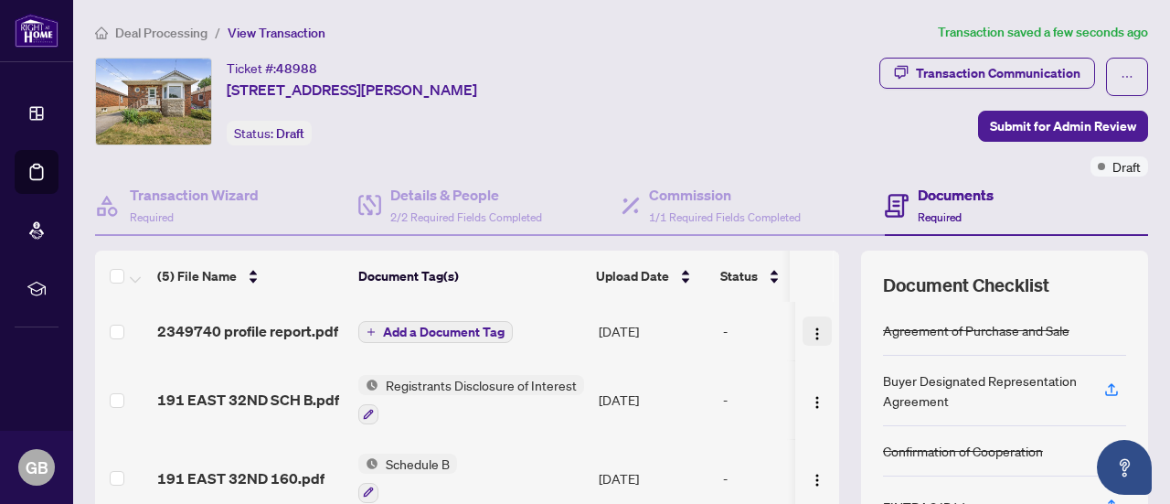
click at [810, 335] on img "button" at bounding box center [817, 333] width 15 height 15
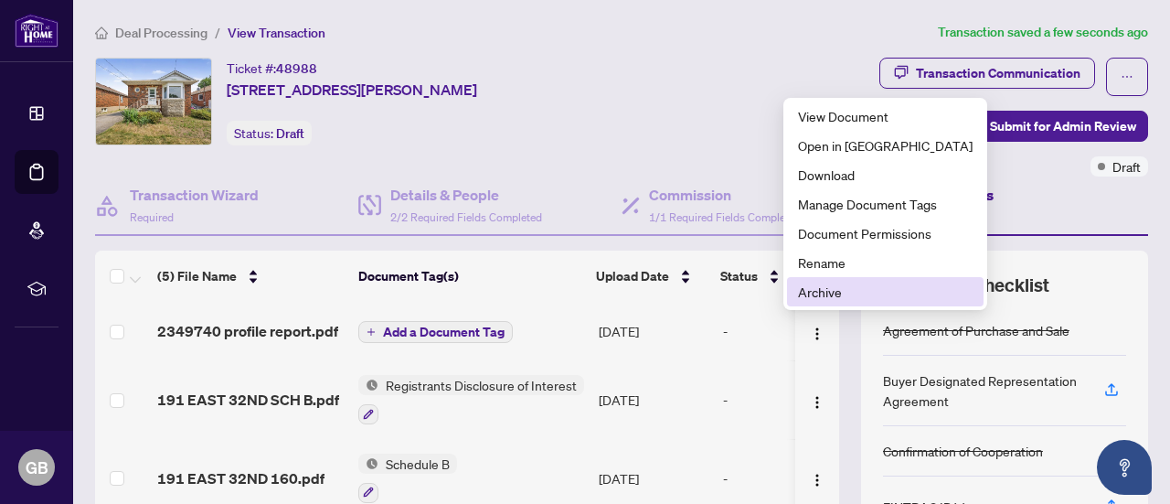
click at [814, 293] on span "Archive" at bounding box center [885, 292] width 175 height 20
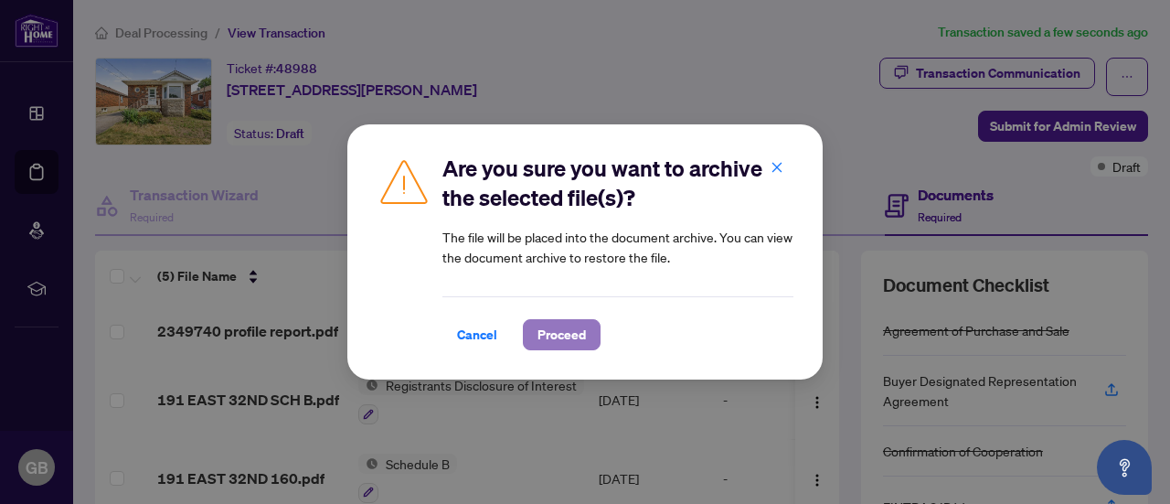
click at [574, 329] on span "Proceed" at bounding box center [561, 334] width 48 height 29
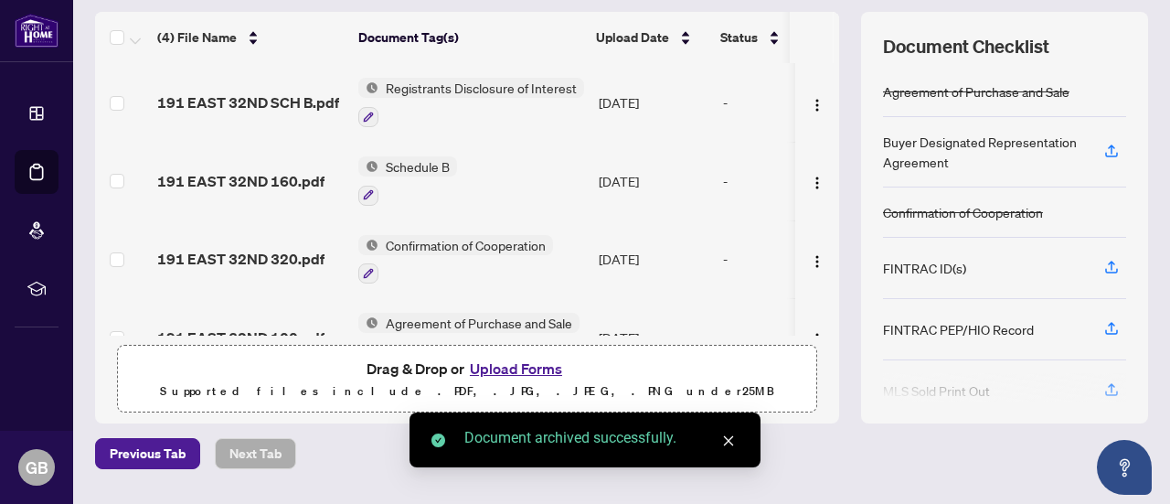
scroll to position [249, 0]
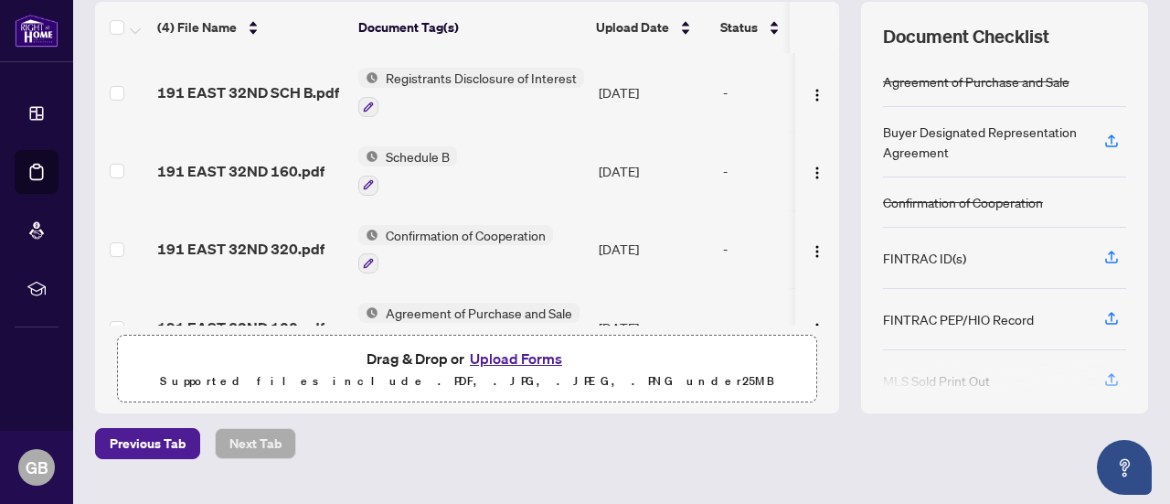
click at [496, 349] on button "Upload Forms" at bounding box center [515, 358] width 103 height 24
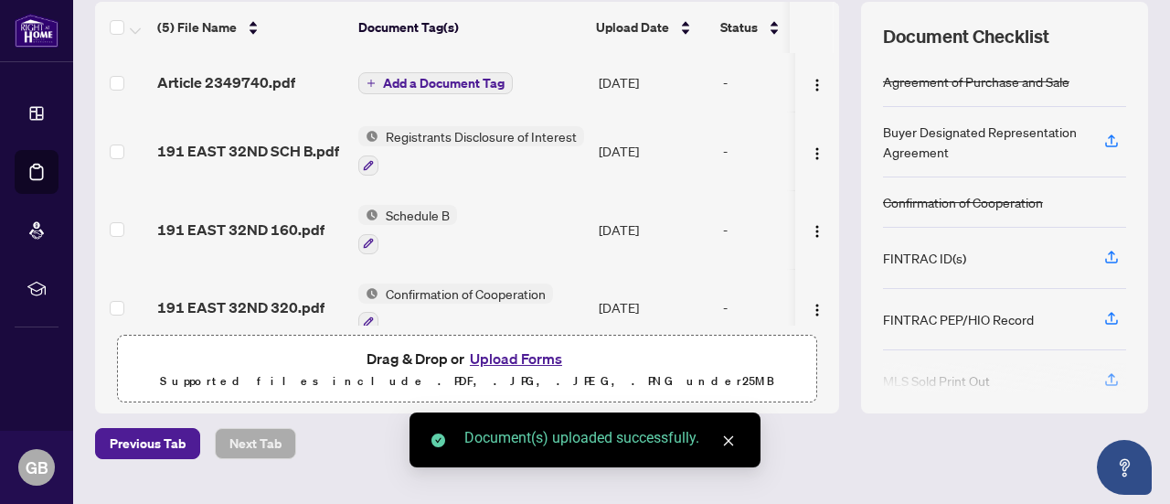
click at [426, 77] on span "Add a Document Tag" at bounding box center [444, 83] width 122 height 13
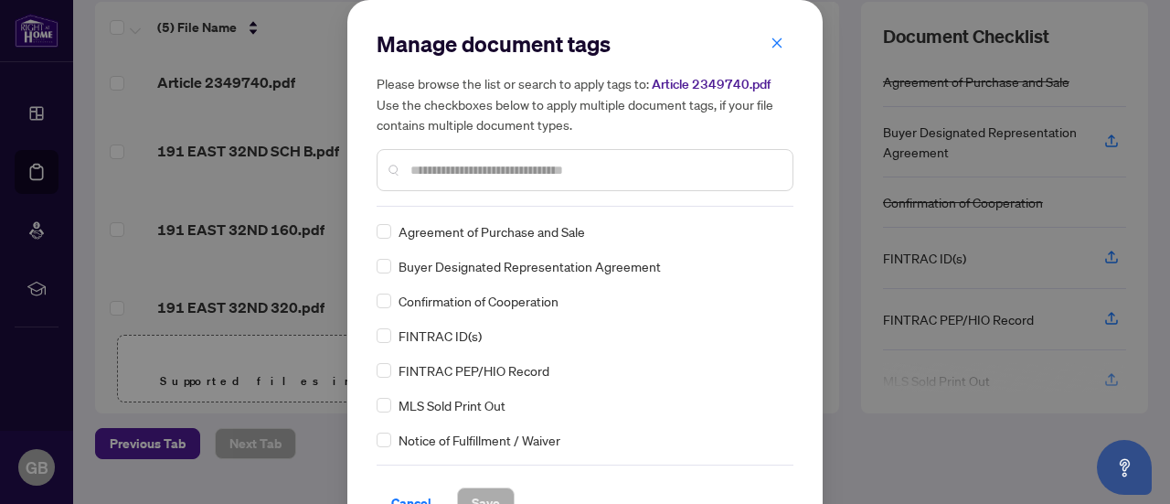
click at [457, 167] on input "text" at bounding box center [593, 170] width 367 height 20
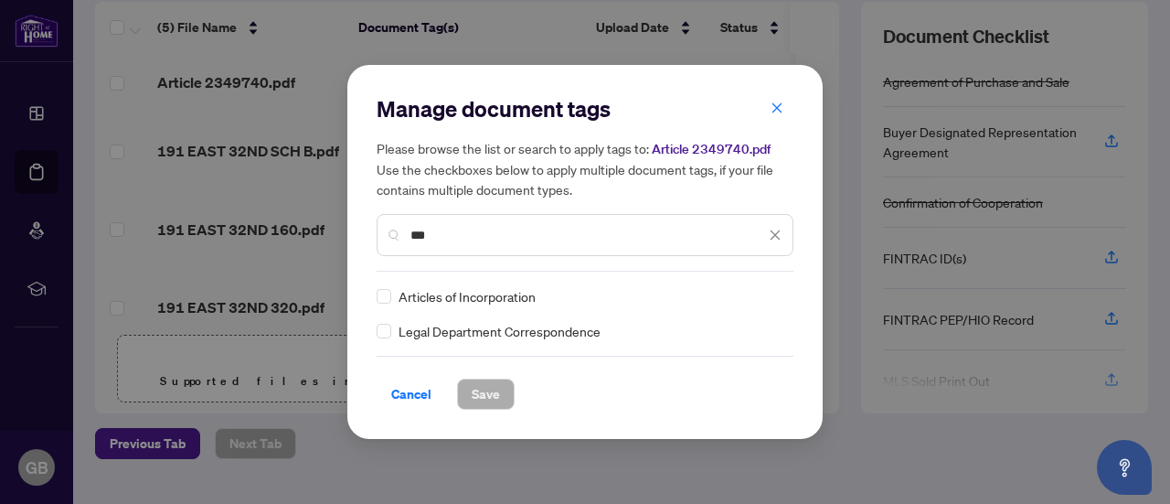
type input "***"
click at [488, 388] on span "Save" at bounding box center [486, 393] width 28 height 29
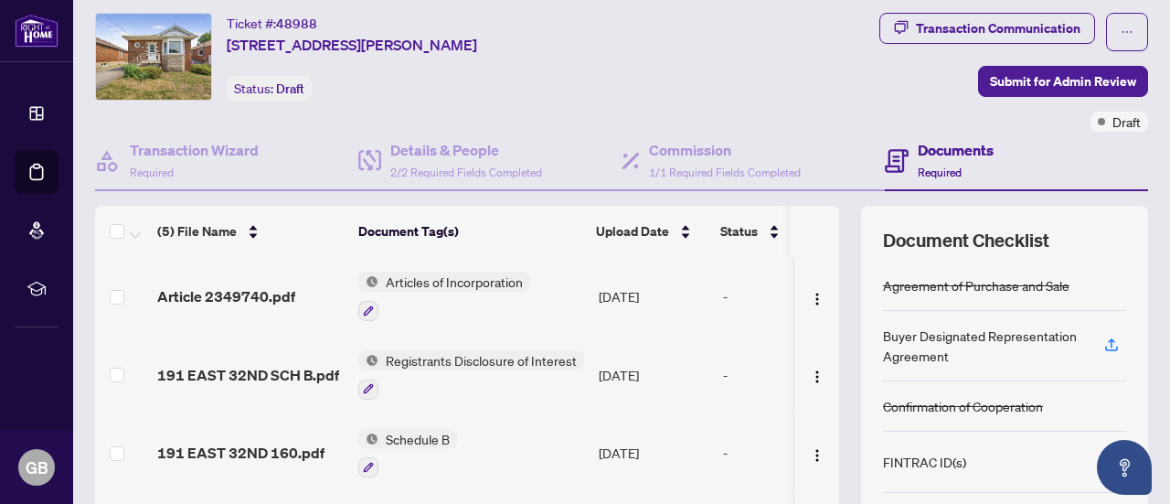
scroll to position [35, 0]
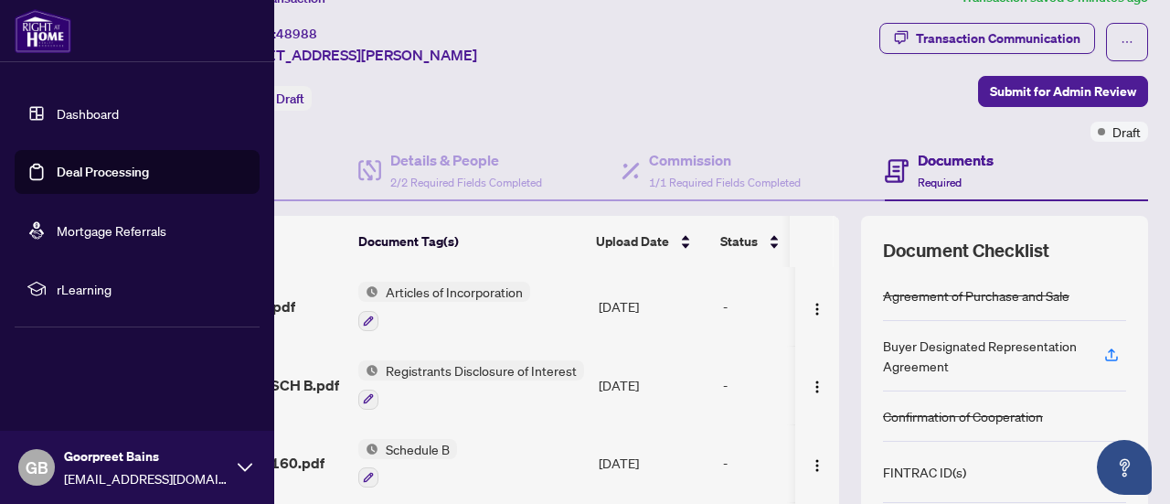
click at [91, 180] on link "Deal Processing" at bounding box center [103, 172] width 92 height 16
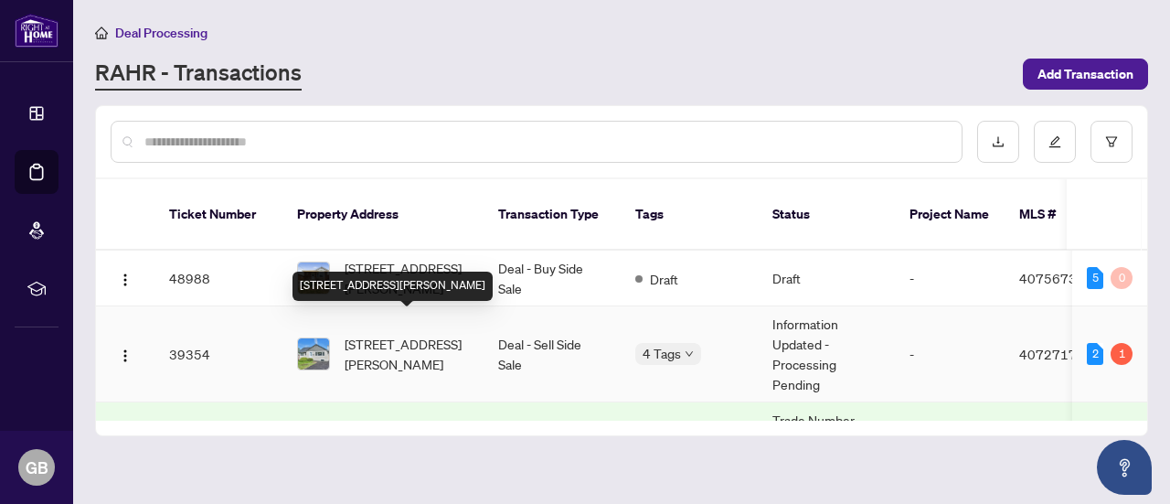
click at [398, 334] on span "[STREET_ADDRESS][PERSON_NAME]" at bounding box center [407, 354] width 124 height 40
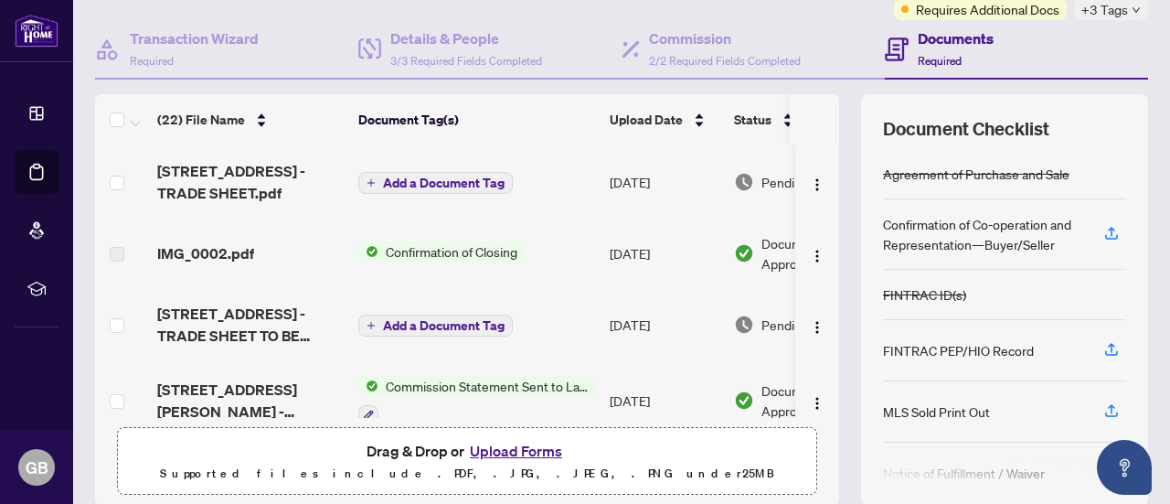
scroll to position [167, 0]
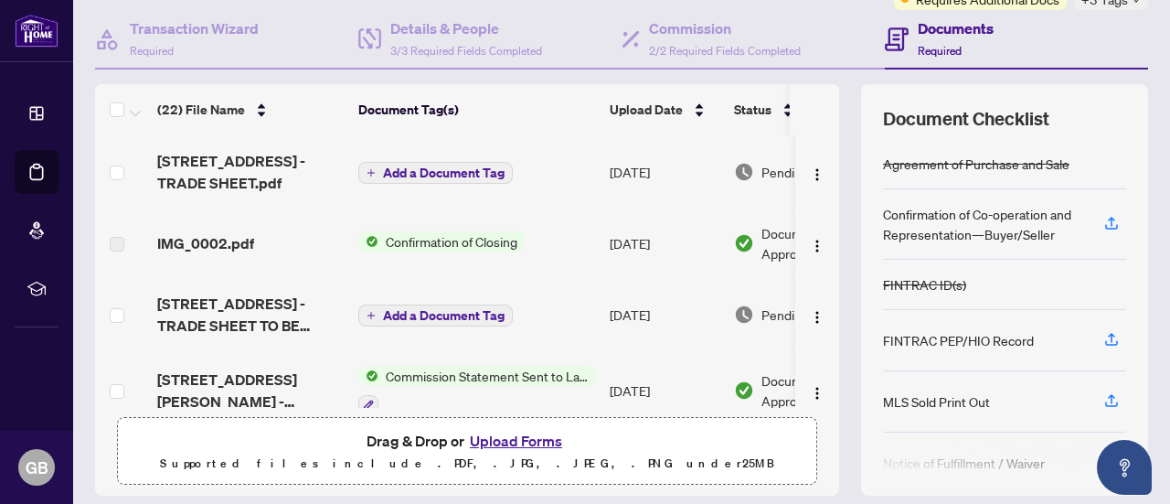
drag, startPoint x: 817, startPoint y: 159, endPoint x: 817, endPoint y: 174, distance: 14.6
click at [817, 174] on td at bounding box center [817, 171] width 44 height 73
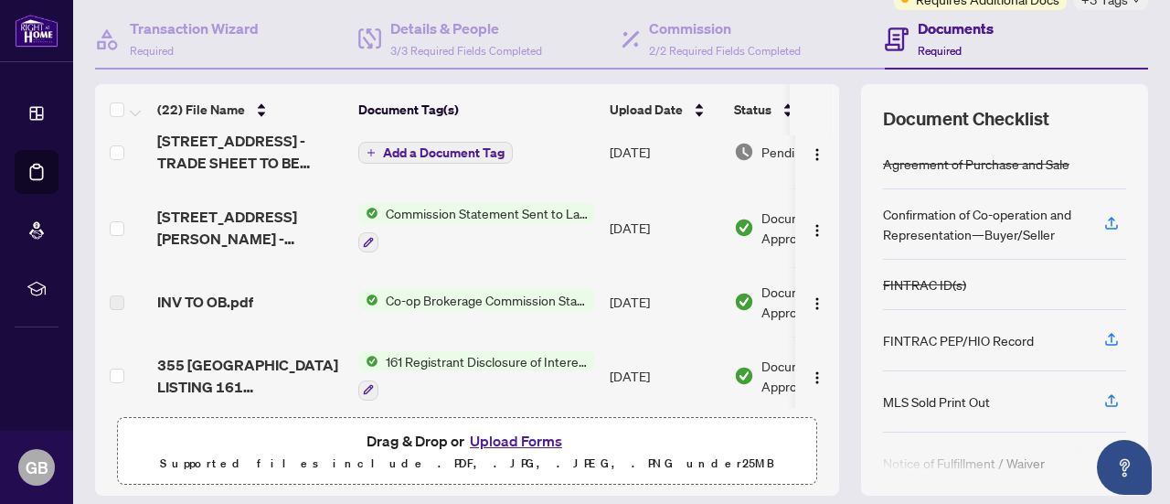
scroll to position [0, 0]
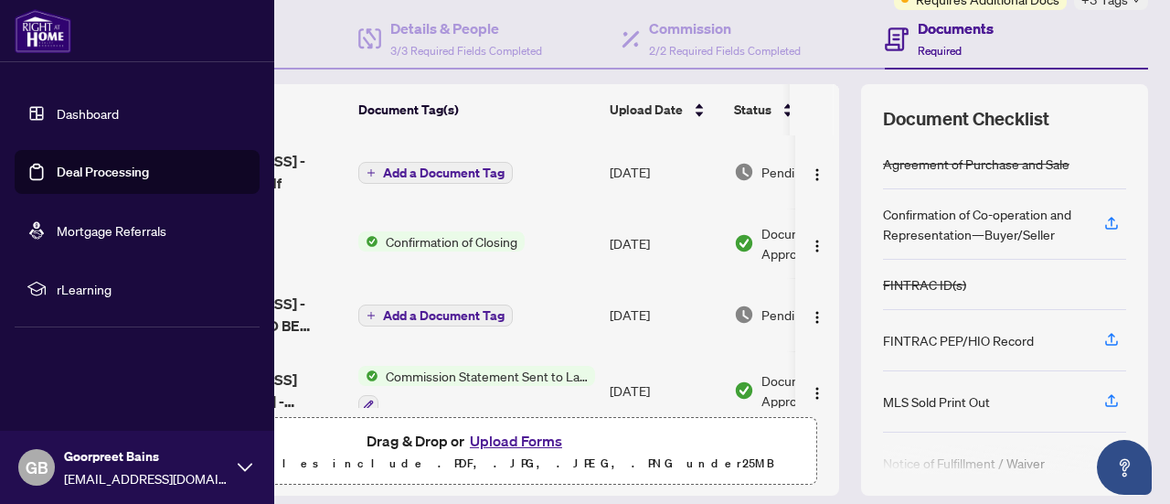
click at [57, 173] on link "Deal Processing" at bounding box center [103, 172] width 92 height 16
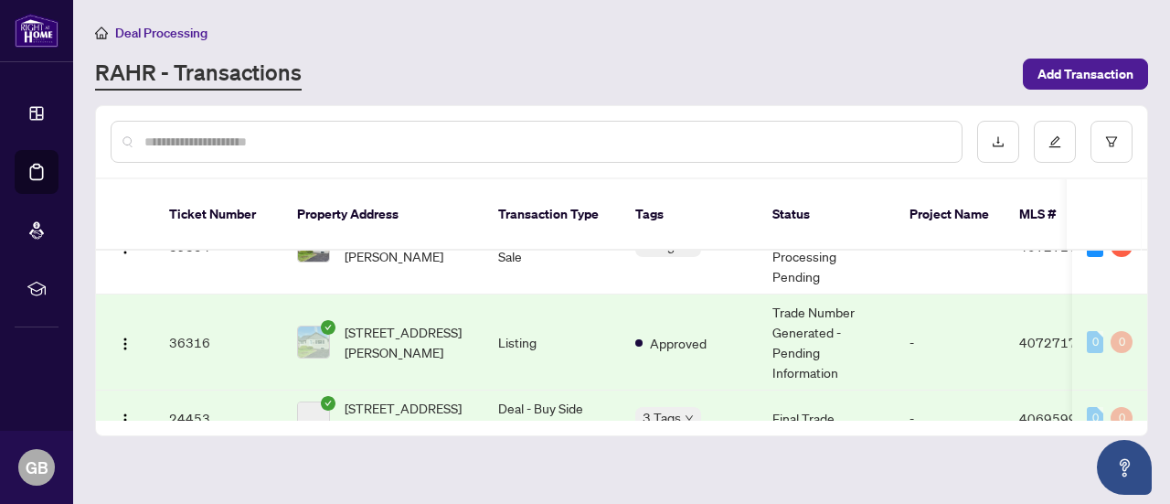
scroll to position [137, 0]
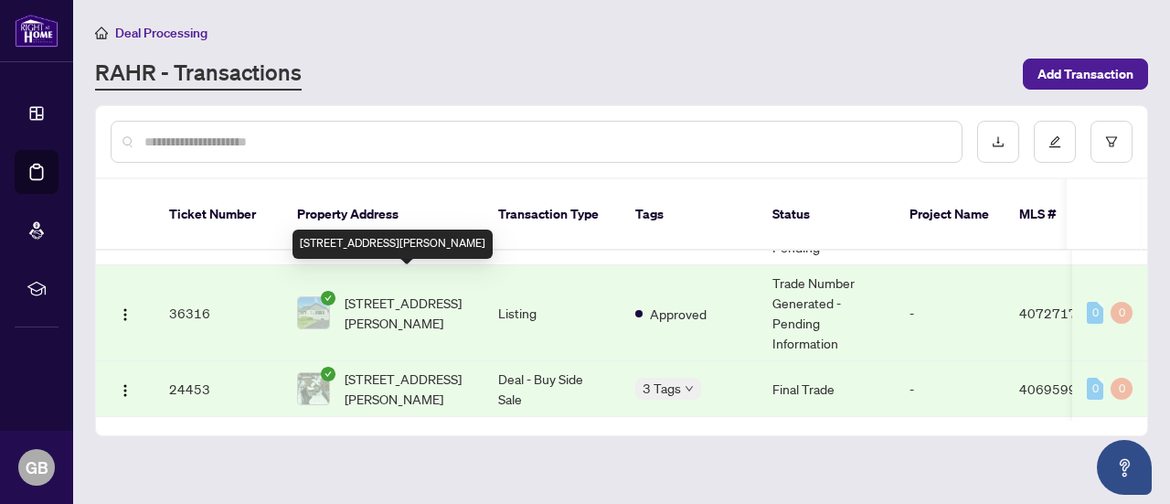
click at [442, 293] on span "[STREET_ADDRESS][PERSON_NAME]" at bounding box center [407, 313] width 124 height 40
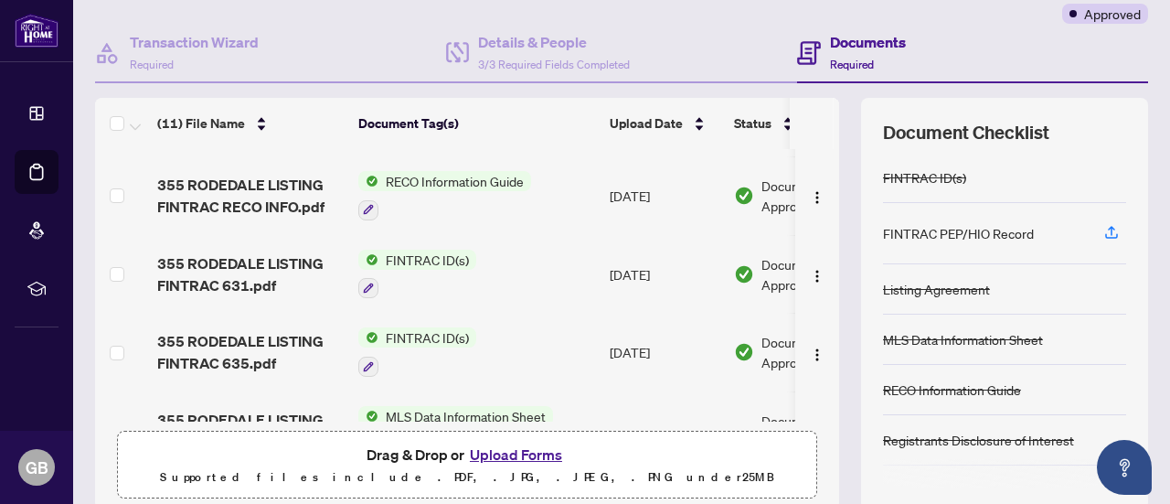
scroll to position [484, 0]
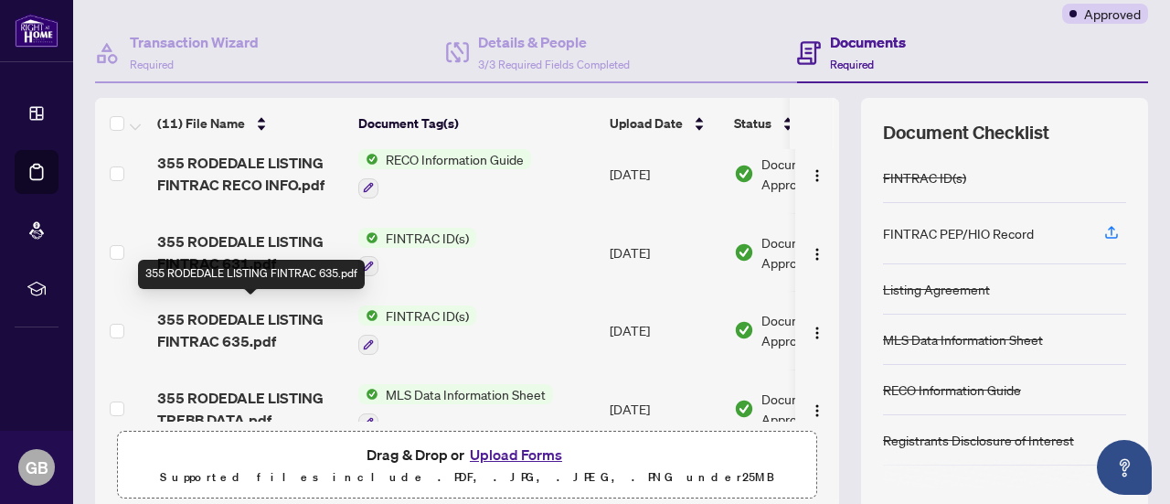
click at [275, 314] on span "355 RODEDALE LISTING FINTRAC 635.pdf" at bounding box center [250, 330] width 186 height 44
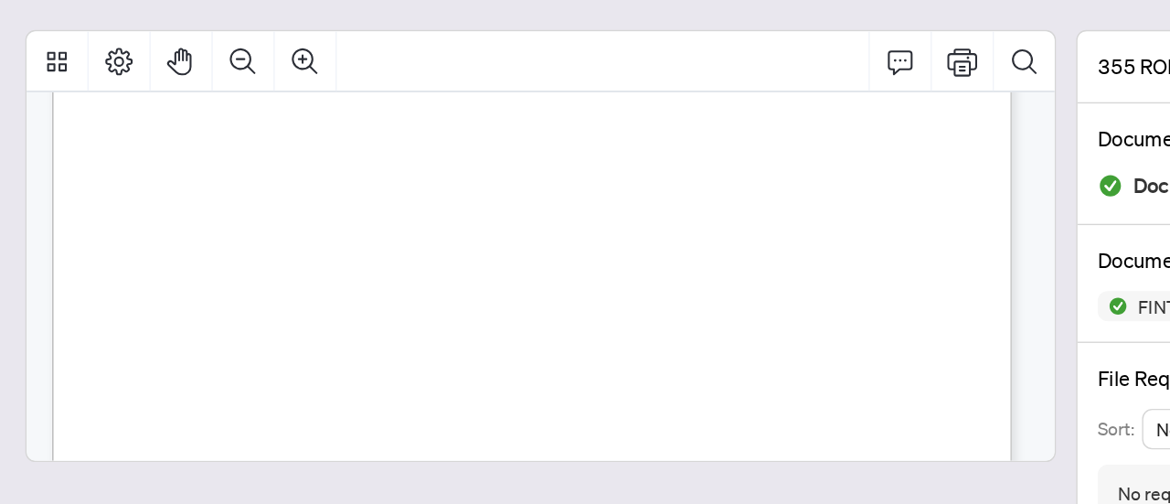
scroll to position [3052, 0]
drag, startPoint x: 581, startPoint y: 326, endPoint x: 466, endPoint y: 325, distance: 115.2
click at [466, 325] on div "Page 4" at bounding box center [543, 434] width 859 height 1112
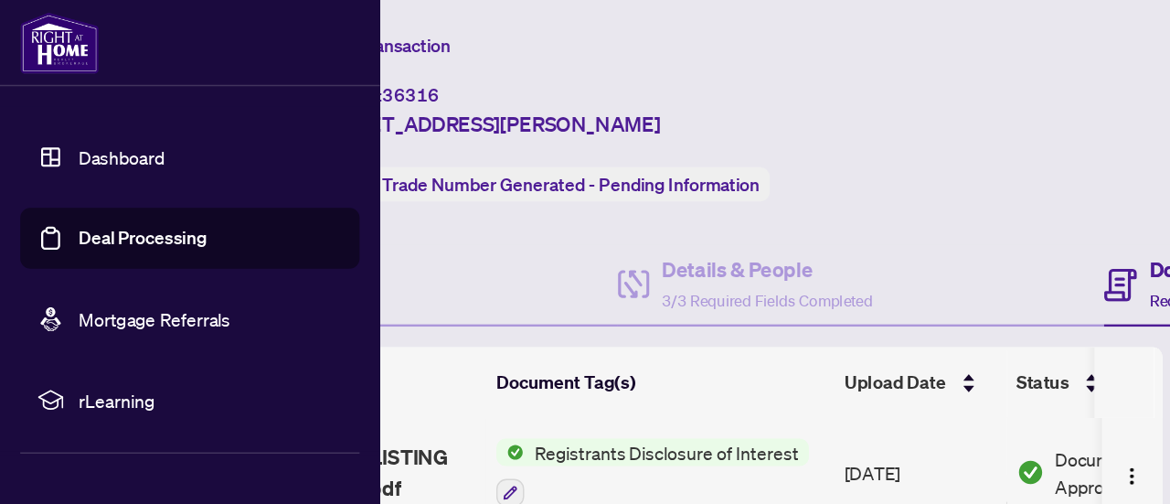
click at [57, 164] on link "Deal Processing" at bounding box center [103, 172] width 92 height 16
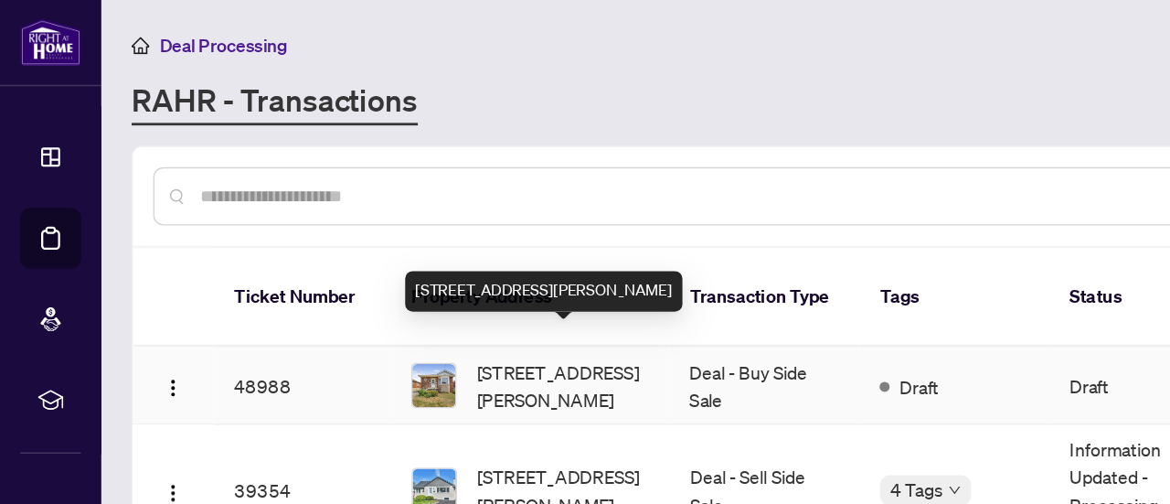
click at [387, 258] on span "[STREET_ADDRESS][PERSON_NAME]" at bounding box center [407, 278] width 124 height 40
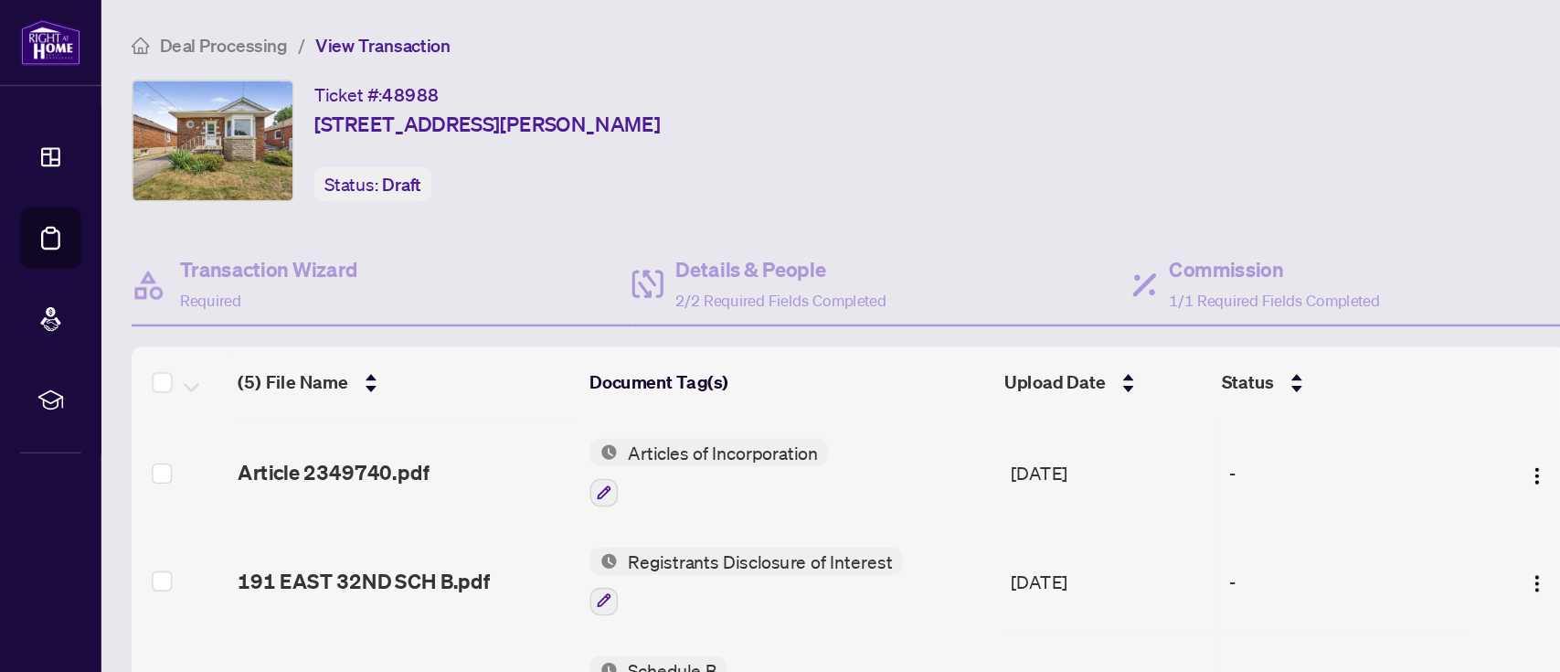
drag, startPoint x: 844, startPoint y: 1, endPoint x: 768, endPoint y: 168, distance: 183.7
click at [768, 168] on div "Ticket #: 48988 [STREET_ADDRESS][PERSON_NAME] Status: Draft" at bounding box center [678, 117] width 1175 height 119
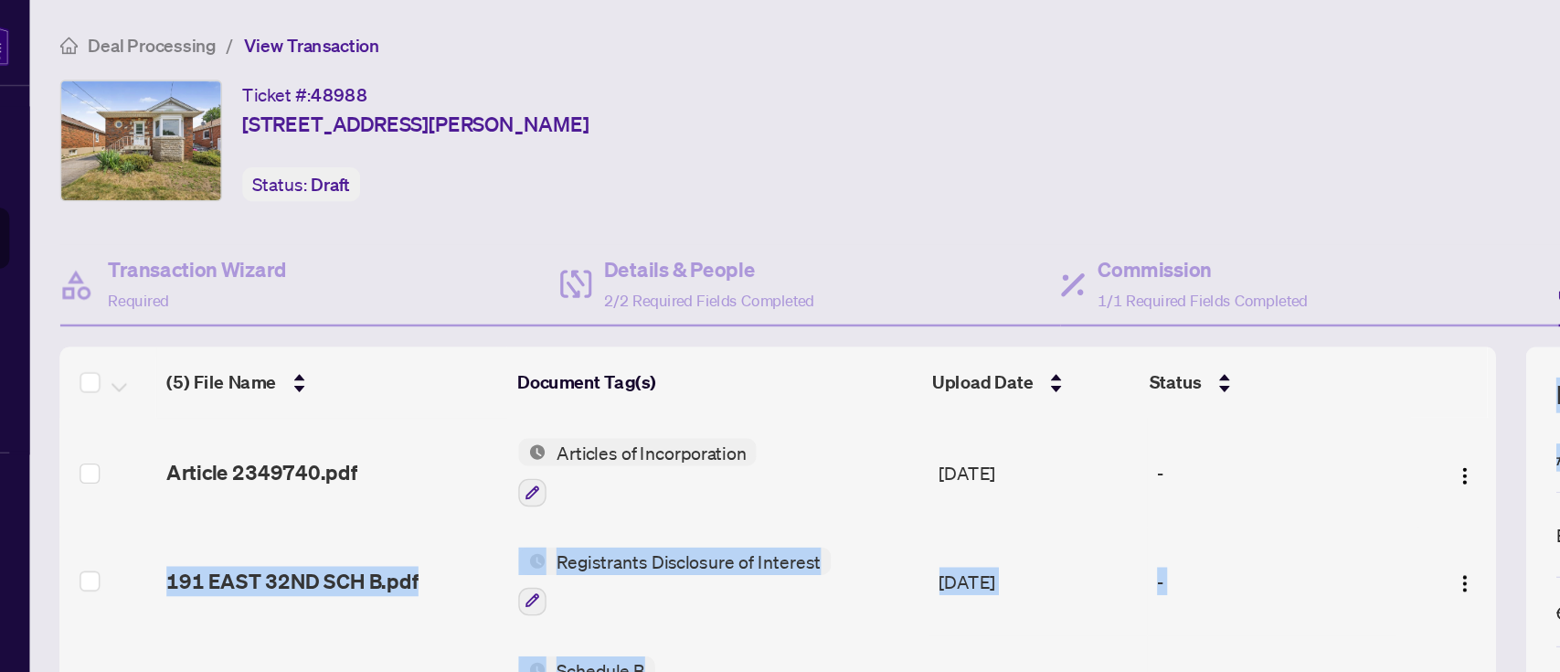
drag, startPoint x: 1107, startPoint y: 342, endPoint x: 1129, endPoint y: 407, distance: 68.5
click at [1167, 407] on div "(5) File Name Document Tag(s) Upload Date Status Article 2349740.pdf Articles o…" at bounding box center [816, 455] width 1443 height 411
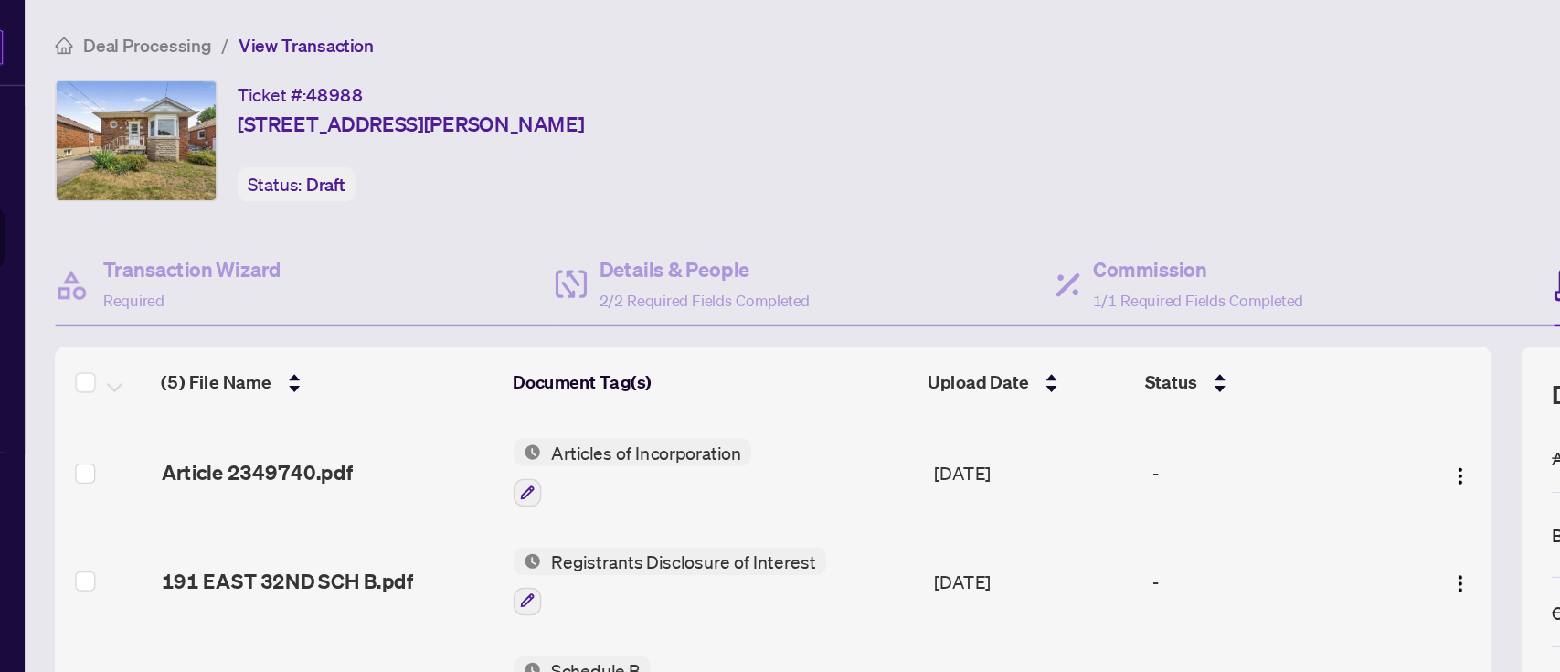
click at [1028, 165] on div "Ticket #: 48988 [STREET_ADDRESS][PERSON_NAME] Status: Draft" at bounding box center [678, 117] width 1175 height 119
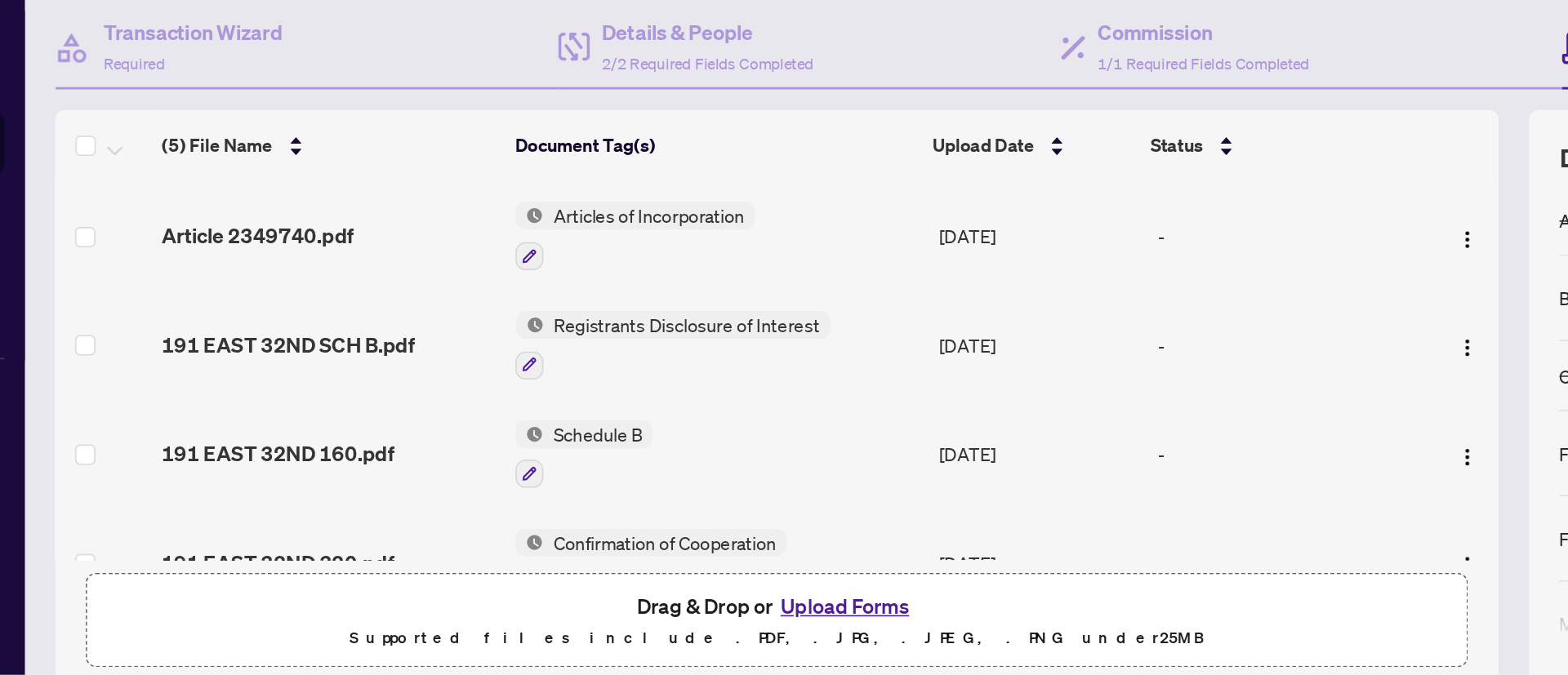
scroll to position [106, 0]
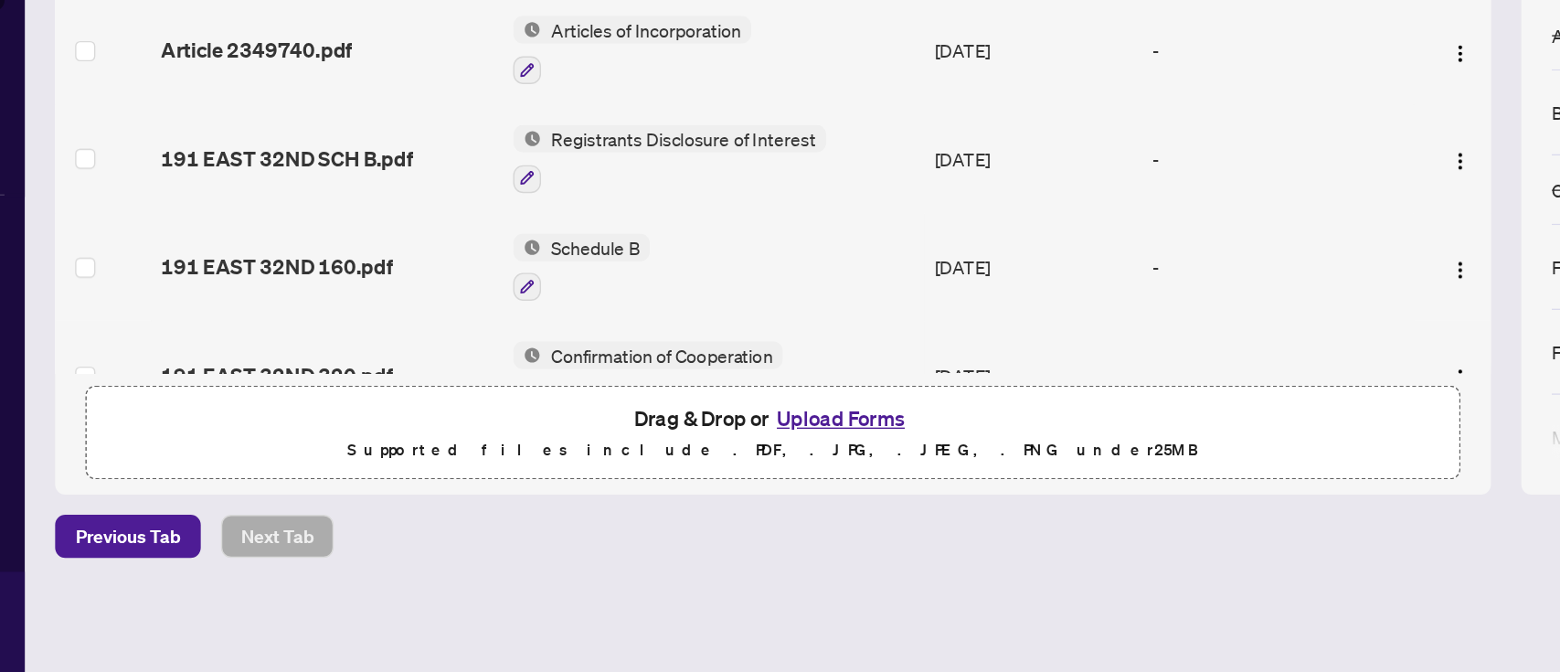
click at [656, 487] on button "Upload Forms" at bounding box center [662, 488] width 103 height 24
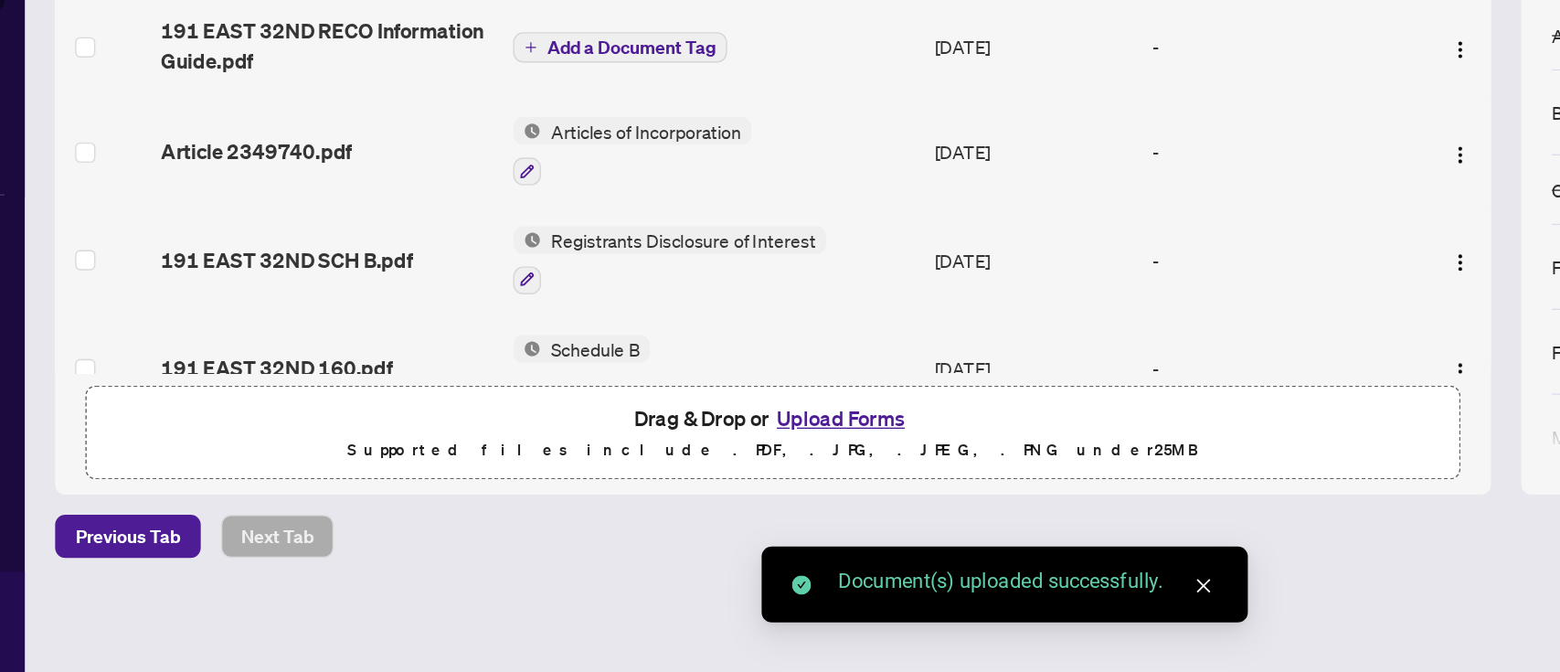
click at [625, 490] on button "Upload Forms" at bounding box center [662, 488] width 103 height 24
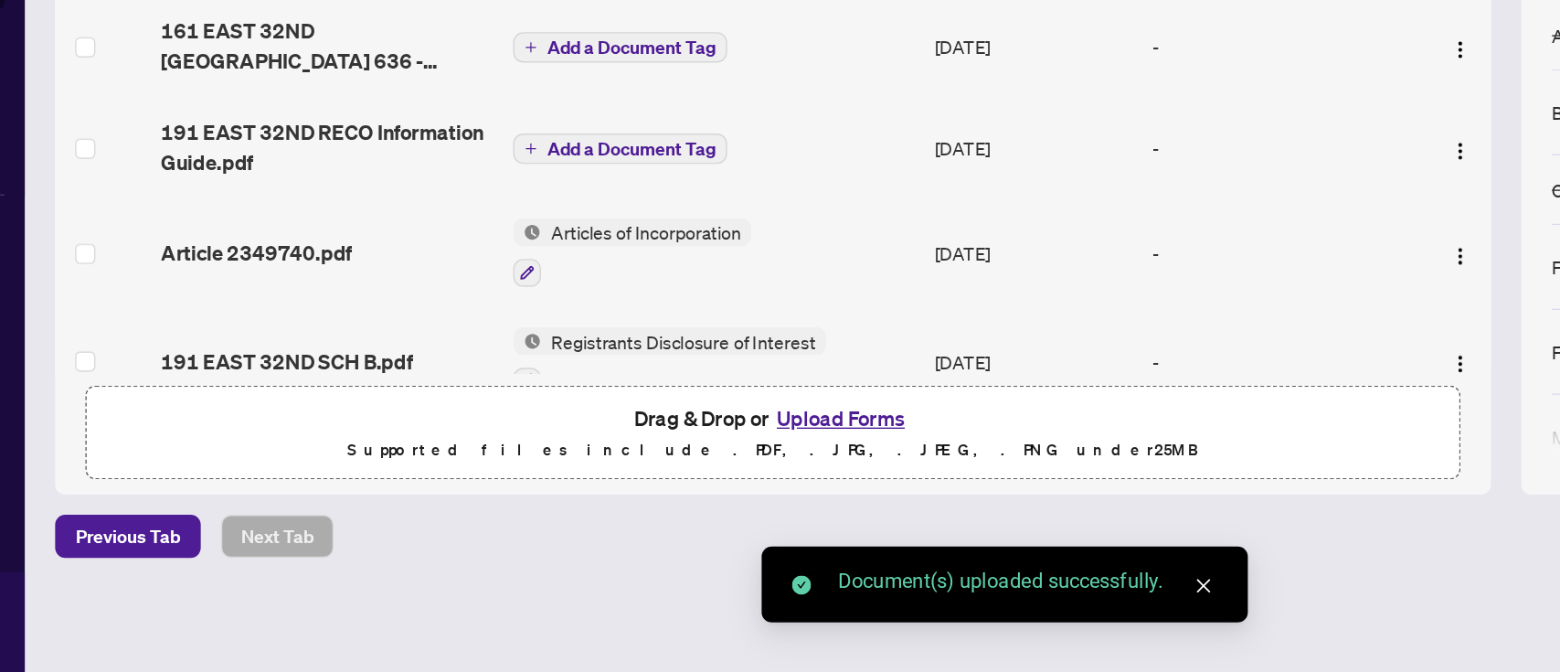
click at [642, 481] on button "Upload Forms" at bounding box center [662, 488] width 103 height 24
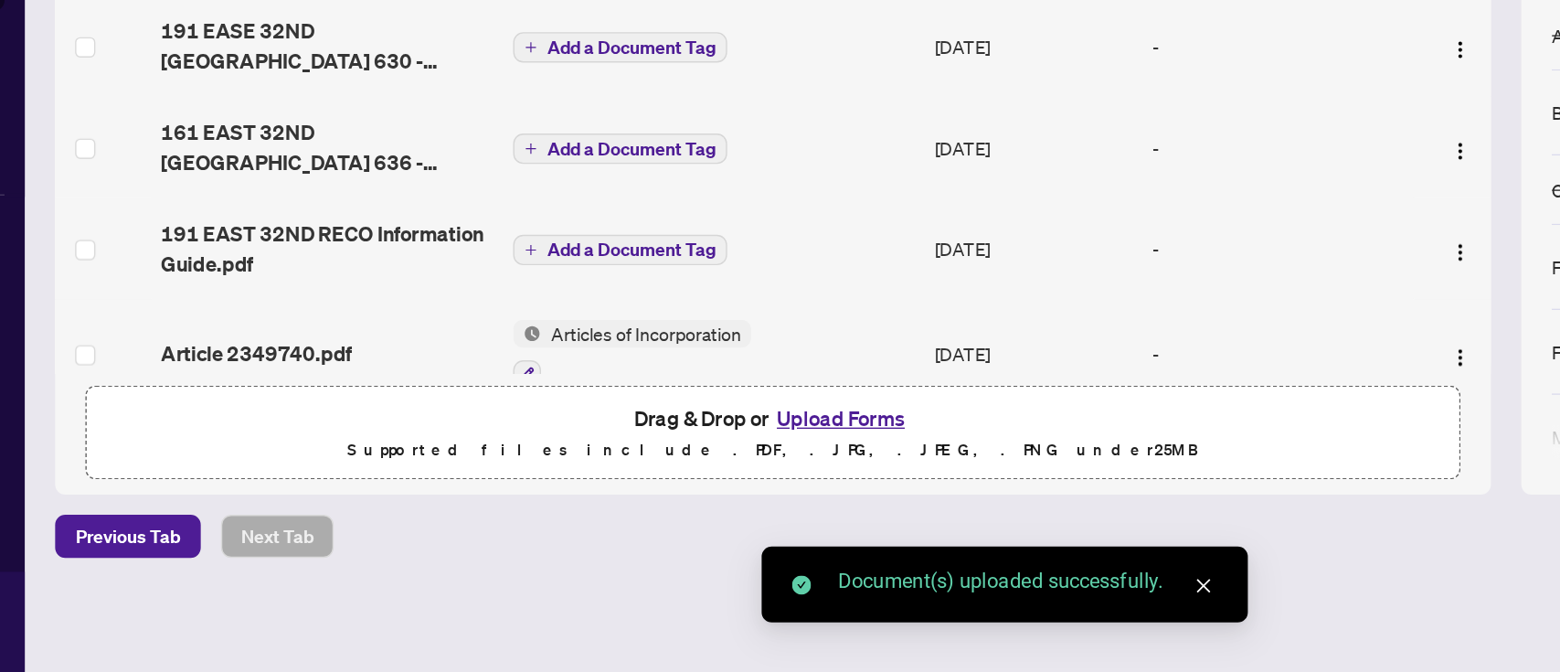
click at [622, 487] on button "Upload Forms" at bounding box center [662, 488] width 103 height 24
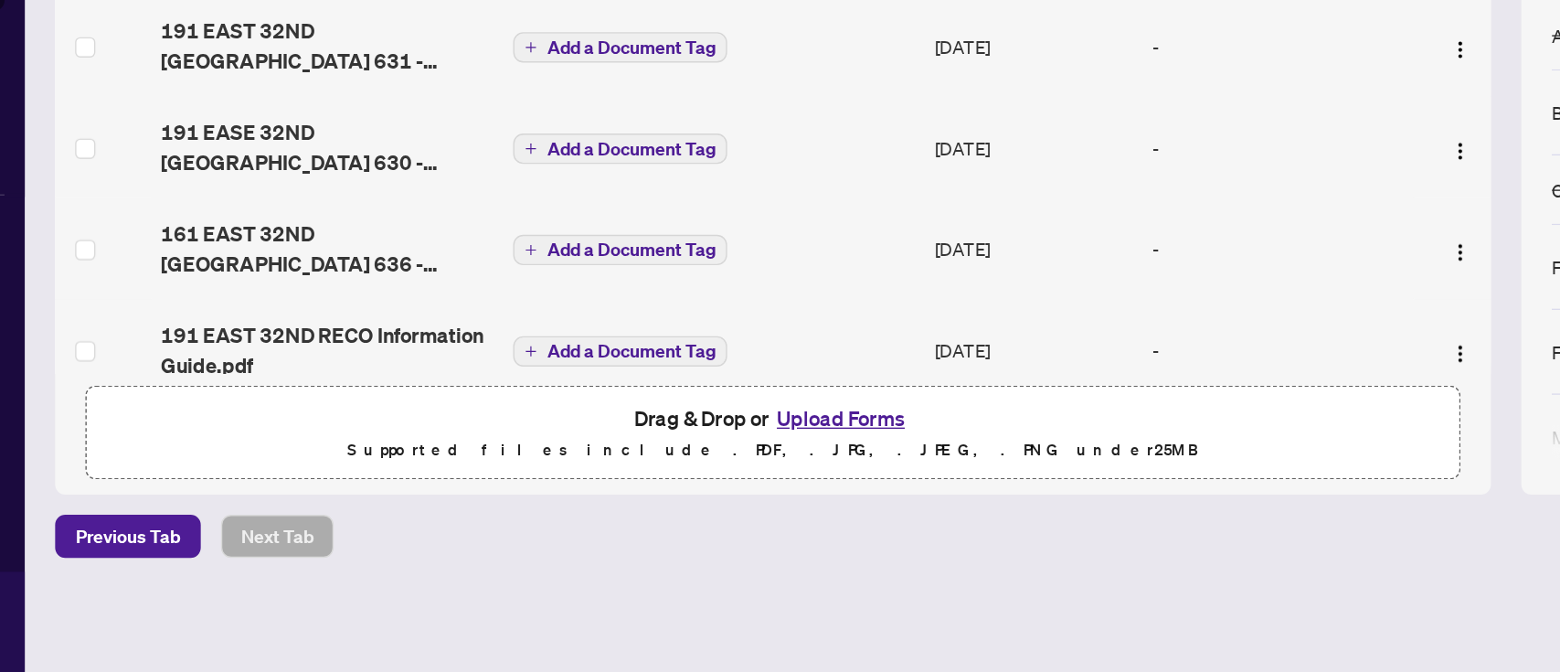
click at [511, 222] on span "Add a Document Tag" at bounding box center [512, 220] width 122 height 13
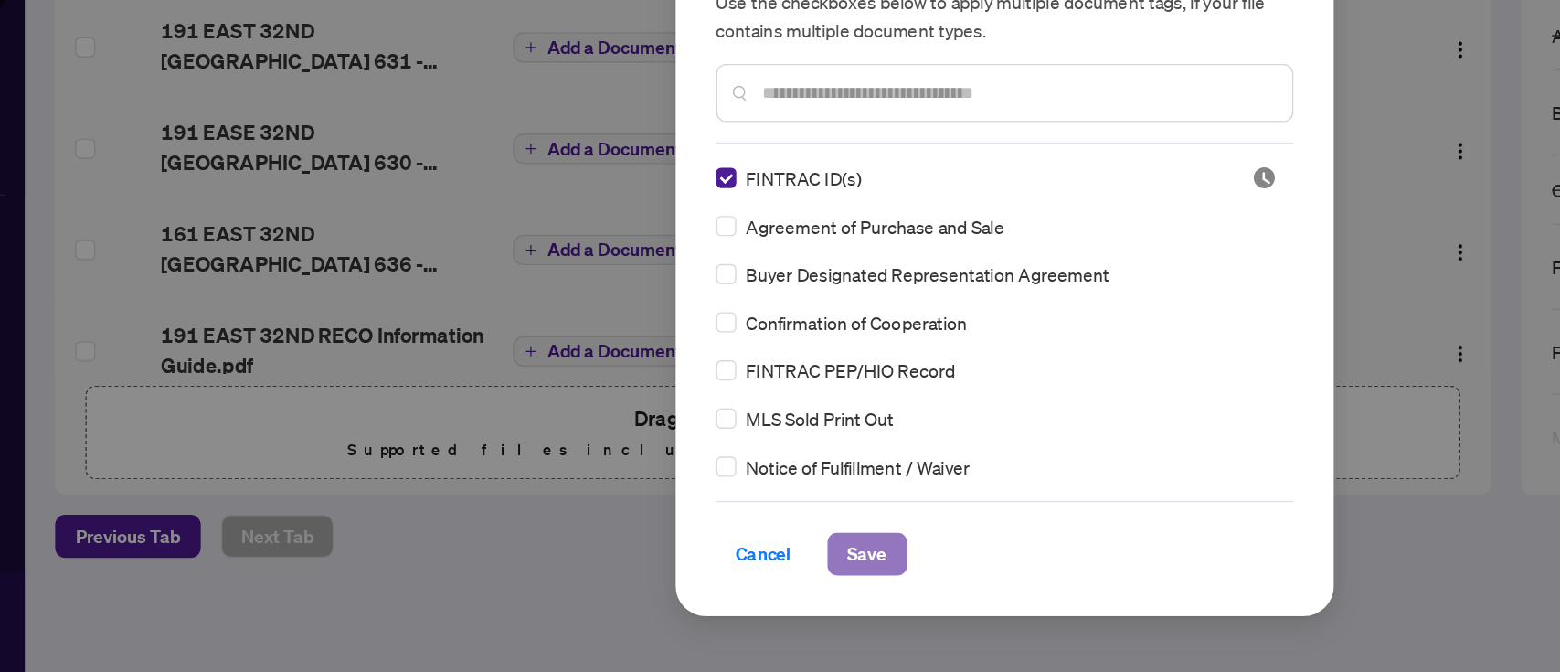
click at [681, 503] on span "Save" at bounding box center [681, 585] width 28 height 29
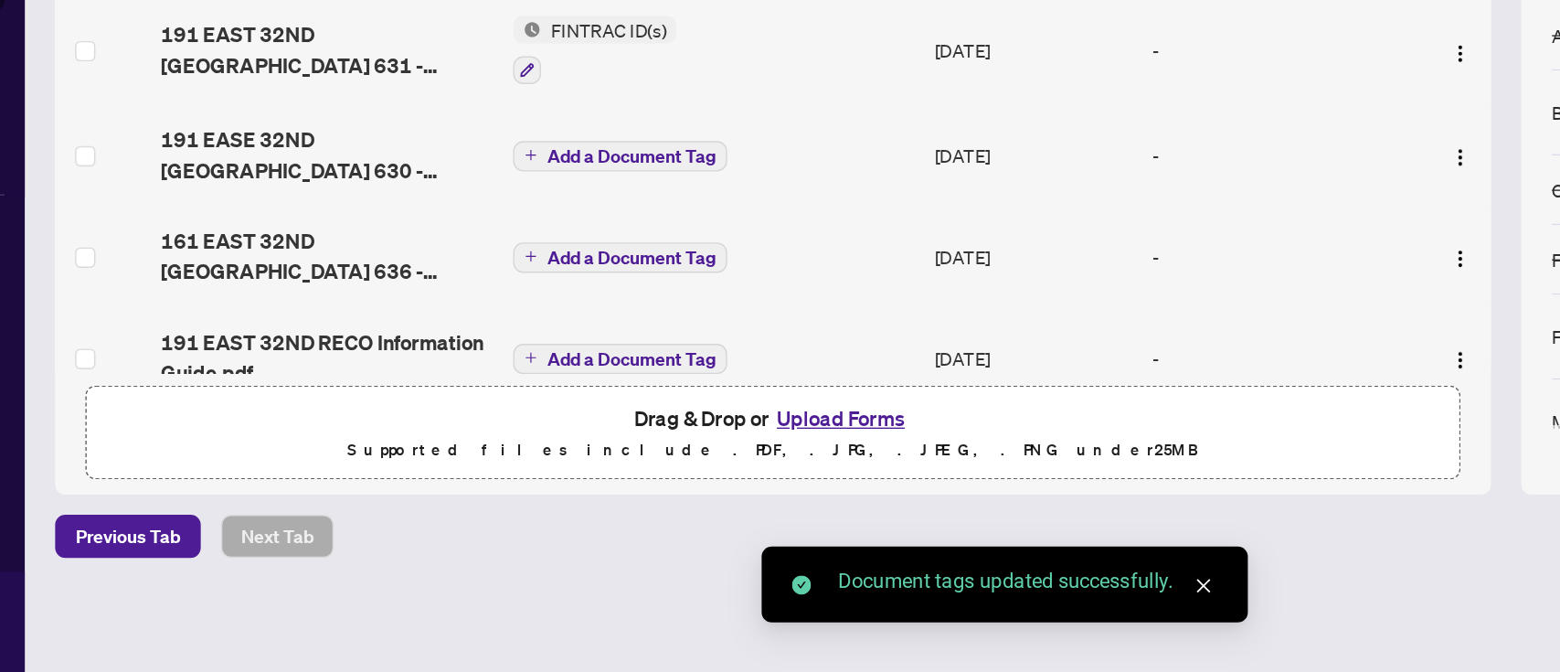
click at [492, 293] on span "Add a Document Tag" at bounding box center [512, 299] width 122 height 13
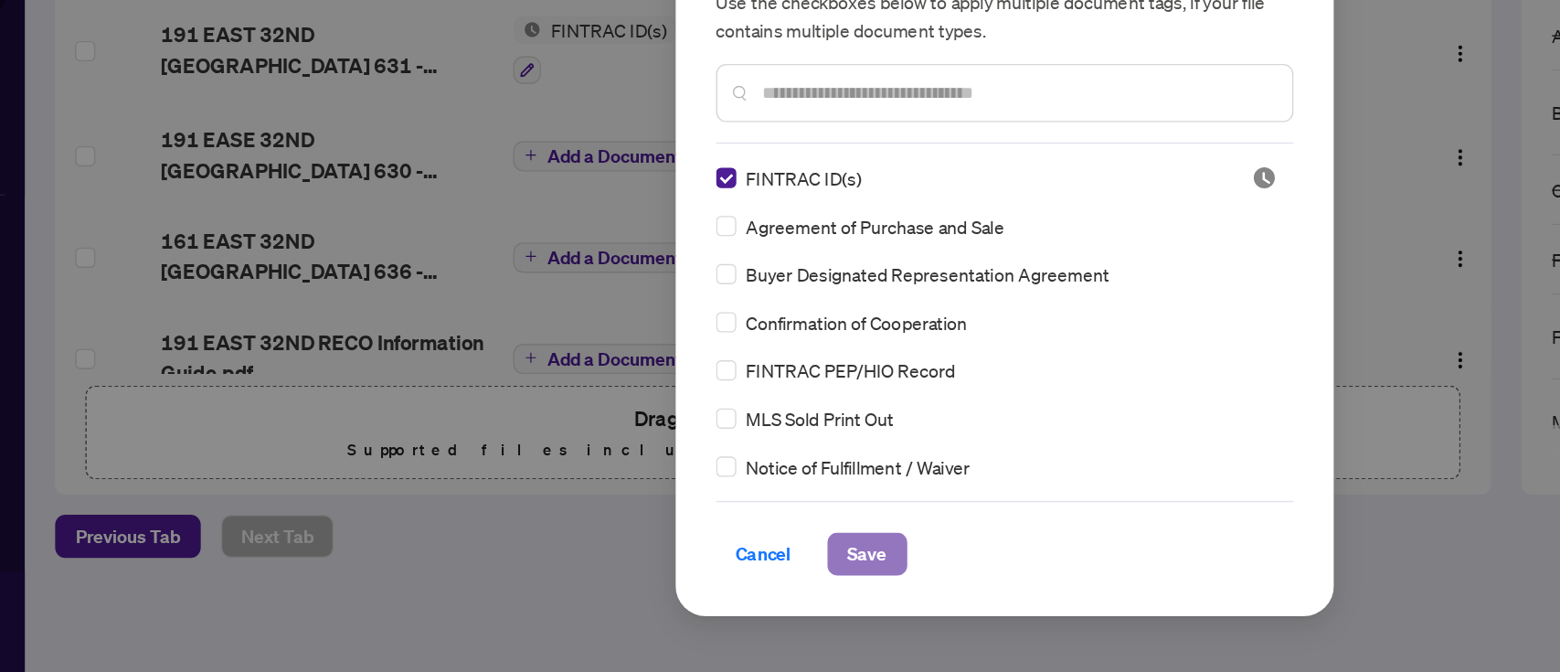
click at [695, 503] on button "Save" at bounding box center [682, 585] width 58 height 31
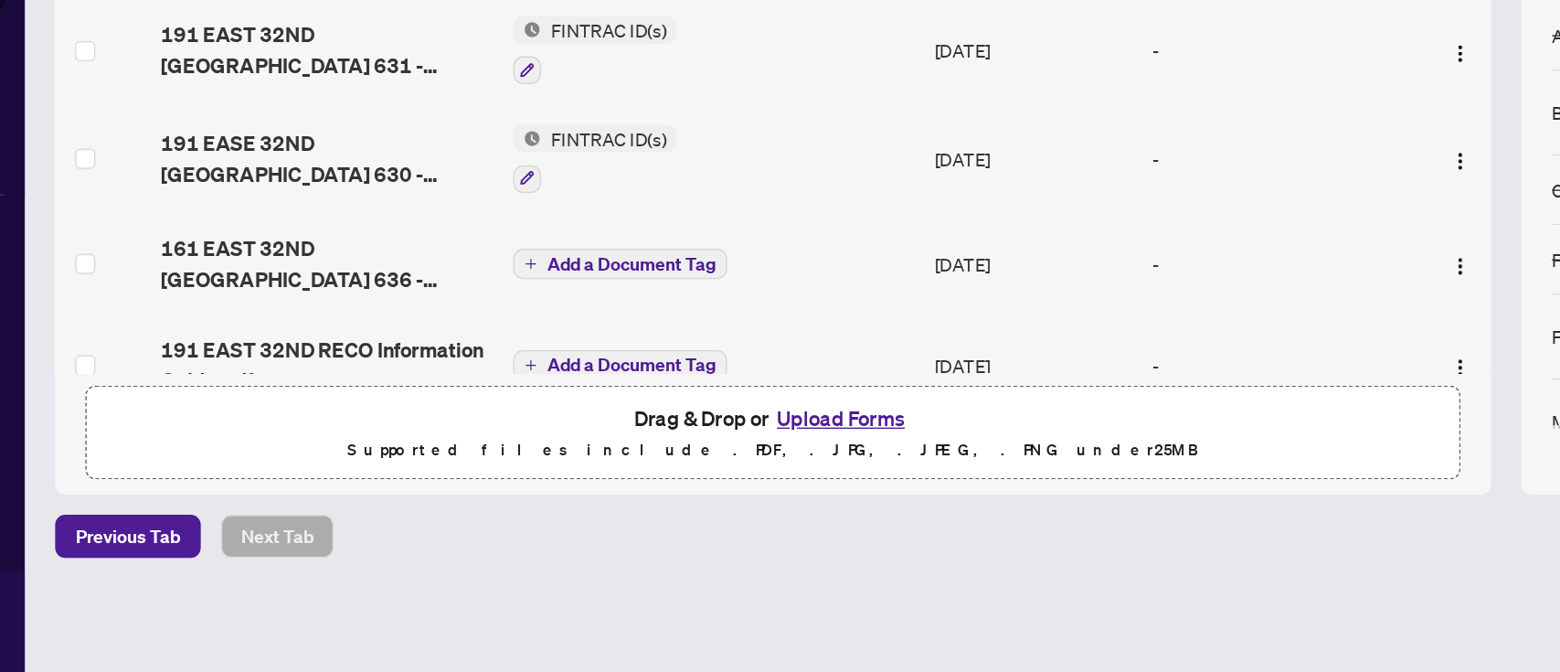
click at [517, 378] on button "Add a Document Tag" at bounding box center [503, 377] width 154 height 22
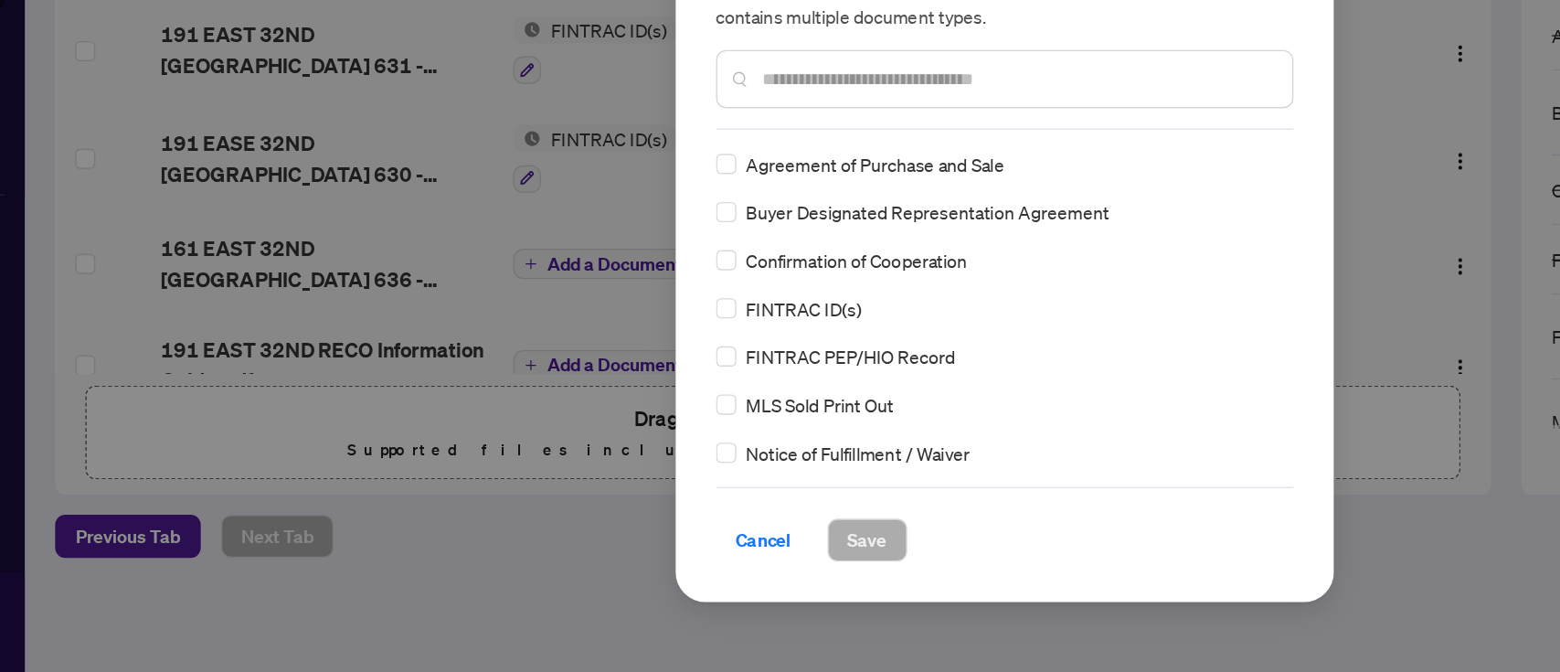
click at [751, 239] on input "text" at bounding box center [789, 243] width 367 height 20
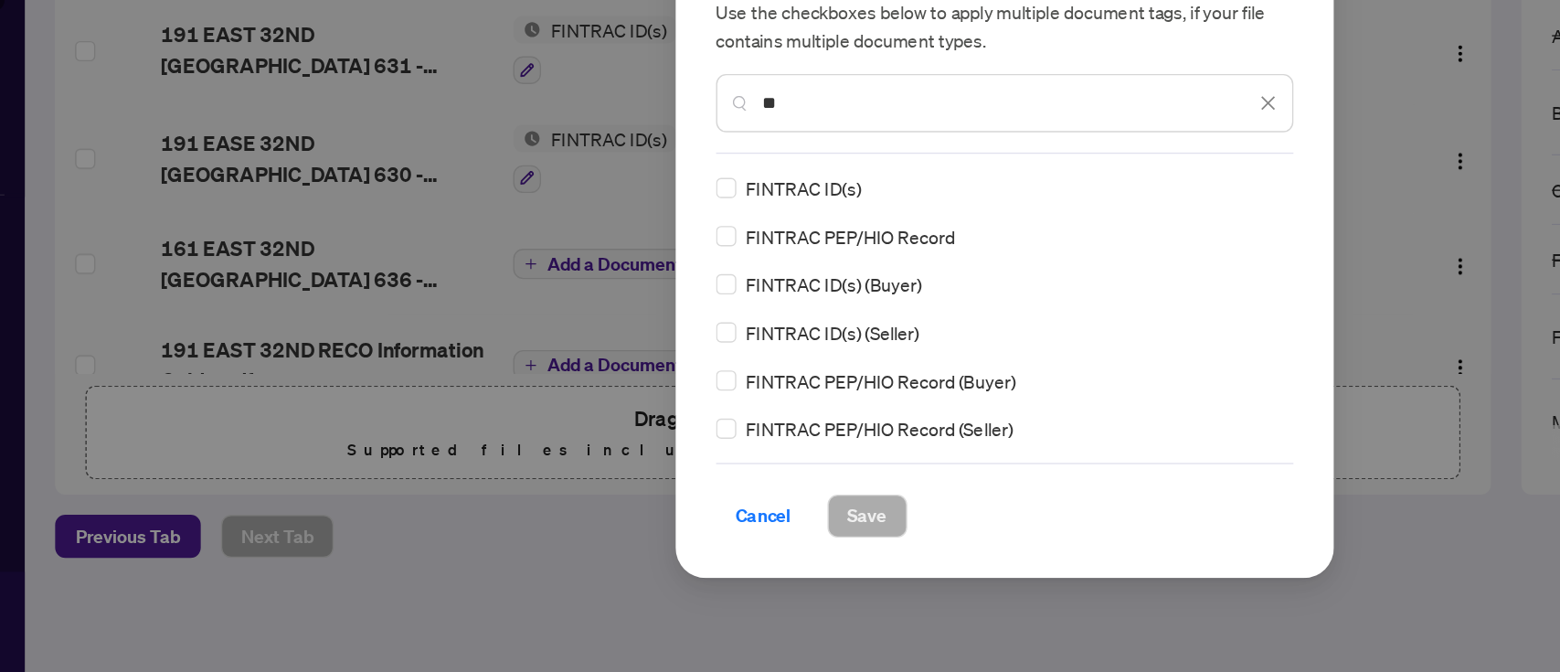
type input "*"
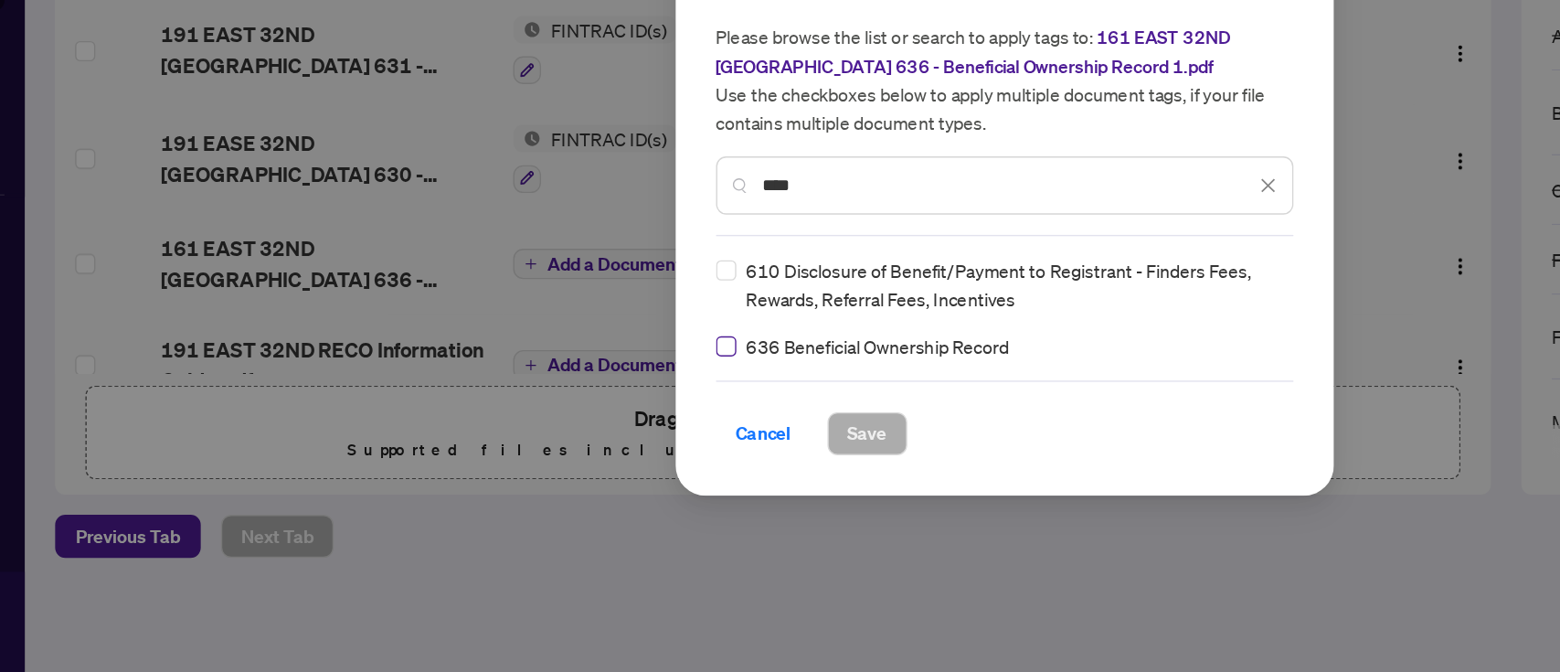
type input "****"
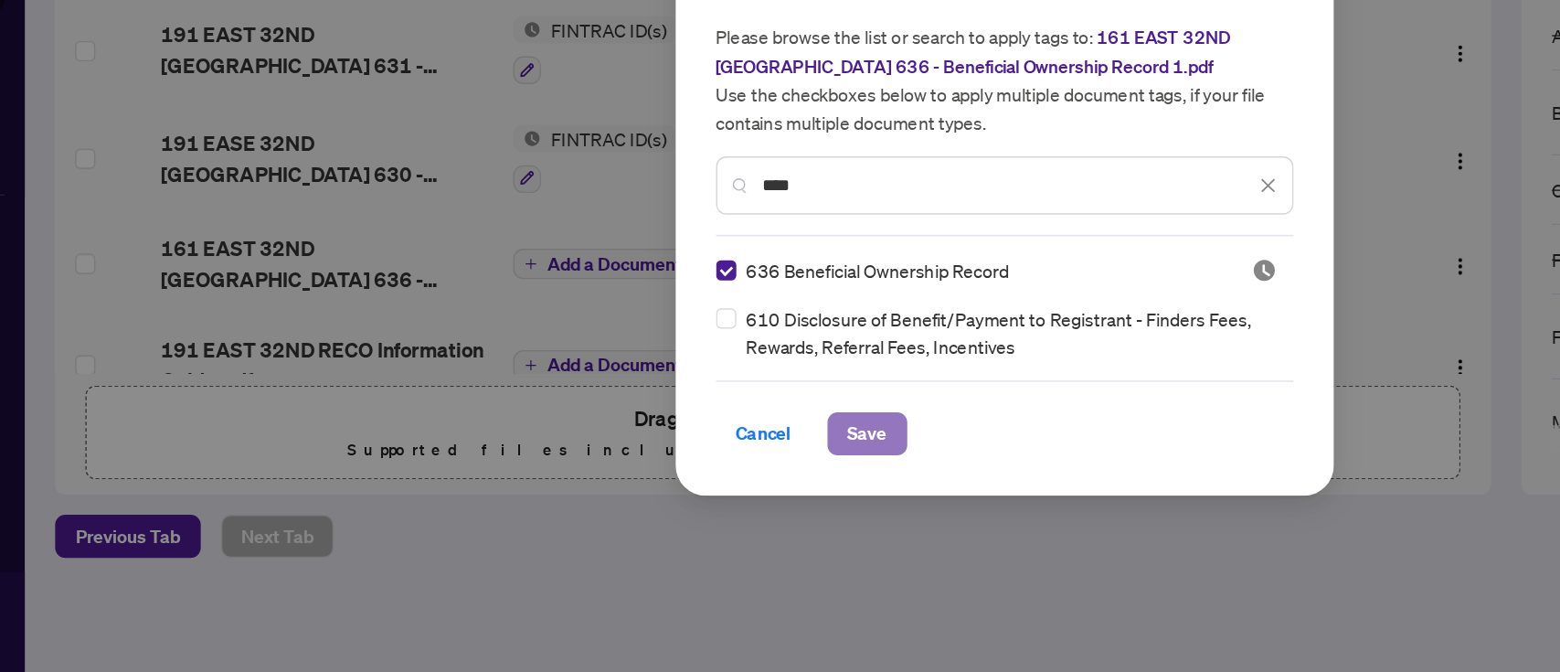
click at [692, 502] on span "Save" at bounding box center [681, 498] width 28 height 29
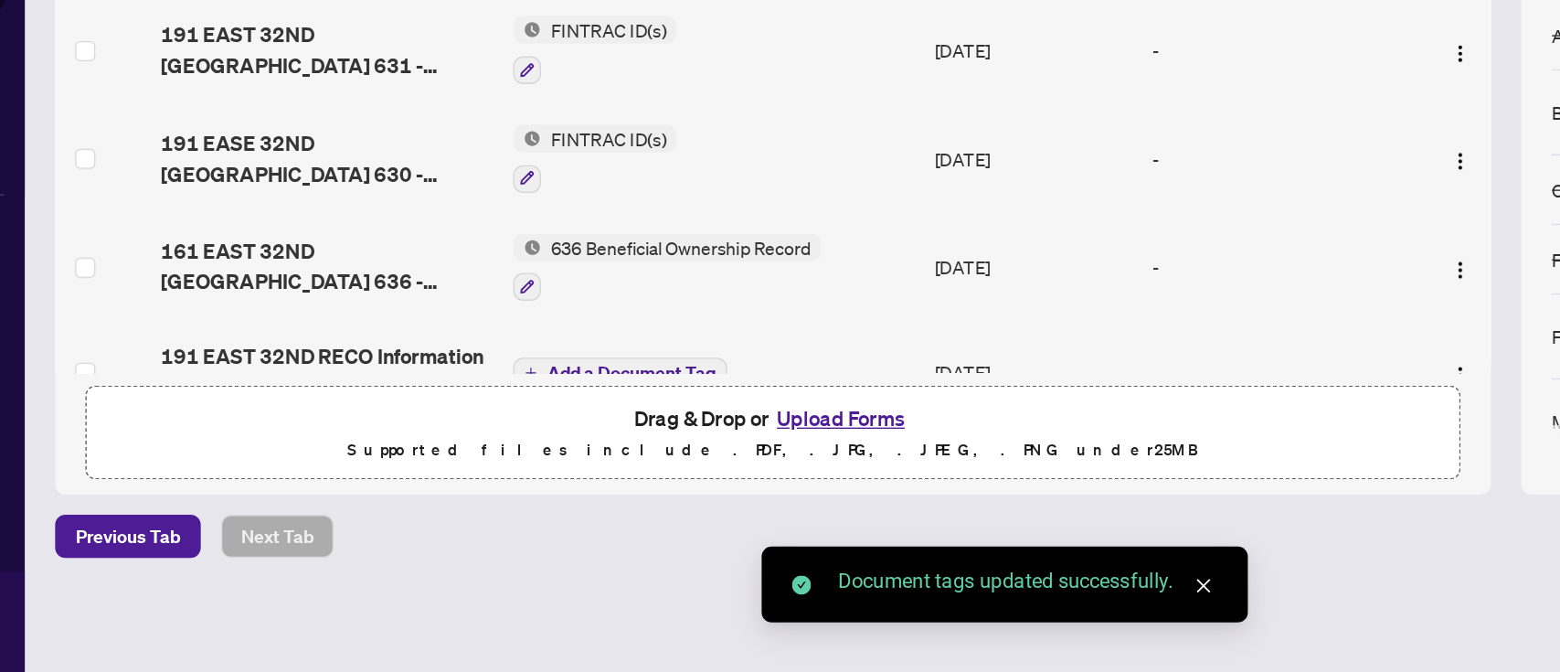
click at [533, 449] on span "Add a Document Tag" at bounding box center [512, 455] width 122 height 13
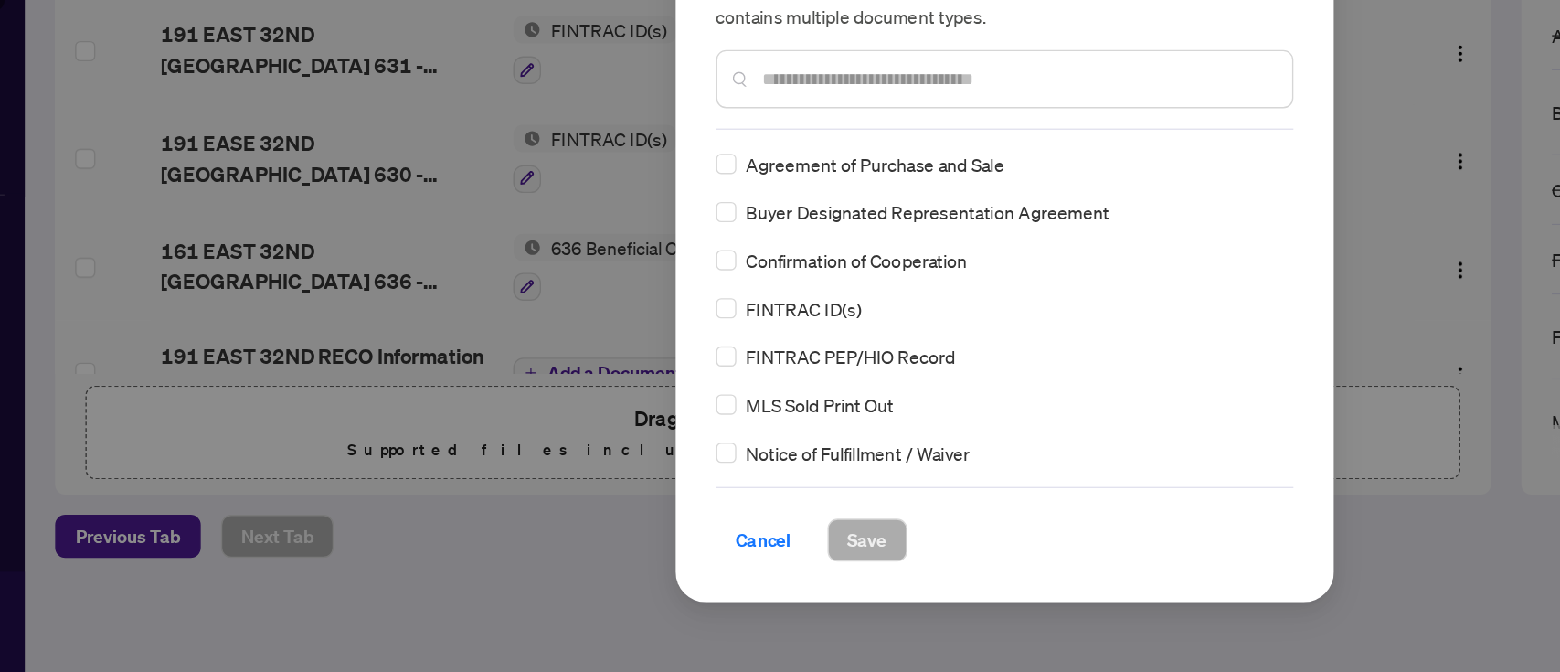
click at [677, 241] on input "text" at bounding box center [789, 243] width 367 height 20
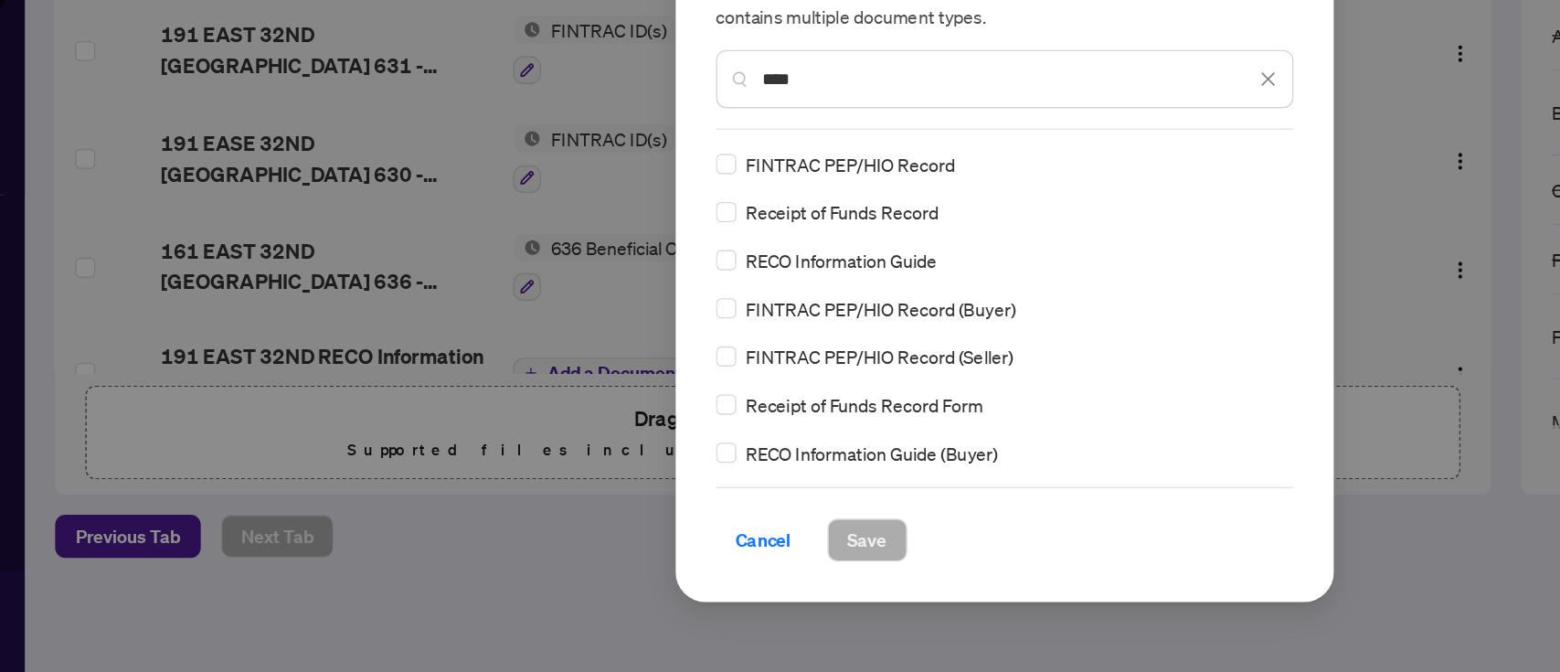
type input "****"
click at [676, 503] on span "Save" at bounding box center [681, 575] width 28 height 29
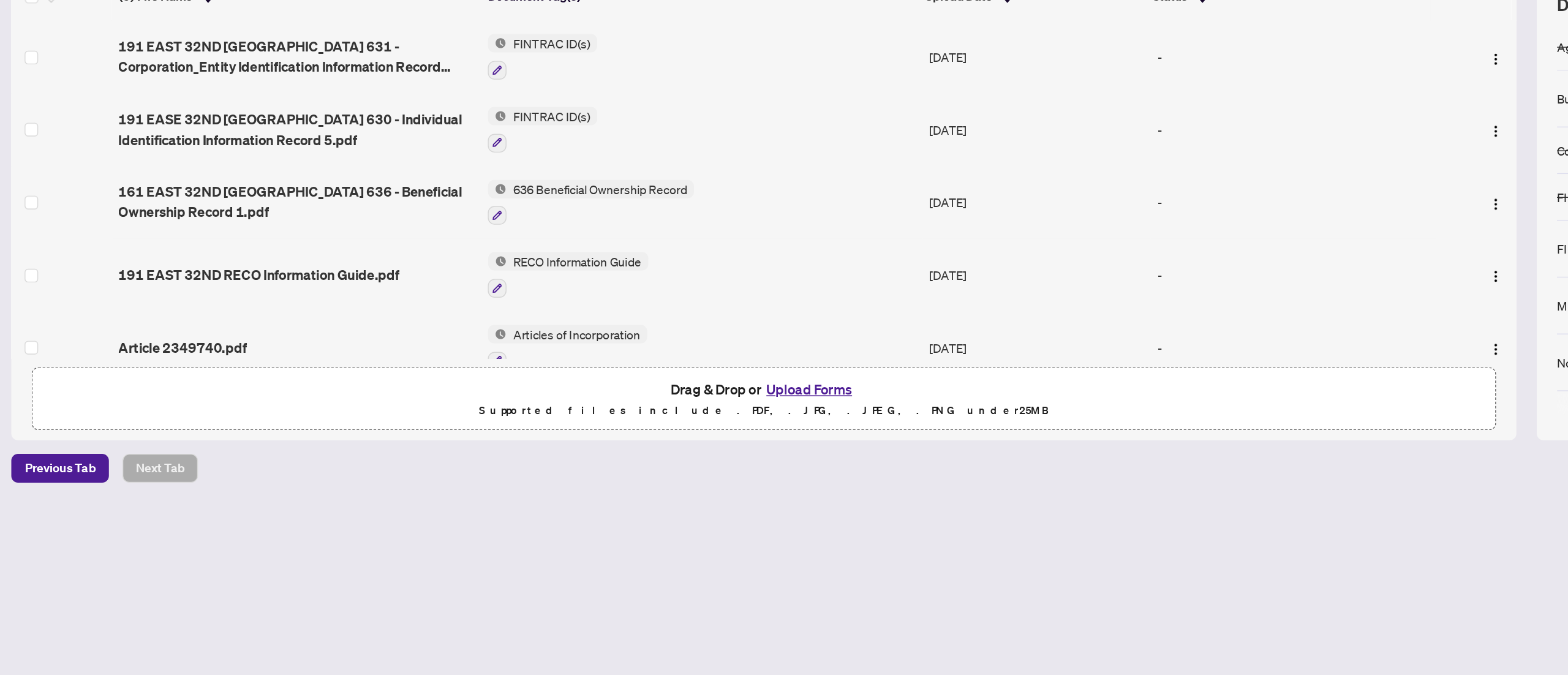
scroll to position [0, 0]
drag, startPoint x: 744, startPoint y: 125, endPoint x: 906, endPoint y: 540, distance: 445.5
click at [783, 337] on div "Deal Processing / View Transaction Transaction saved a few seconds ago Ticket #…" at bounding box center [809, 297] width 1500 height 564
drag, startPoint x: 1152, startPoint y: 321, endPoint x: 1151, endPoint y: 229, distance: 92.0
click at [783, 229] on div "(9) File Name Document Tag(s) Upload Date Status 191 EAST 32ND [GEOGRAPHIC_DATA…" at bounding box center [808, 336] width 1490 height 338
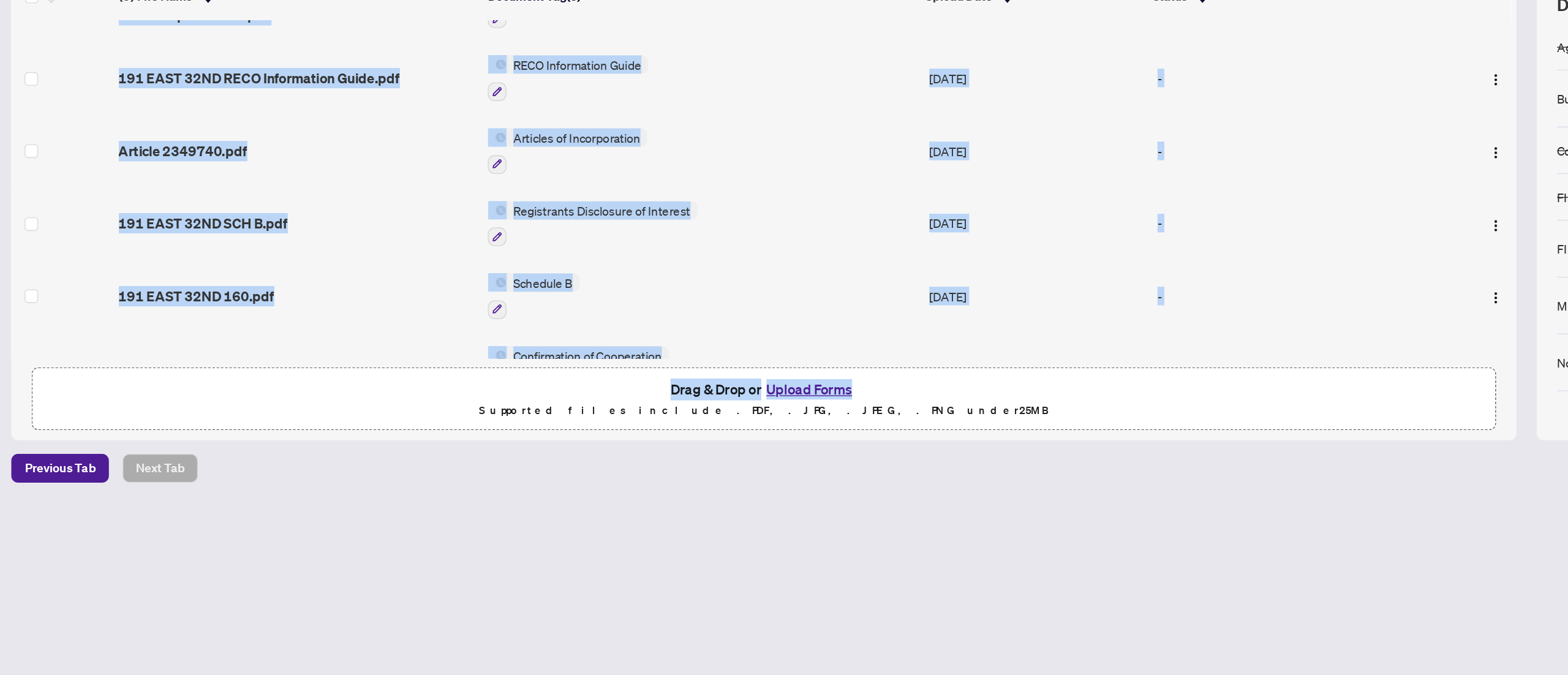
scroll to position [225, 0]
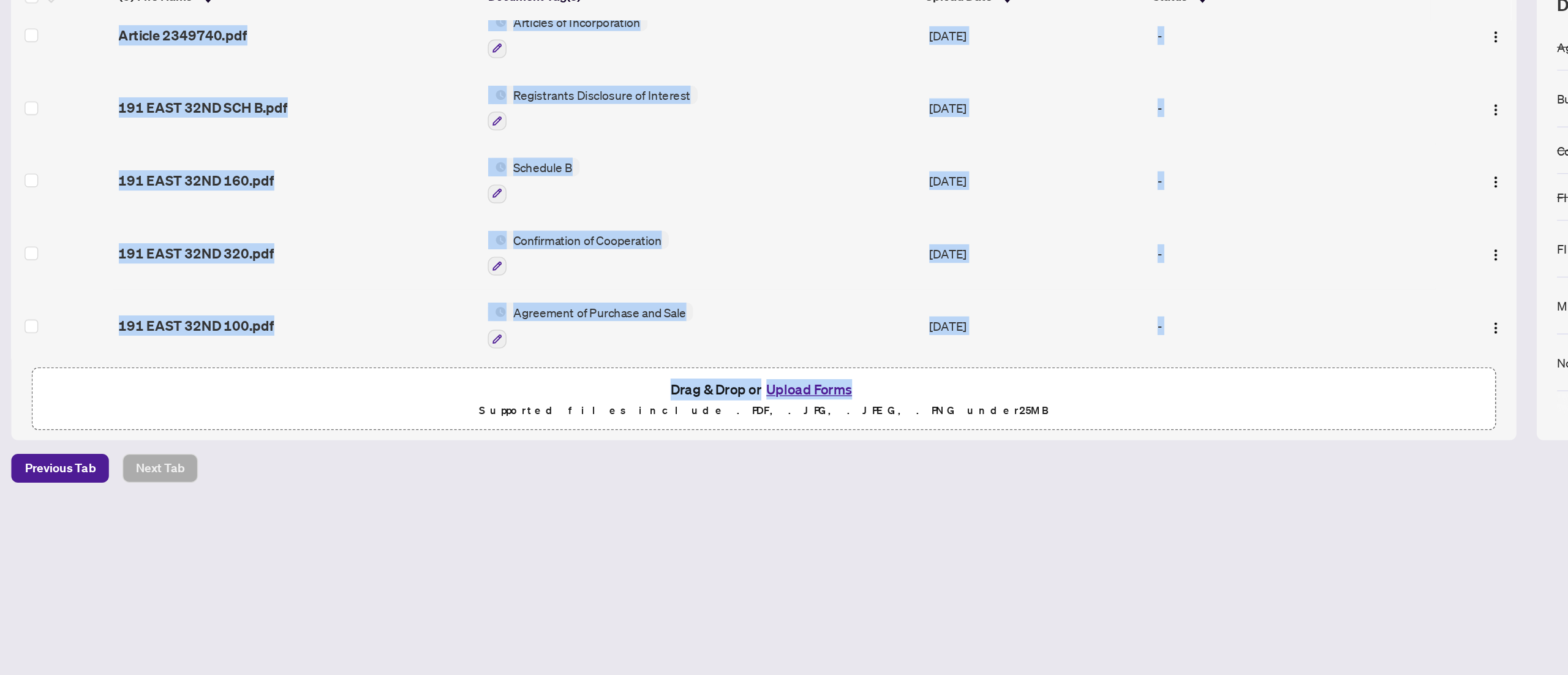
drag, startPoint x: 1021, startPoint y: 295, endPoint x: 1052, endPoint y: 469, distance: 176.7
click at [783, 337] on div "(9) File Name Document Tag(s) Upload Date Status 191 EAST 32ND [GEOGRAPHIC_DATA…" at bounding box center [607, 336] width 1087 height 338
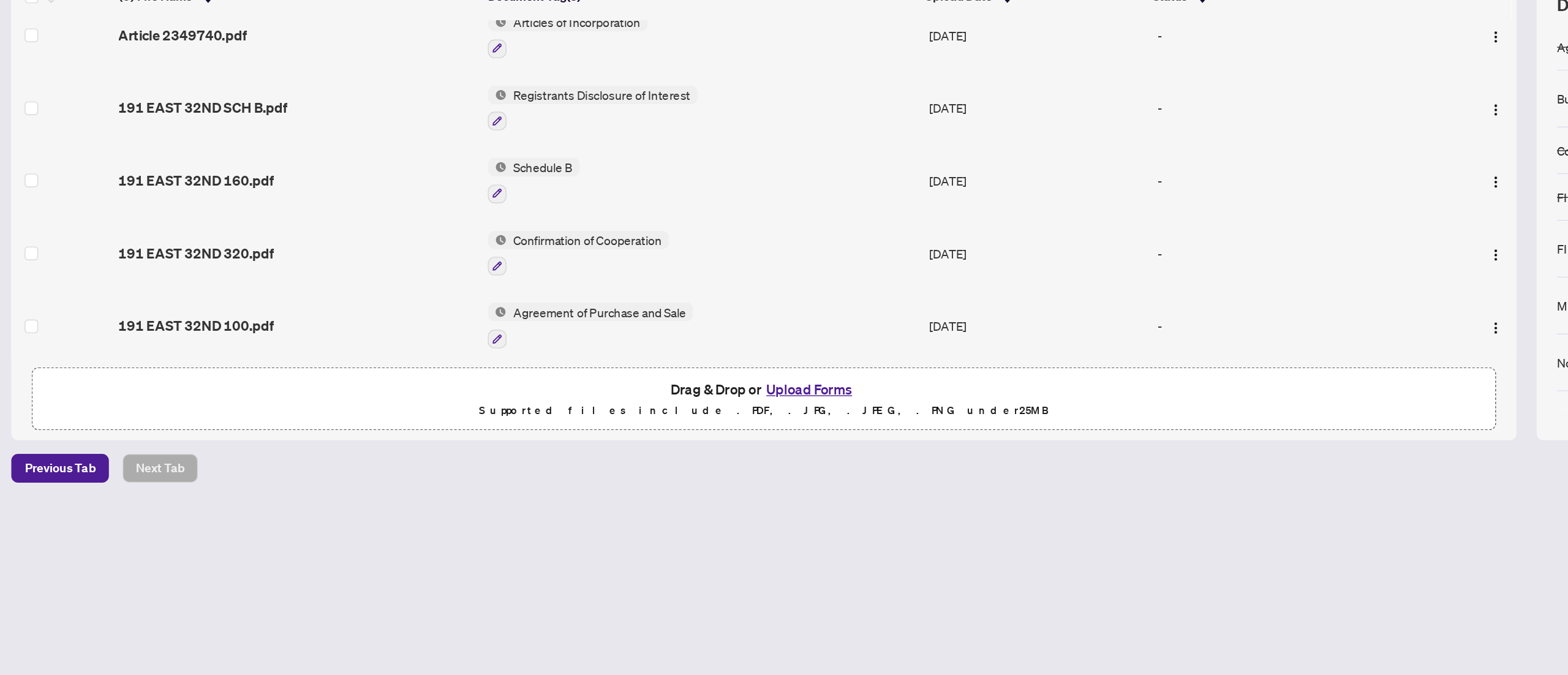
click at [783, 337] on main "Deal Processing / View Transaction Transaction saved a few seconds ago Ticket #…" at bounding box center [808, 337] width 1519 height 675
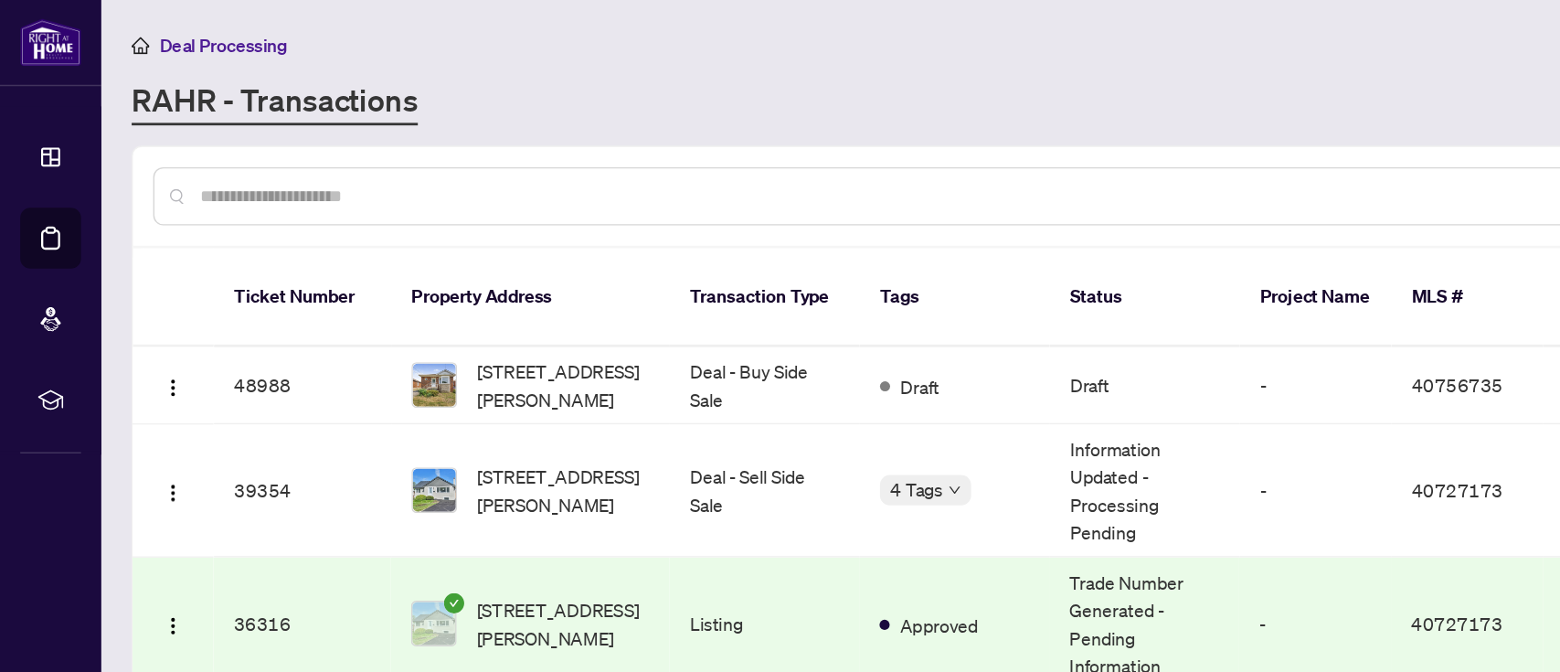
drag, startPoint x: 1080, startPoint y: 5, endPoint x: 664, endPoint y: 49, distance: 418.3
click at [664, 49] on div "Deal Processing [PERSON_NAME] - Transactions Add Transaction" at bounding box center [816, 56] width 1443 height 69
click at [484, 350] on td "Deal - Sell Side Sale" at bounding box center [552, 354] width 137 height 96
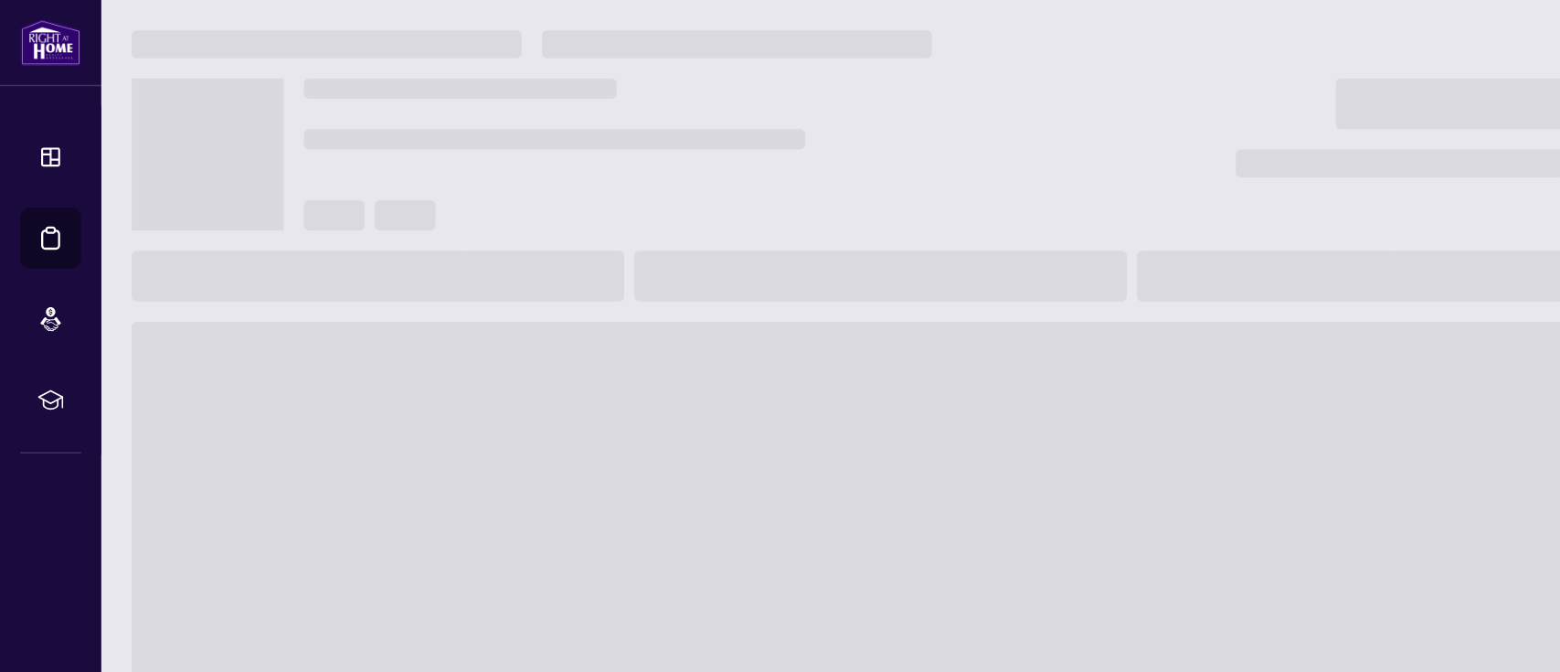
click at [484, 350] on span at bounding box center [816, 378] width 1443 height 293
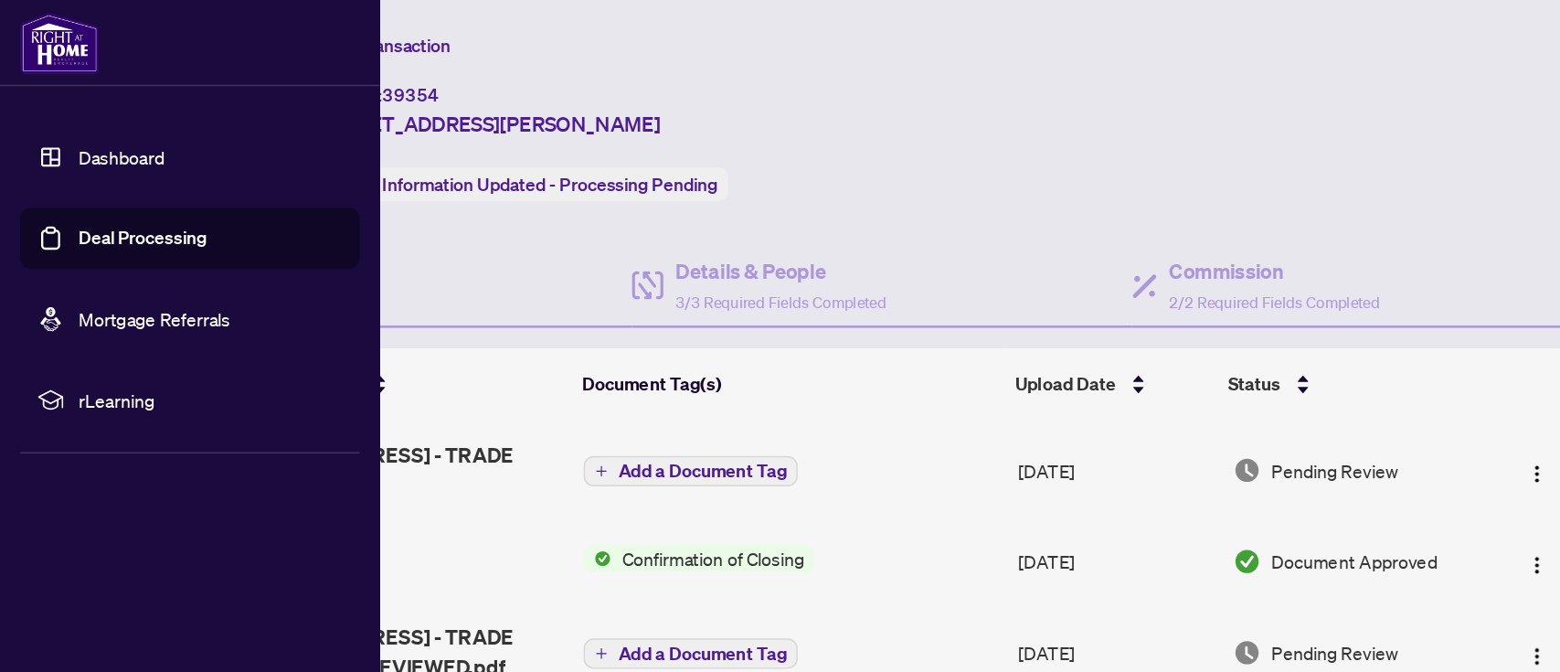
click at [86, 165] on link "Deal Processing" at bounding box center [103, 172] width 92 height 16
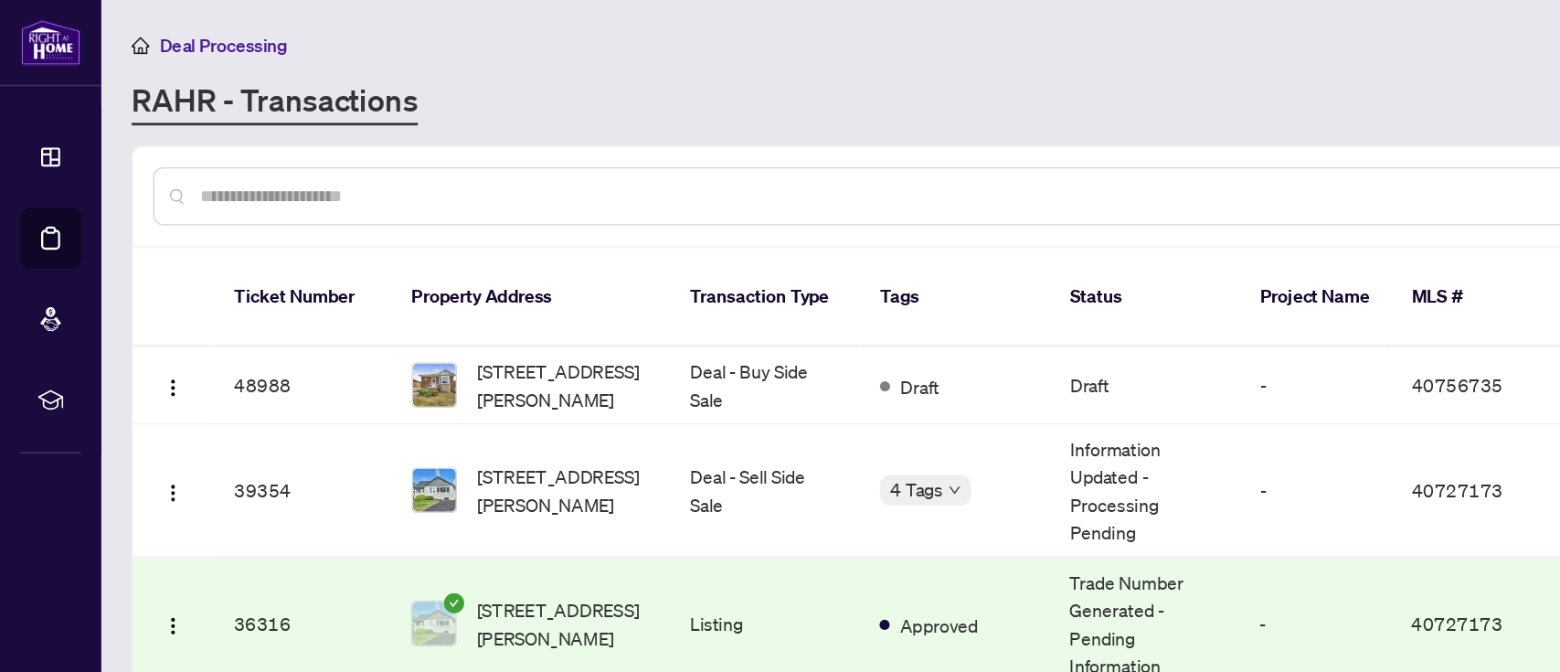
click at [827, 100] on main "Deal Processing [PERSON_NAME] - Transactions Add Transaction Ticket Number Prop…" at bounding box center [816, 336] width 1487 height 672
click at [805, 70] on div "RAHR - Transactions" at bounding box center [748, 74] width 1307 height 33
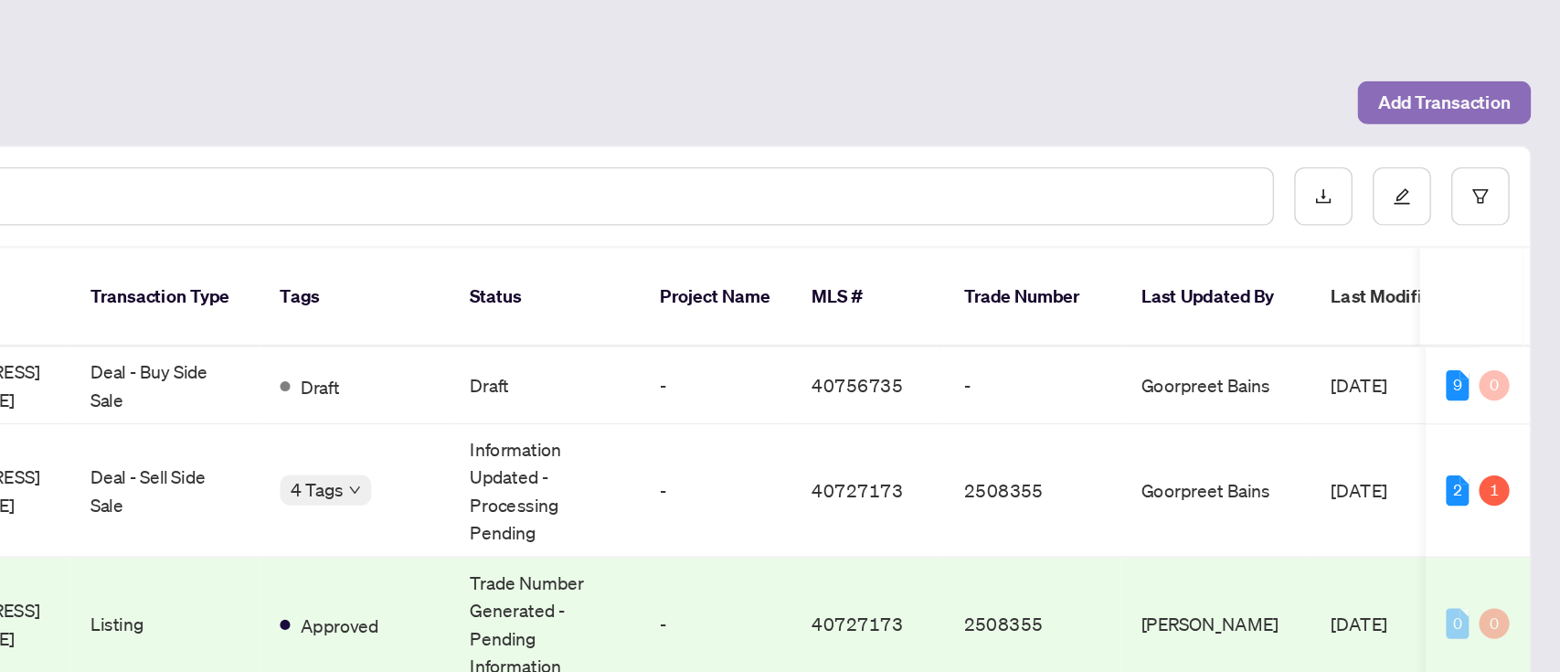
click at [1169, 65] on span "Add Transaction" at bounding box center [1476, 73] width 96 height 29
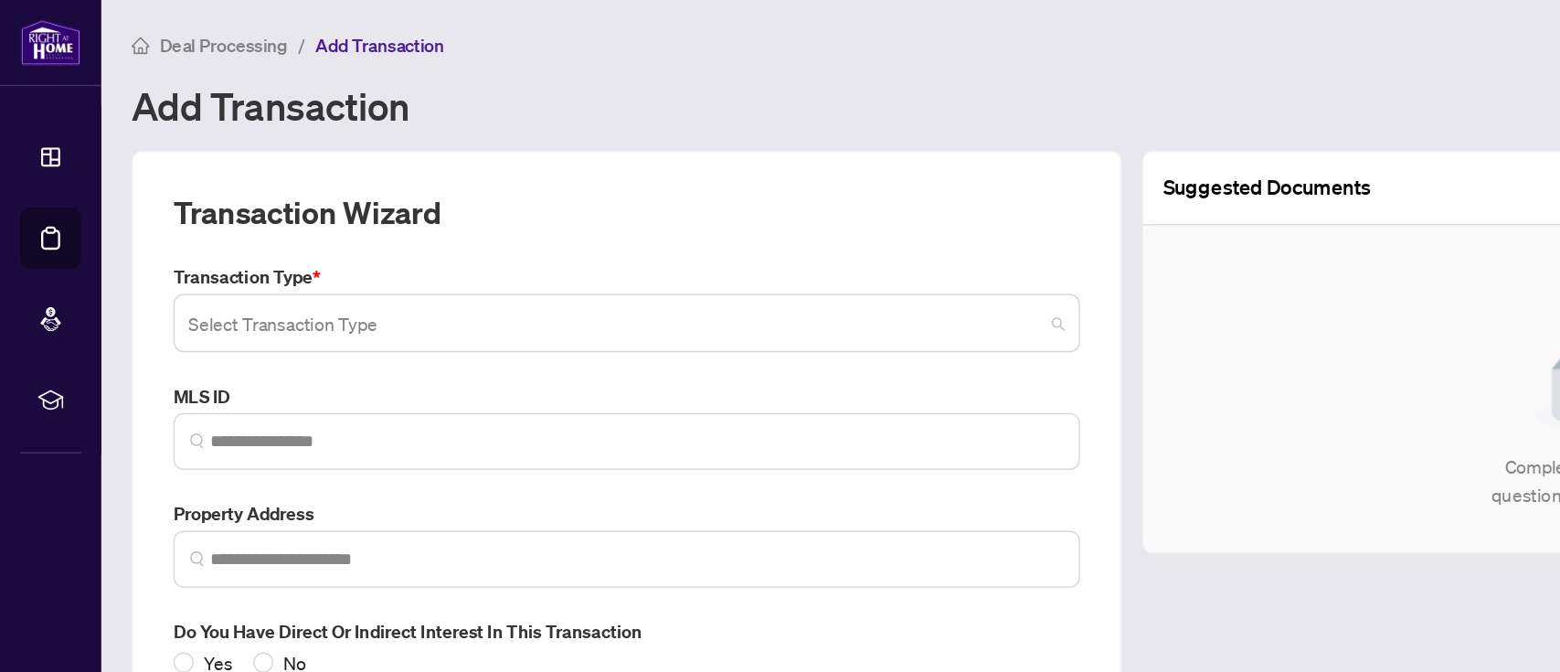
click at [615, 230] on input "search" at bounding box center [444, 236] width 616 height 40
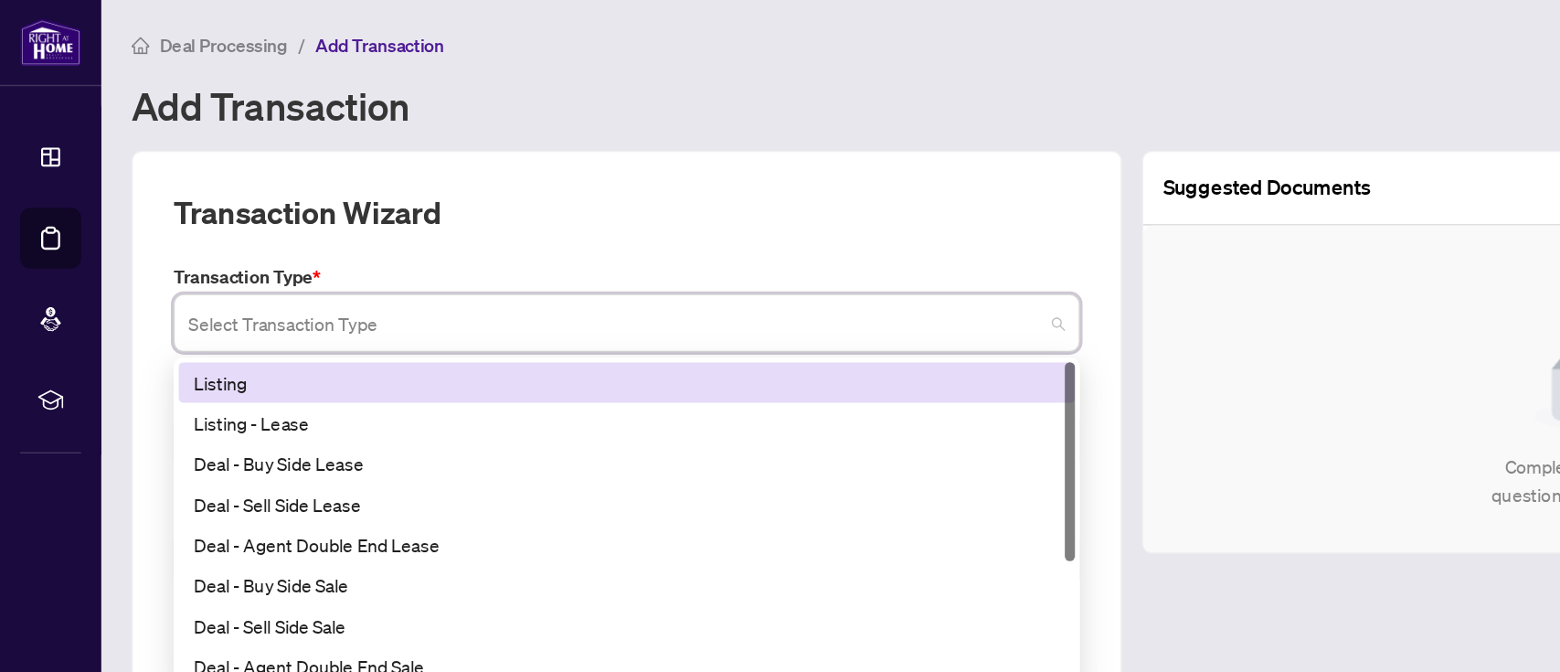
click at [601, 271] on div "Listing" at bounding box center [452, 276] width 625 height 20
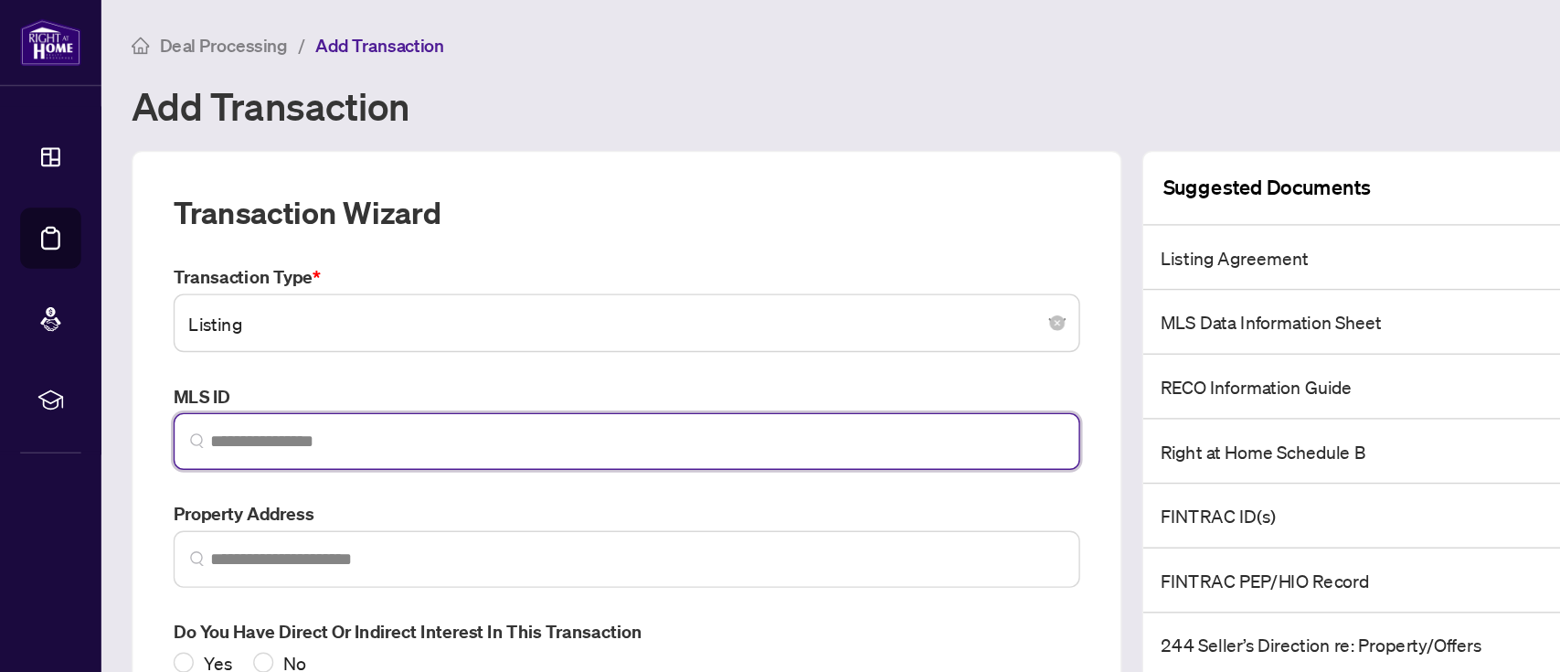
click at [227, 310] on input "search" at bounding box center [460, 318] width 616 height 19
paste input "********"
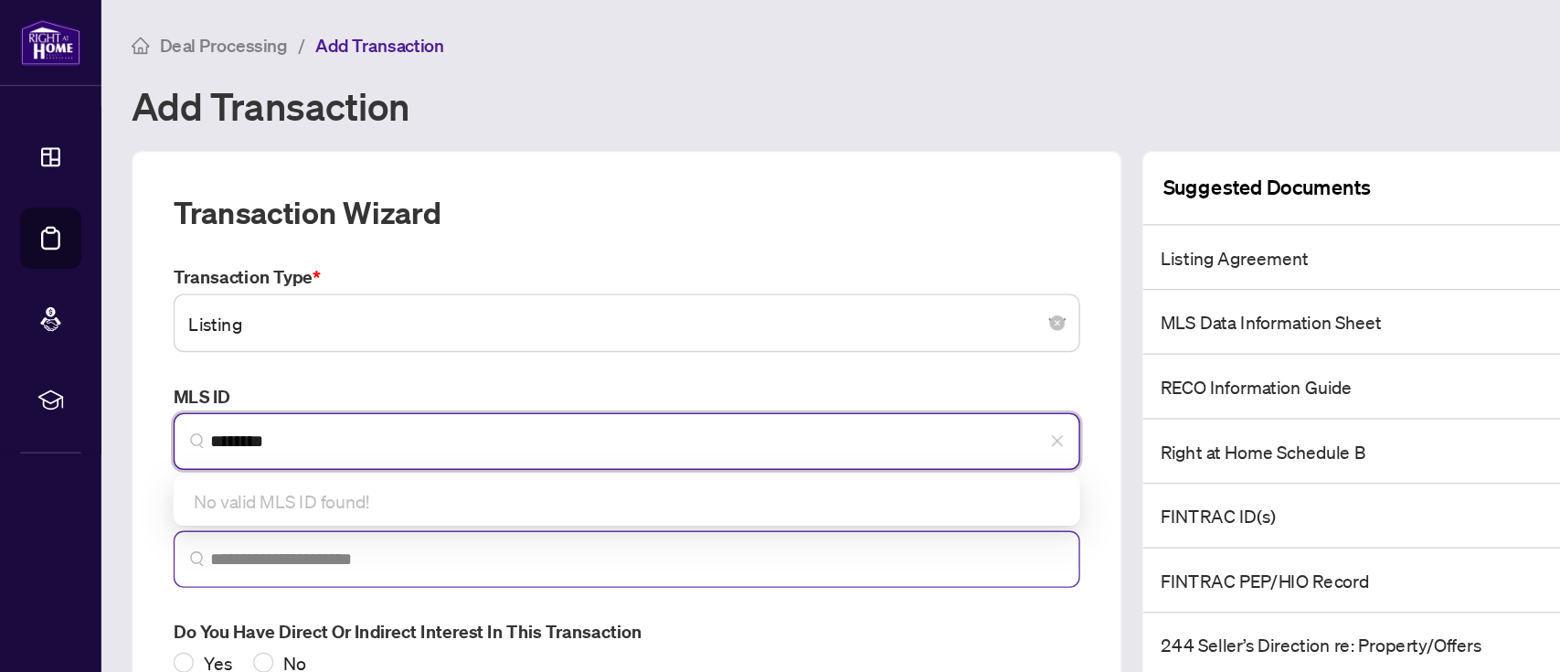
type input "********"
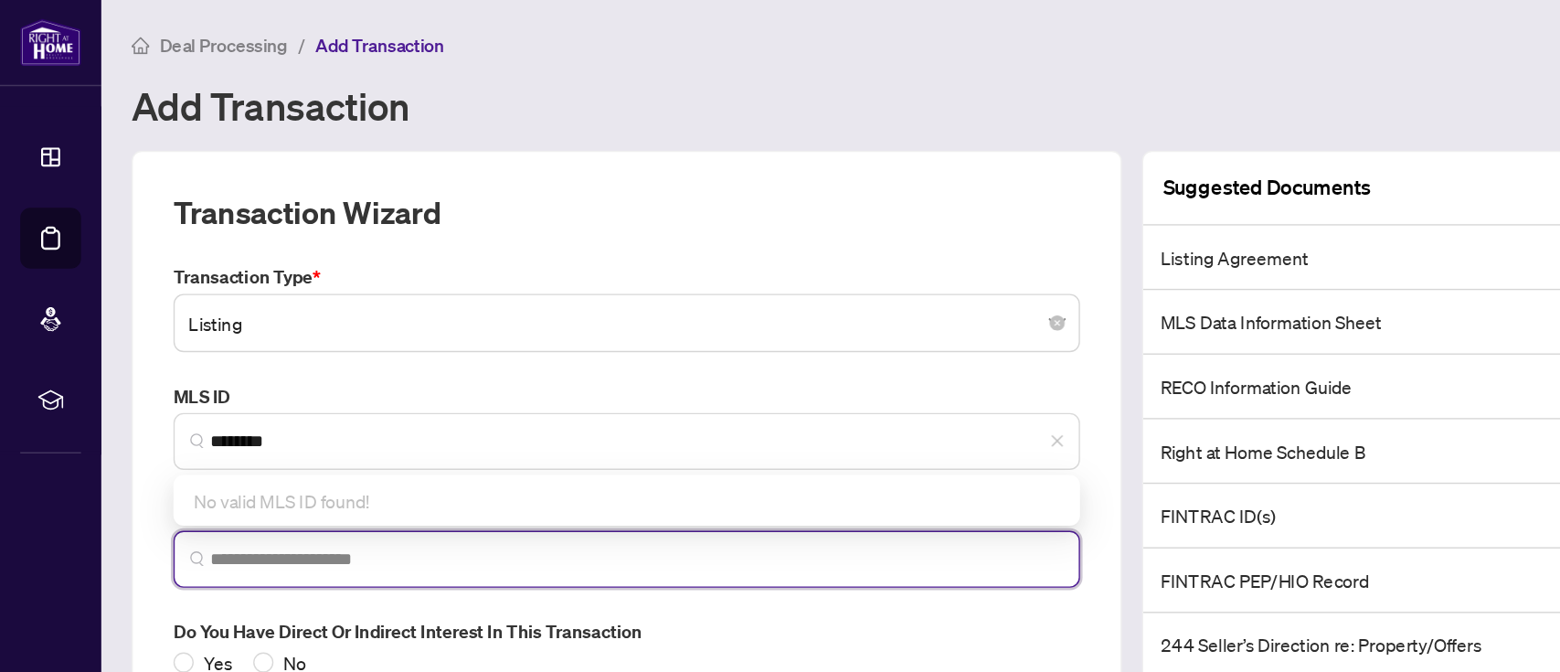
click at [420, 395] on input "search" at bounding box center [460, 403] width 616 height 19
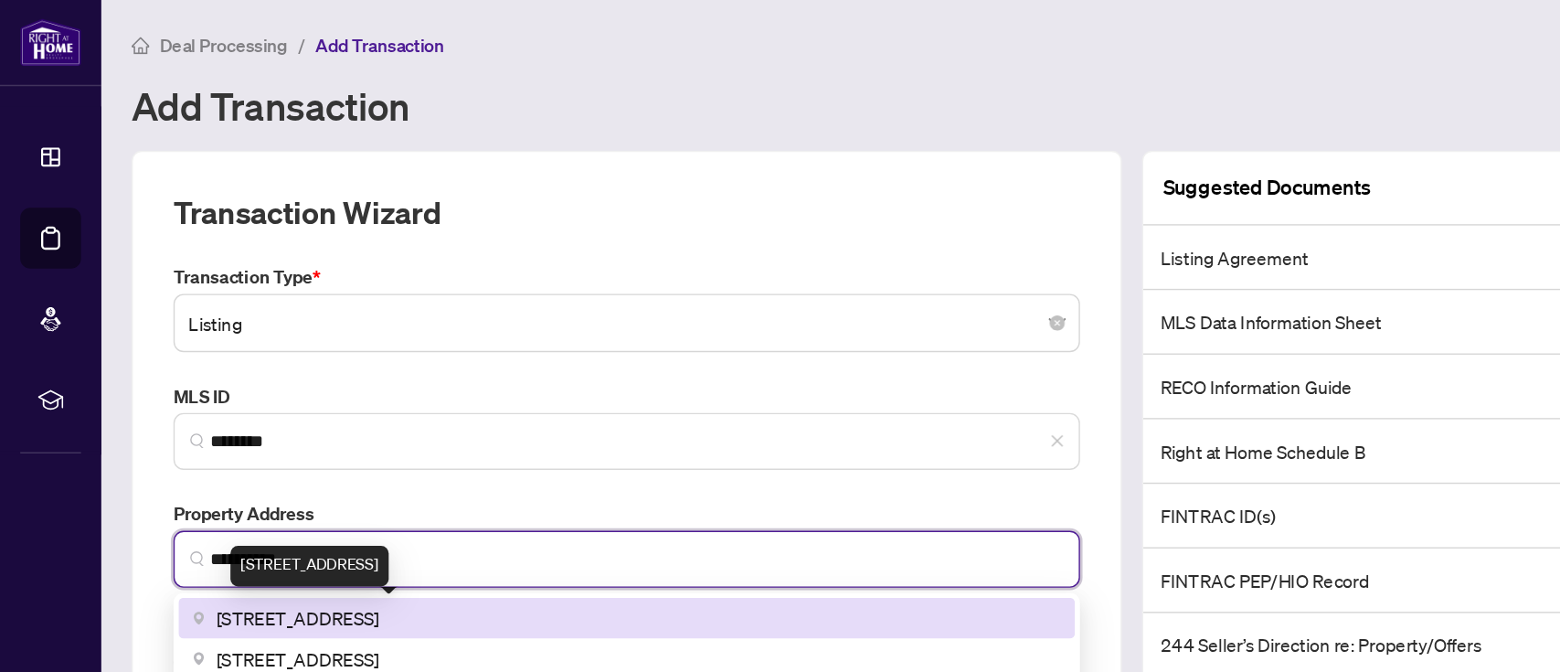
click at [273, 440] on span "[STREET_ADDRESS]" at bounding box center [214, 446] width 117 height 20
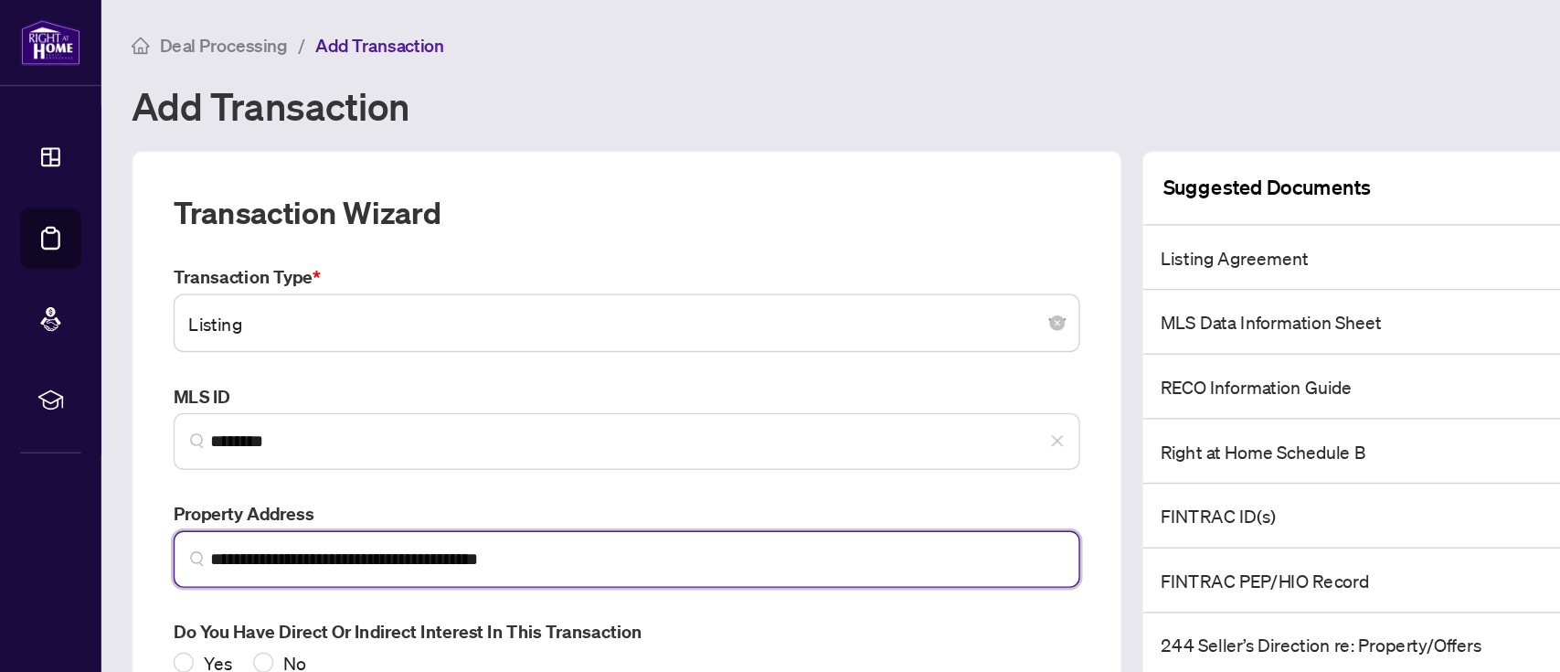
type input "**********"
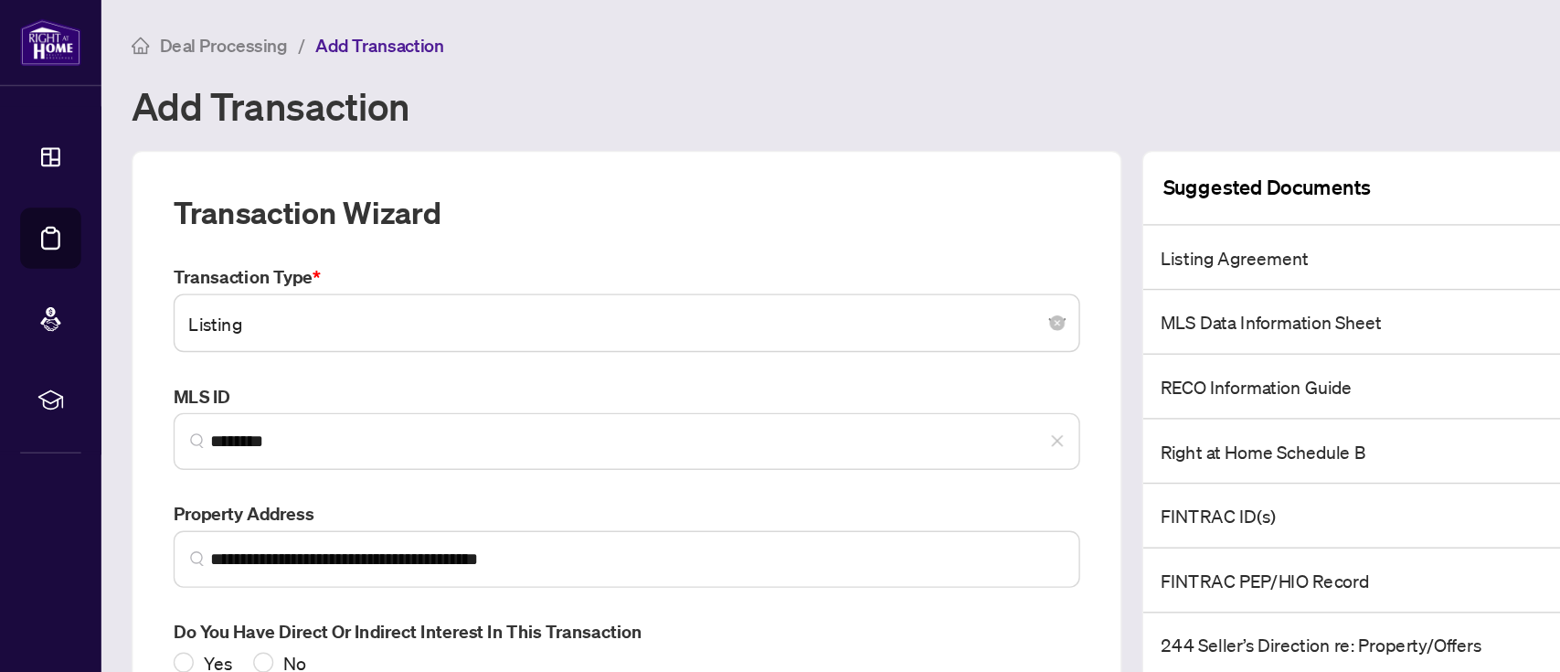
click at [679, 59] on div "Add Transaction" at bounding box center [816, 76] width 1443 height 37
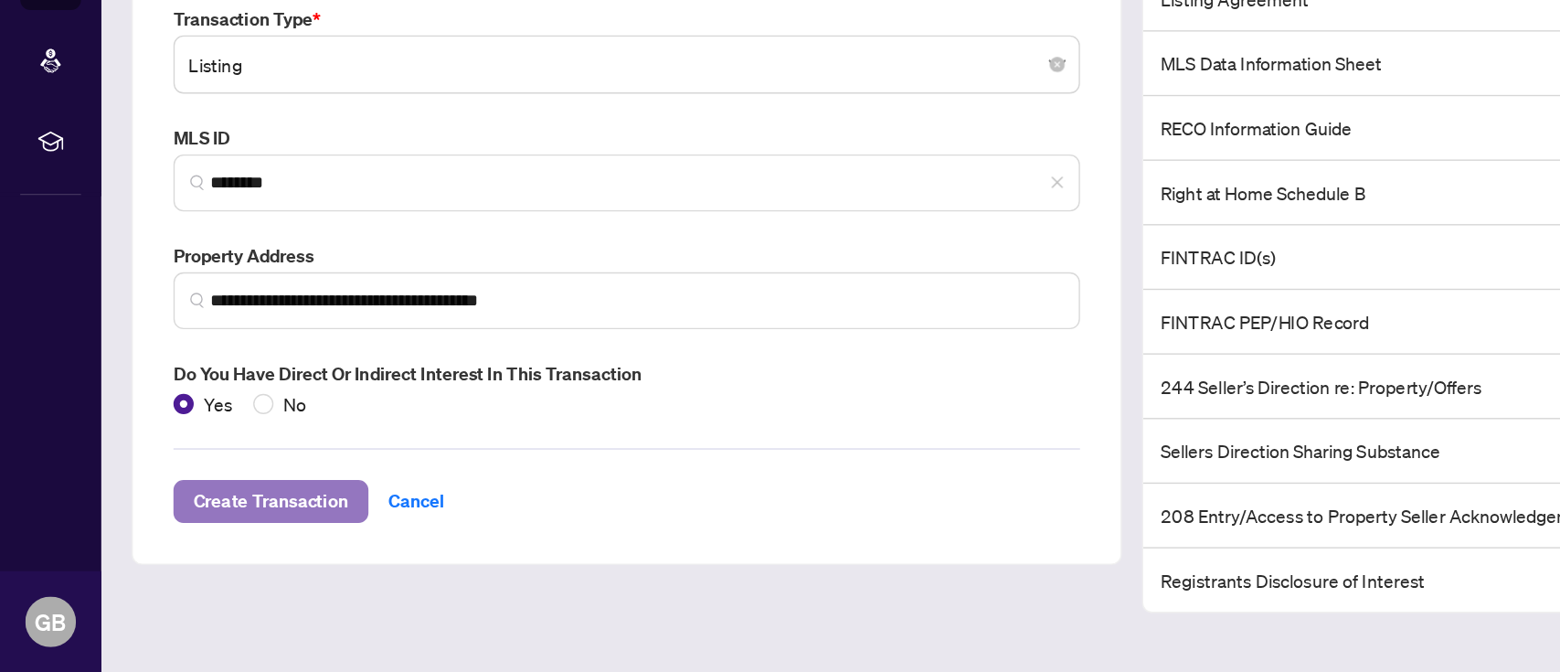
click at [208, 503] on span "Create Transaction" at bounding box center [196, 548] width 112 height 29
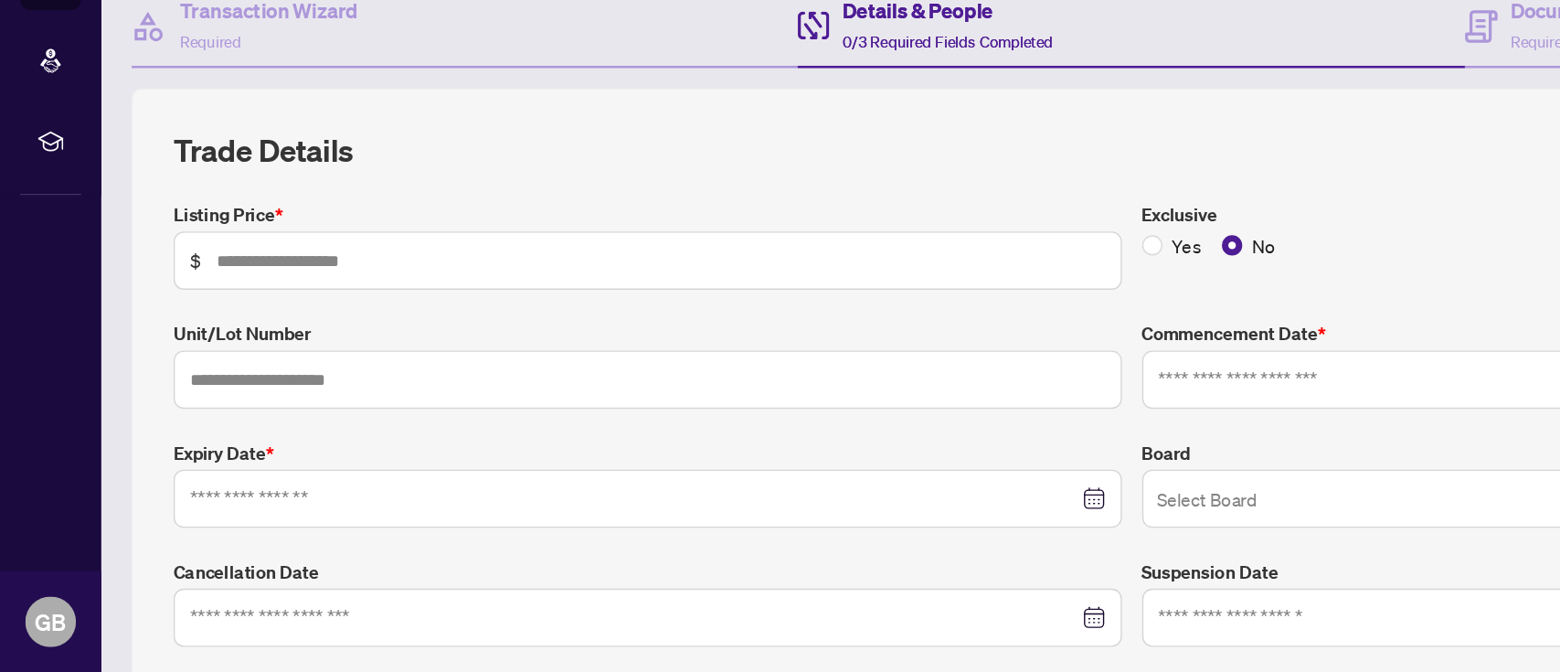
click at [630, 499] on div "Listing Price * $ Exclusive Yes No Unit/Lot Number Commencement Date * Expiry D…" at bounding box center [817, 493] width 1398 height 322
click at [867, 503] on input "search" at bounding box center [1158, 549] width 646 height 40
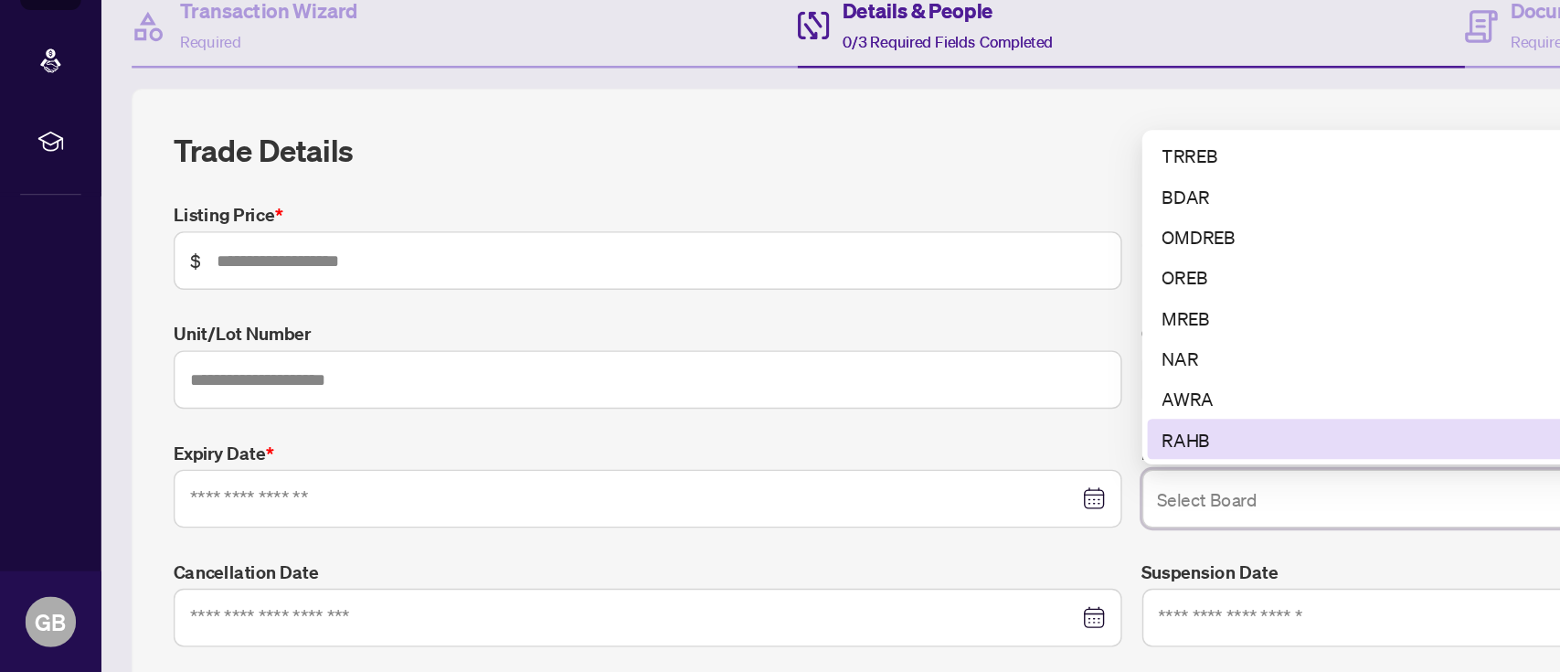
click at [867, 503] on div "RAHB" at bounding box center [1161, 504] width 645 height 20
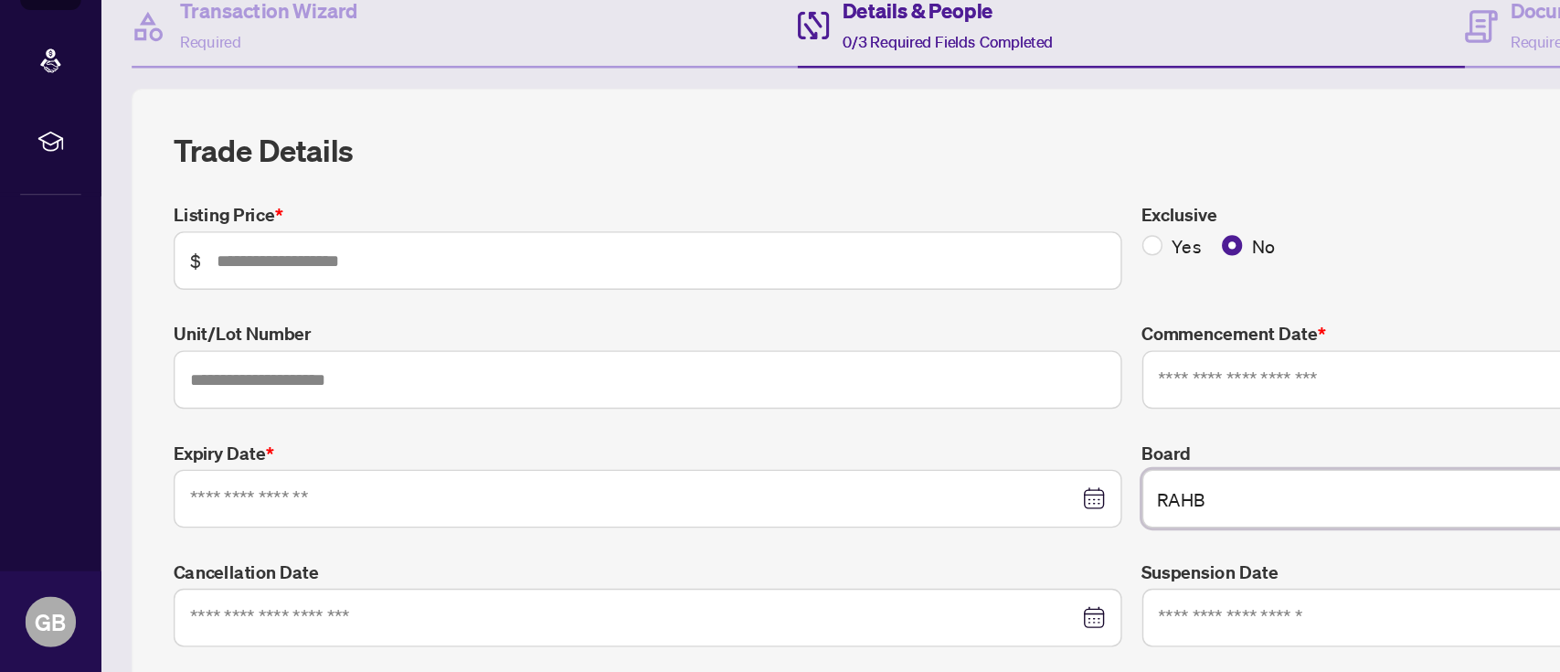
click at [725, 503] on label "Cancellation Date" at bounding box center [467, 600] width 685 height 20
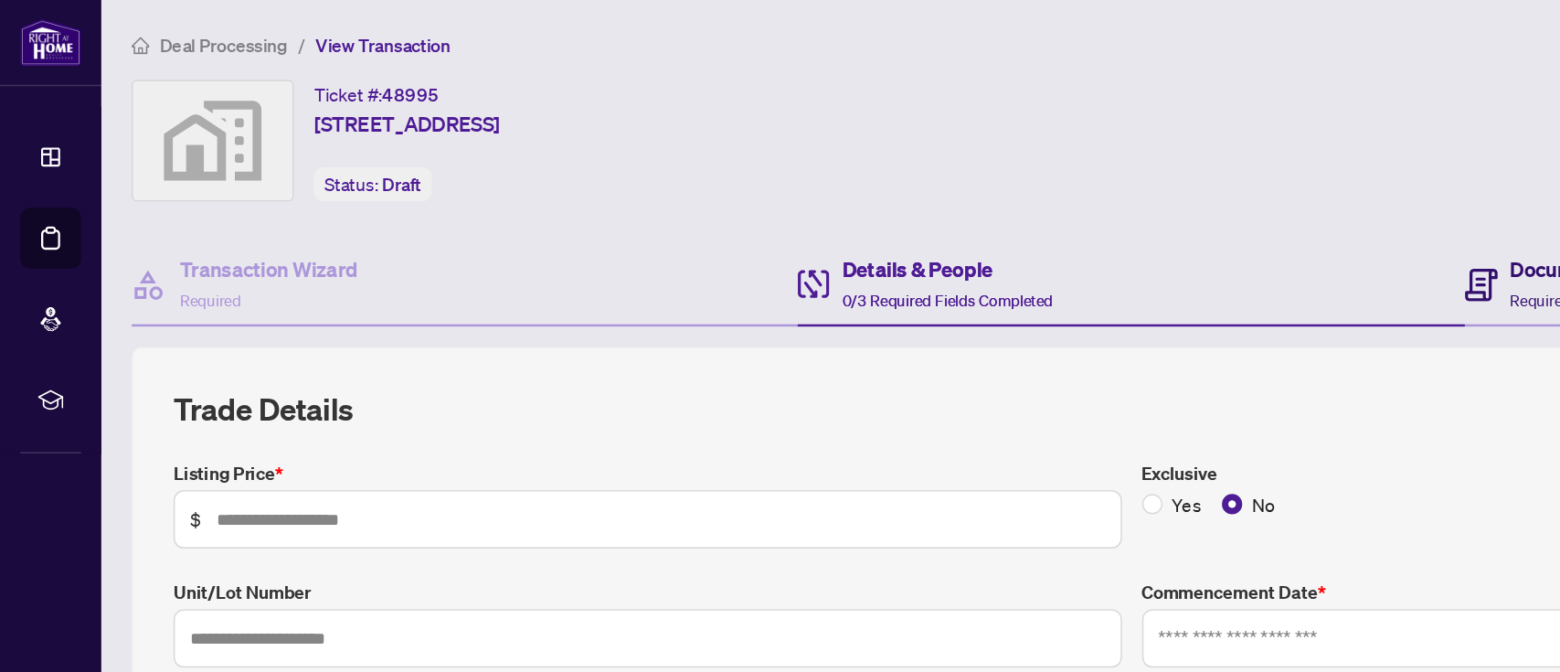
click at [1091, 202] on h4 "Documents" at bounding box center [1129, 195] width 76 height 22
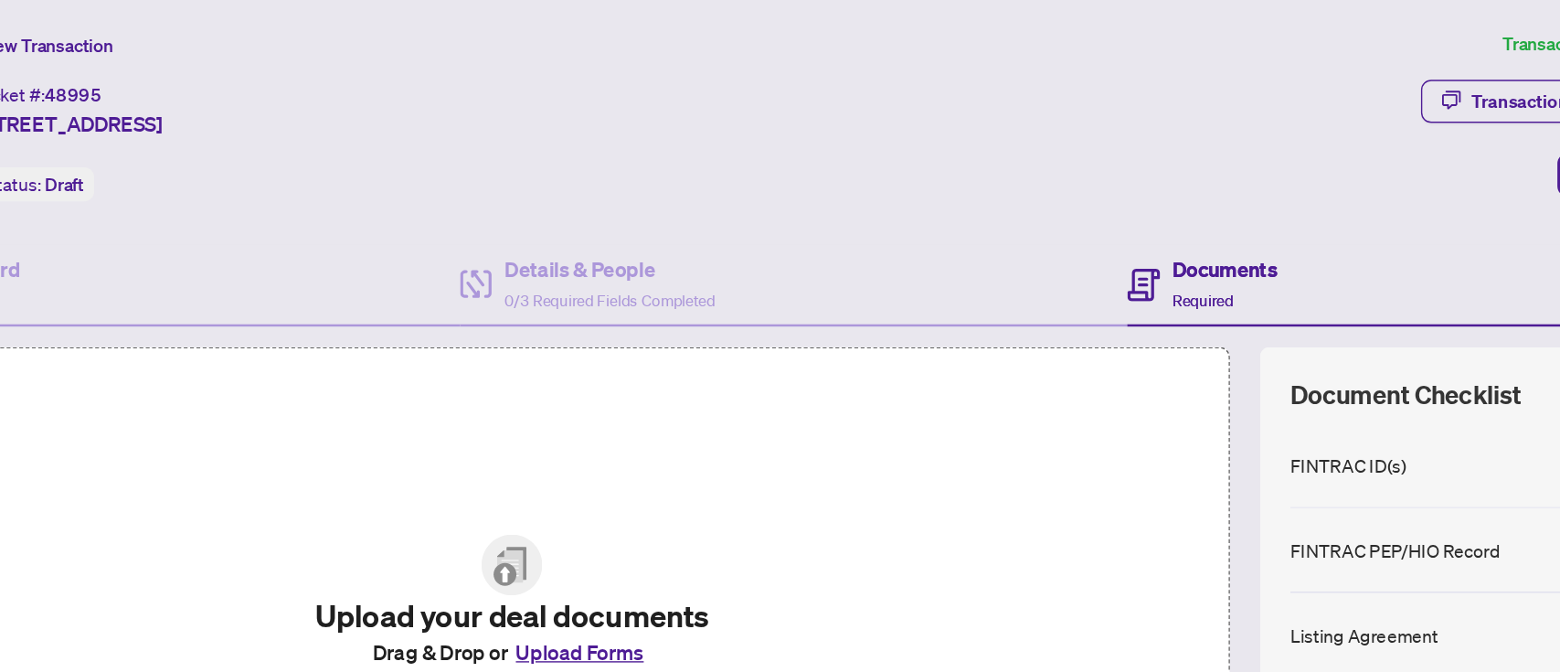
click at [1121, 391] on div "Upload your deal documents Drag & Drop or Upload Forms Supported files include …" at bounding box center [816, 455] width 1443 height 411
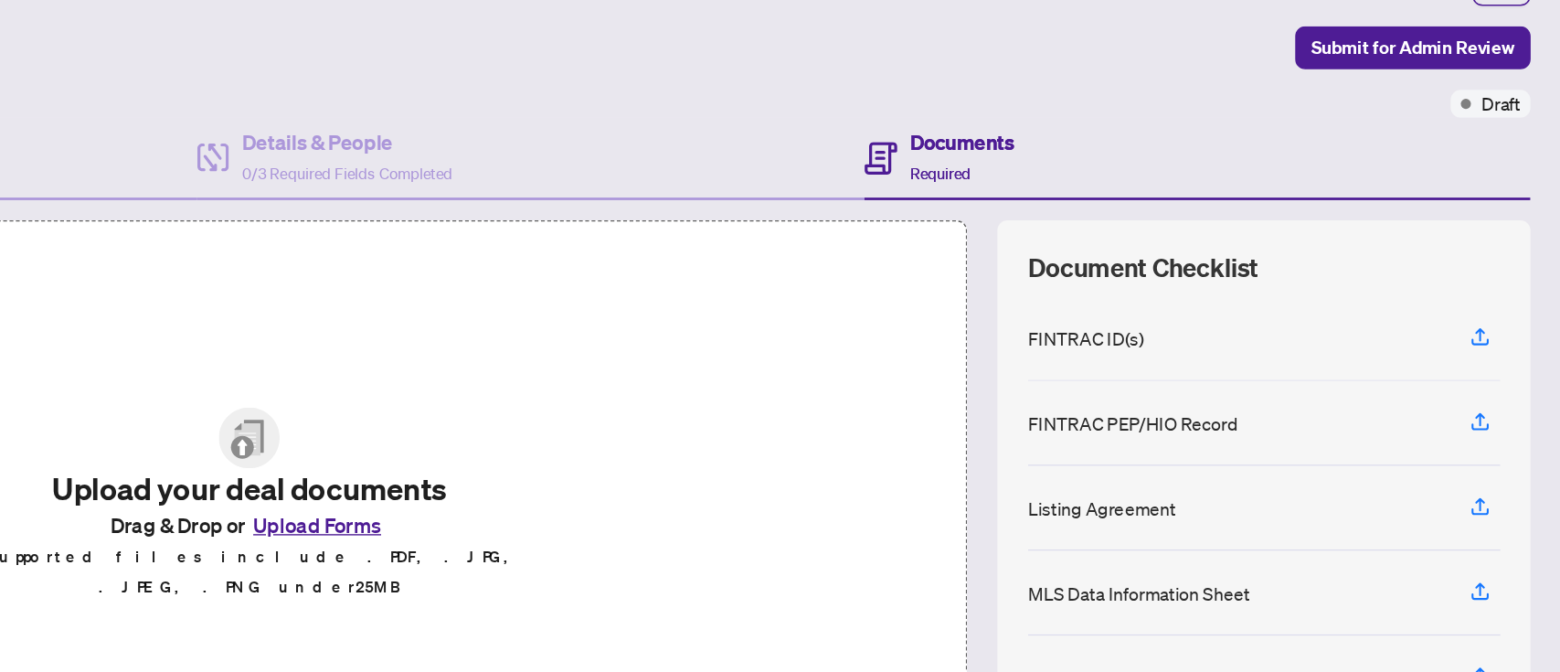
scroll to position [119, 0]
